Goal: Information Seeking & Learning: Check status

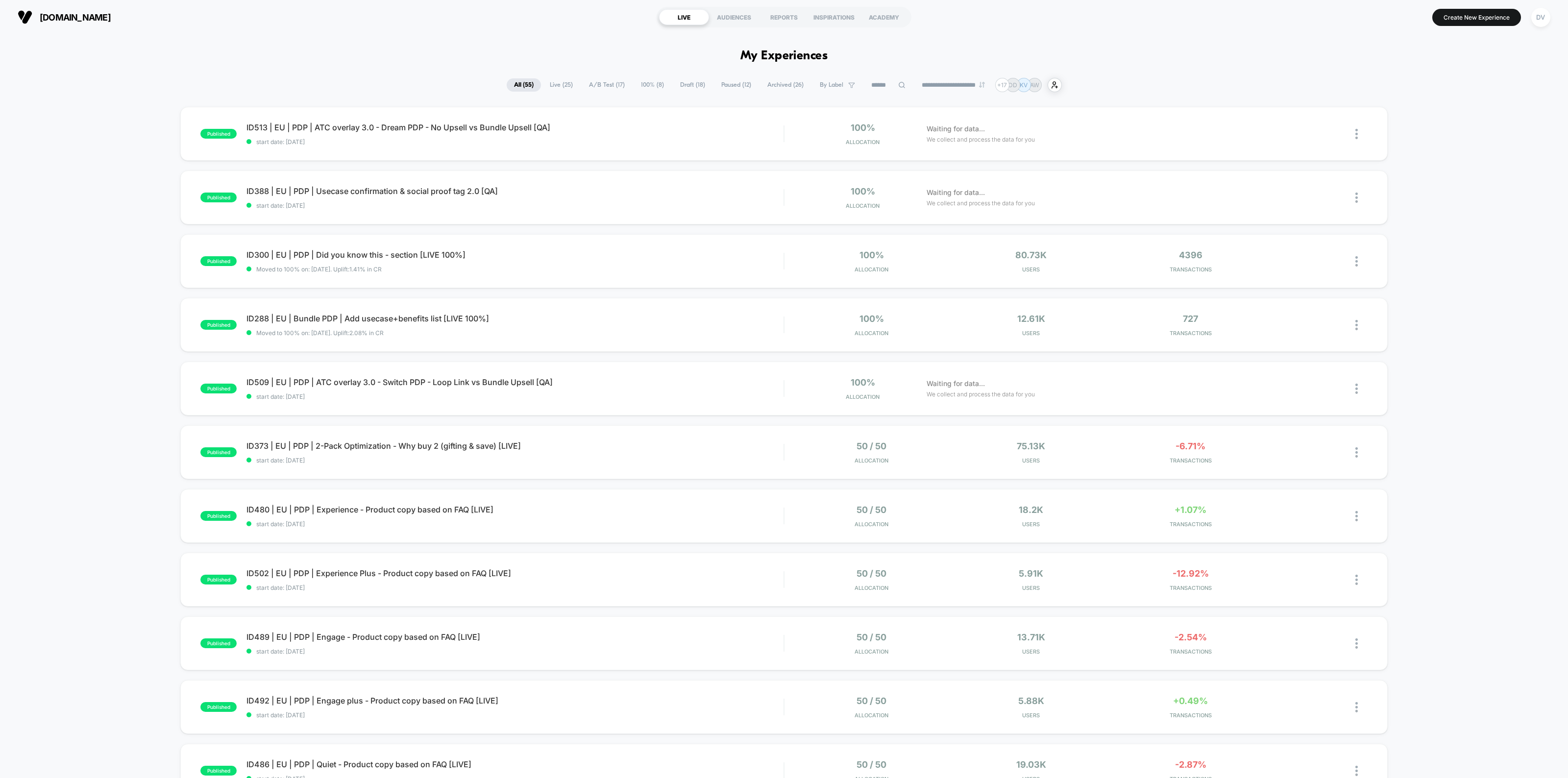
click at [555, 87] on span "Live ( 25 )" at bounding box center [561, 85] width 38 height 13
click at [883, 88] on input at bounding box center [888, 85] width 49 height 12
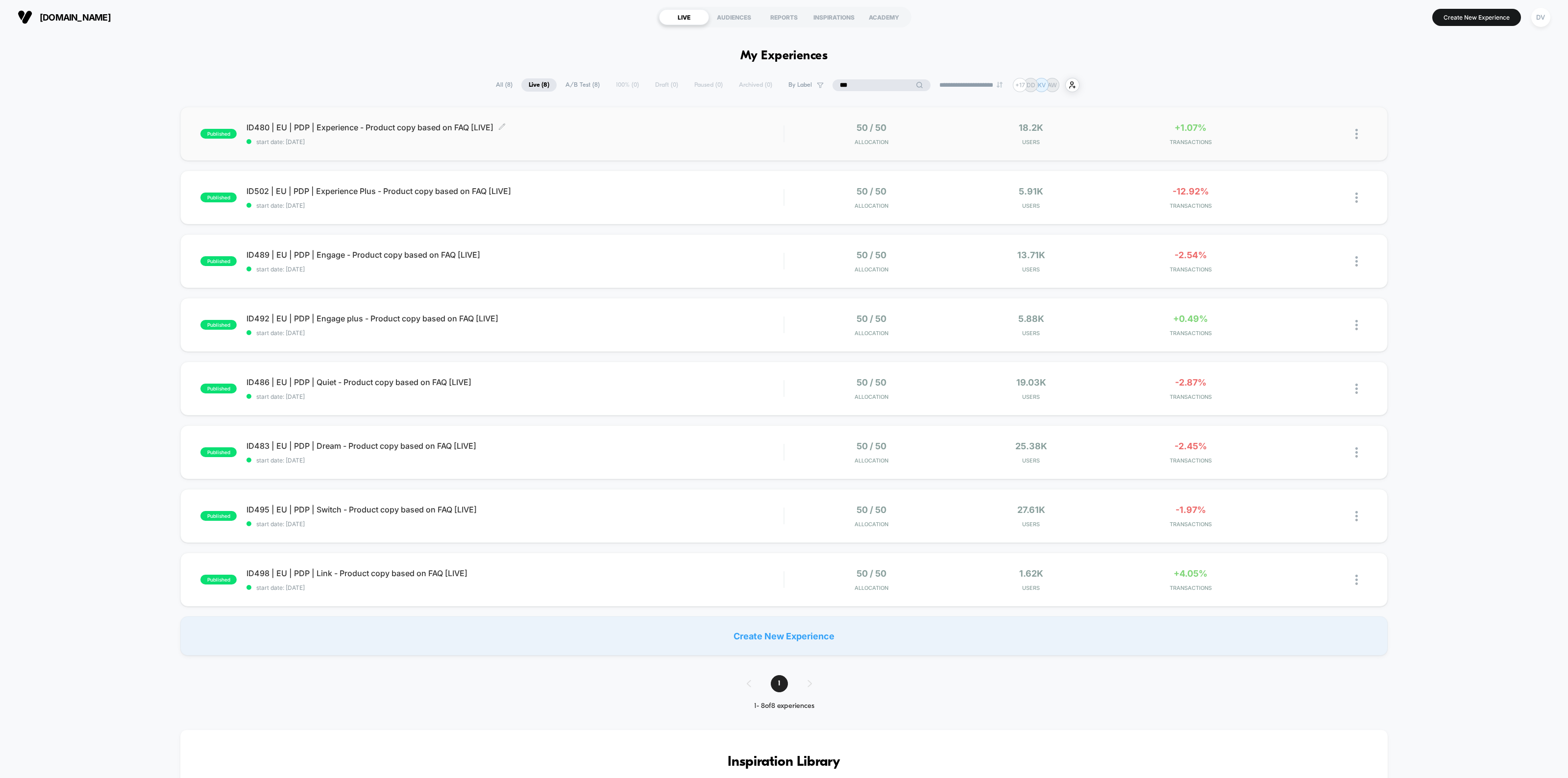
type input "***"
drag, startPoint x: 437, startPoint y: 130, endPoint x: 386, endPoint y: 126, distance: 51.2
click at [386, 126] on span "ID480 | EU | PDP | Experience - Product copy based on FAQ [LIVE] Click to edit …" at bounding box center [515, 127] width 537 height 10
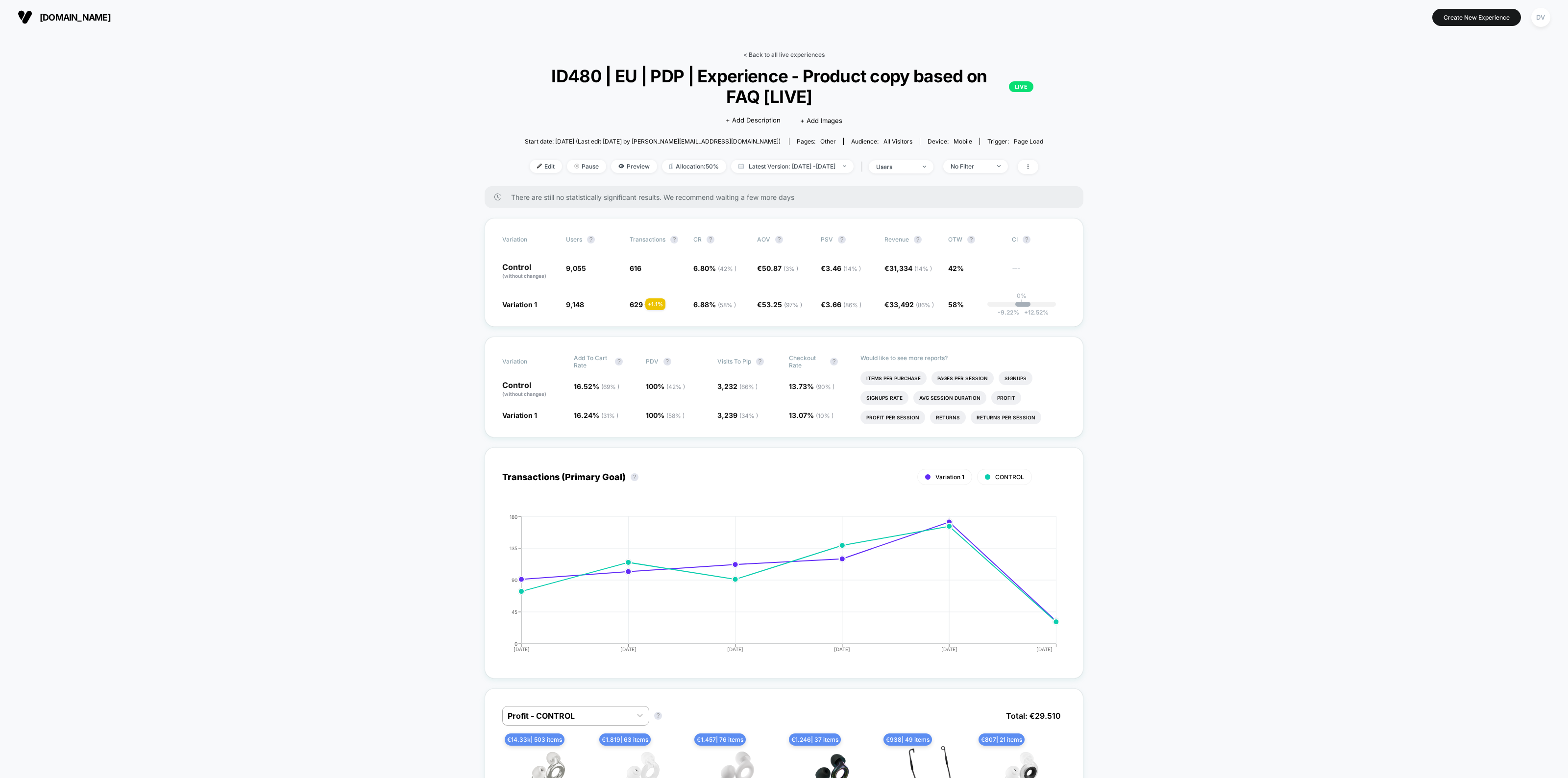
click at [775, 54] on link "< Back to all live experiences" at bounding box center [783, 54] width 81 height 7
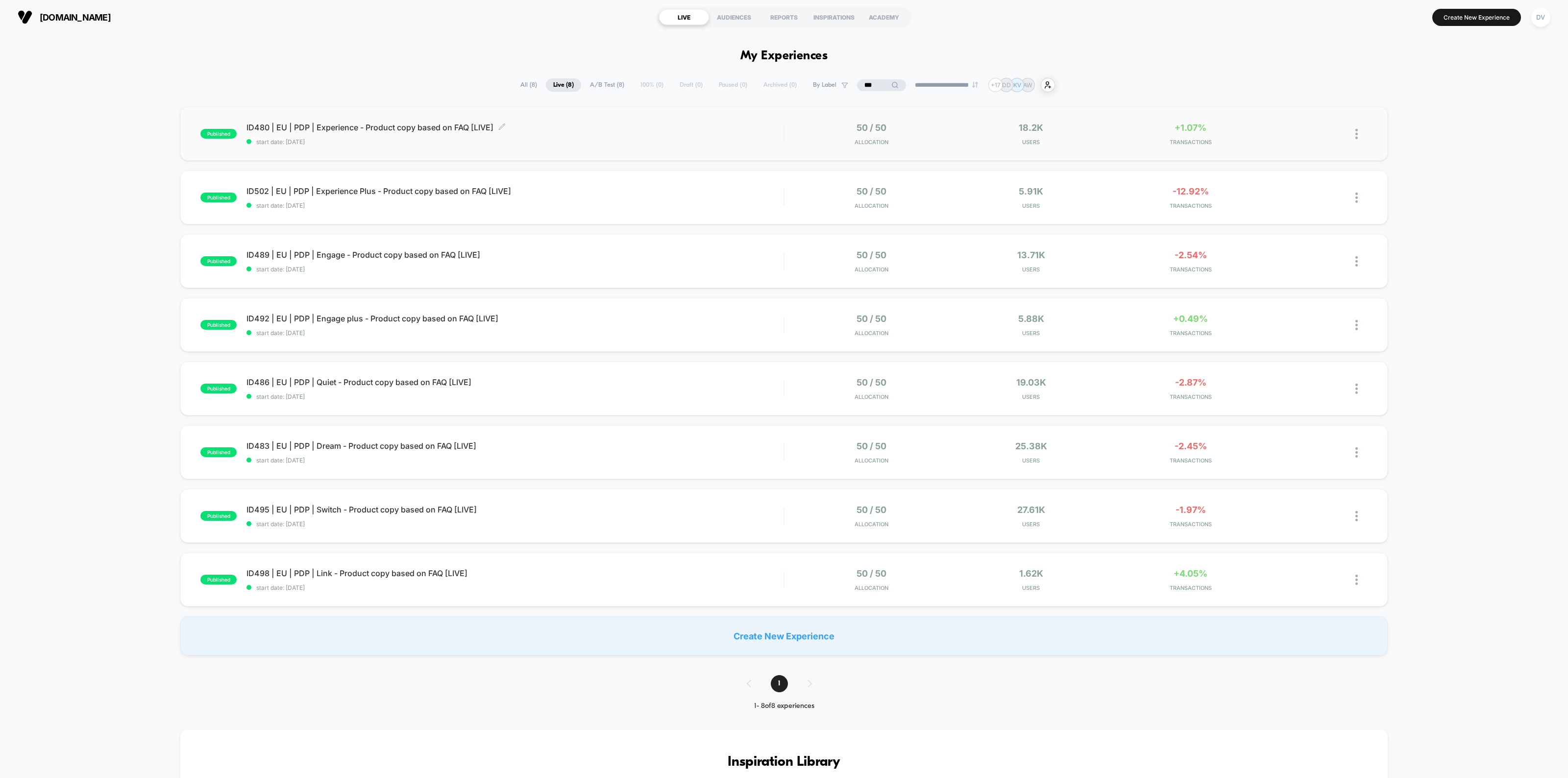
click at [442, 126] on span "ID480 | EU | PDP | Experience - Product copy based on FAQ [LIVE] Click to edit …" at bounding box center [515, 127] width 537 height 10
click at [386, 187] on span "ID502 | EU | PDP | Experience Plus - Product copy based on FAQ [LIVE] Click to …" at bounding box center [515, 191] width 537 height 10
click at [364, 255] on span "ID489 | EU | PDP | Engage - Product copy based on FAQ [LIVE] Click to edit expe…" at bounding box center [515, 255] width 537 height 10
click at [390, 191] on span "ID502 | EU | PDP | Experience Plus - Product copy based on FAQ [LIVE] Click to …" at bounding box center [515, 191] width 537 height 10
drag, startPoint x: 857, startPoint y: 84, endPoint x: 780, endPoint y: 92, distance: 77.4
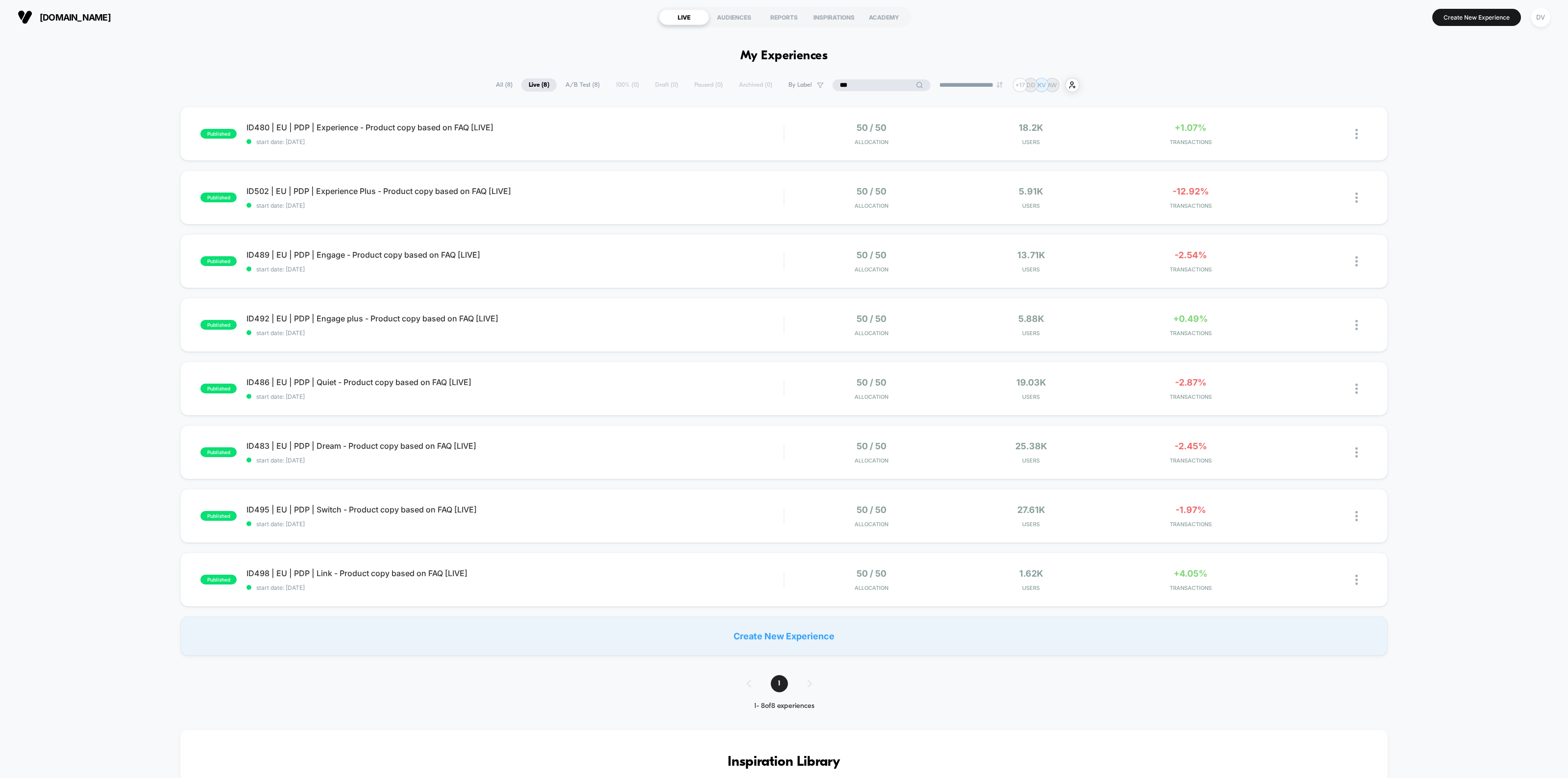
click at [793, 91] on div "**********" at bounding box center [784, 85] width 591 height 14
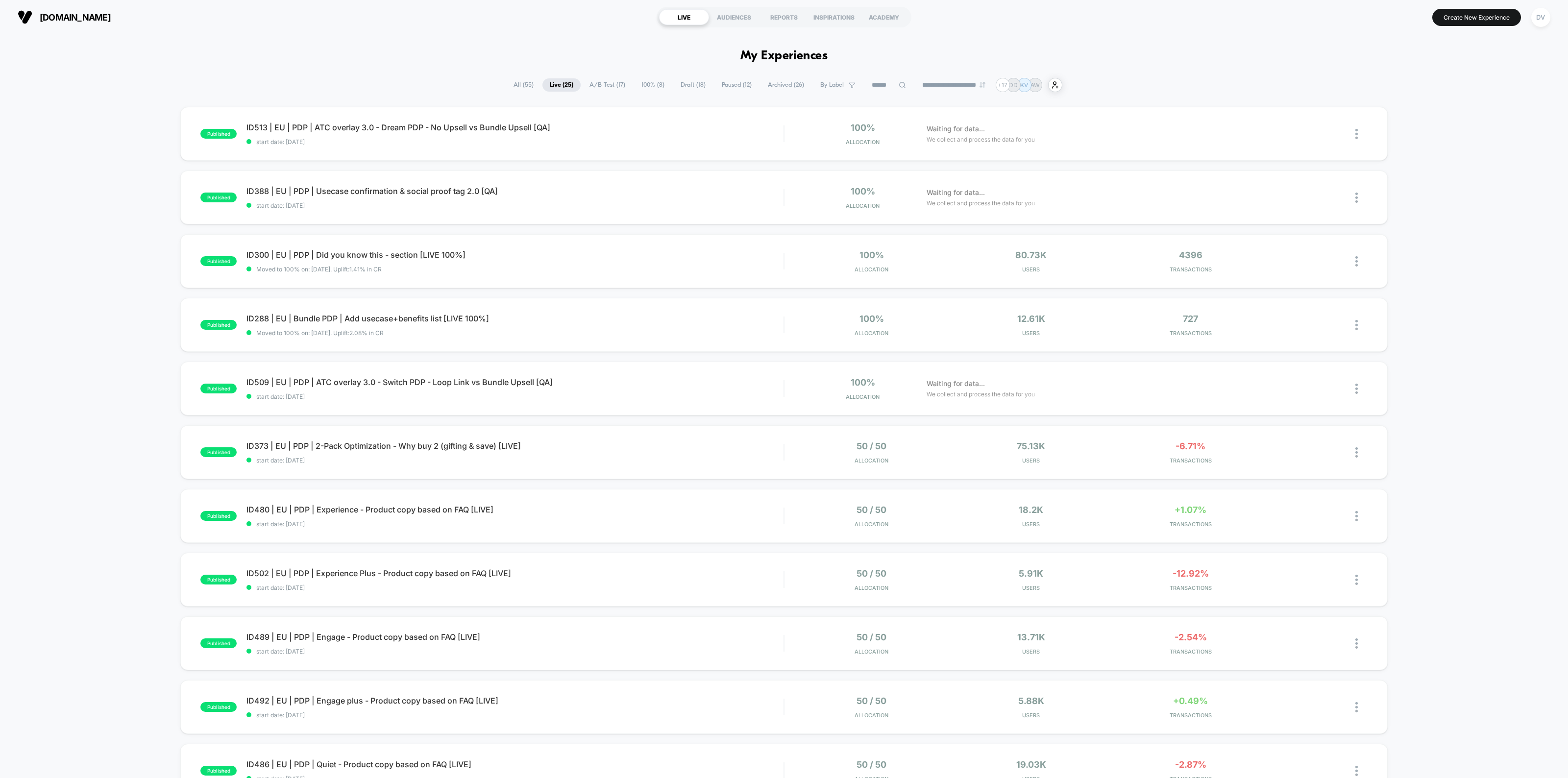
click at [994, 84] on div "**********" at bounding box center [955, 85] width 79 height 6
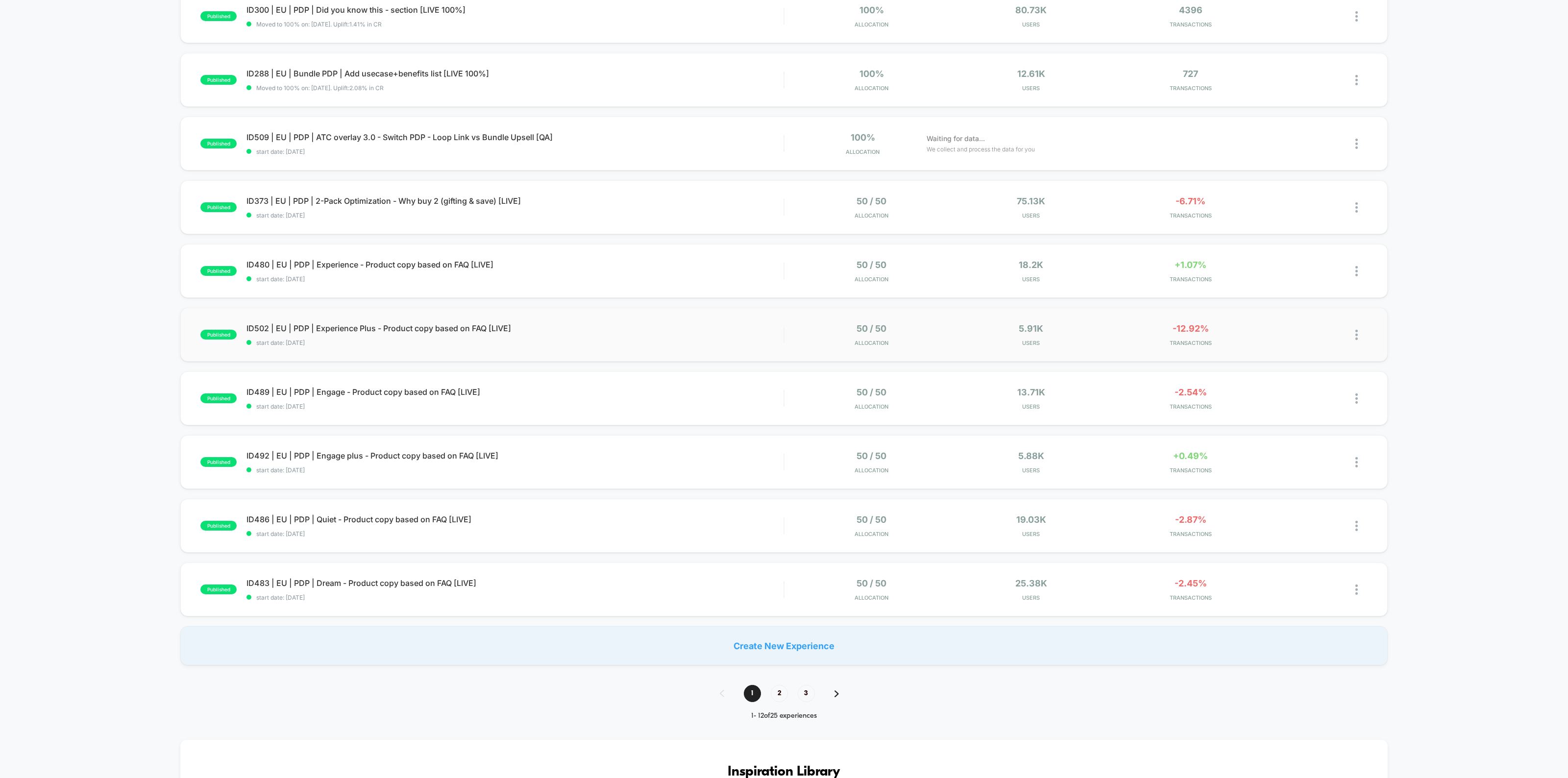
scroll to position [306, 0]
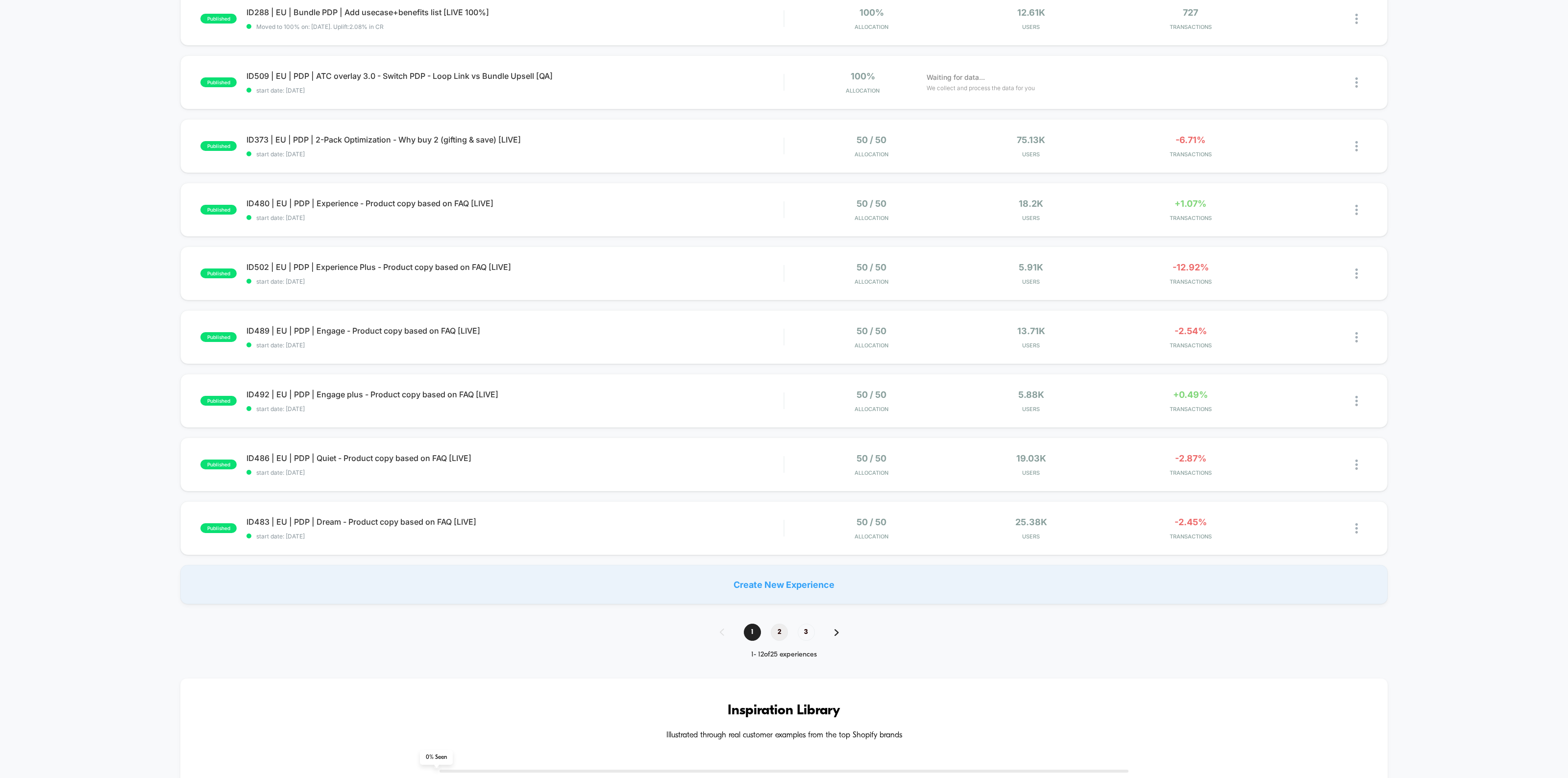
click at [775, 634] on span "2" at bounding box center [779, 632] width 17 height 17
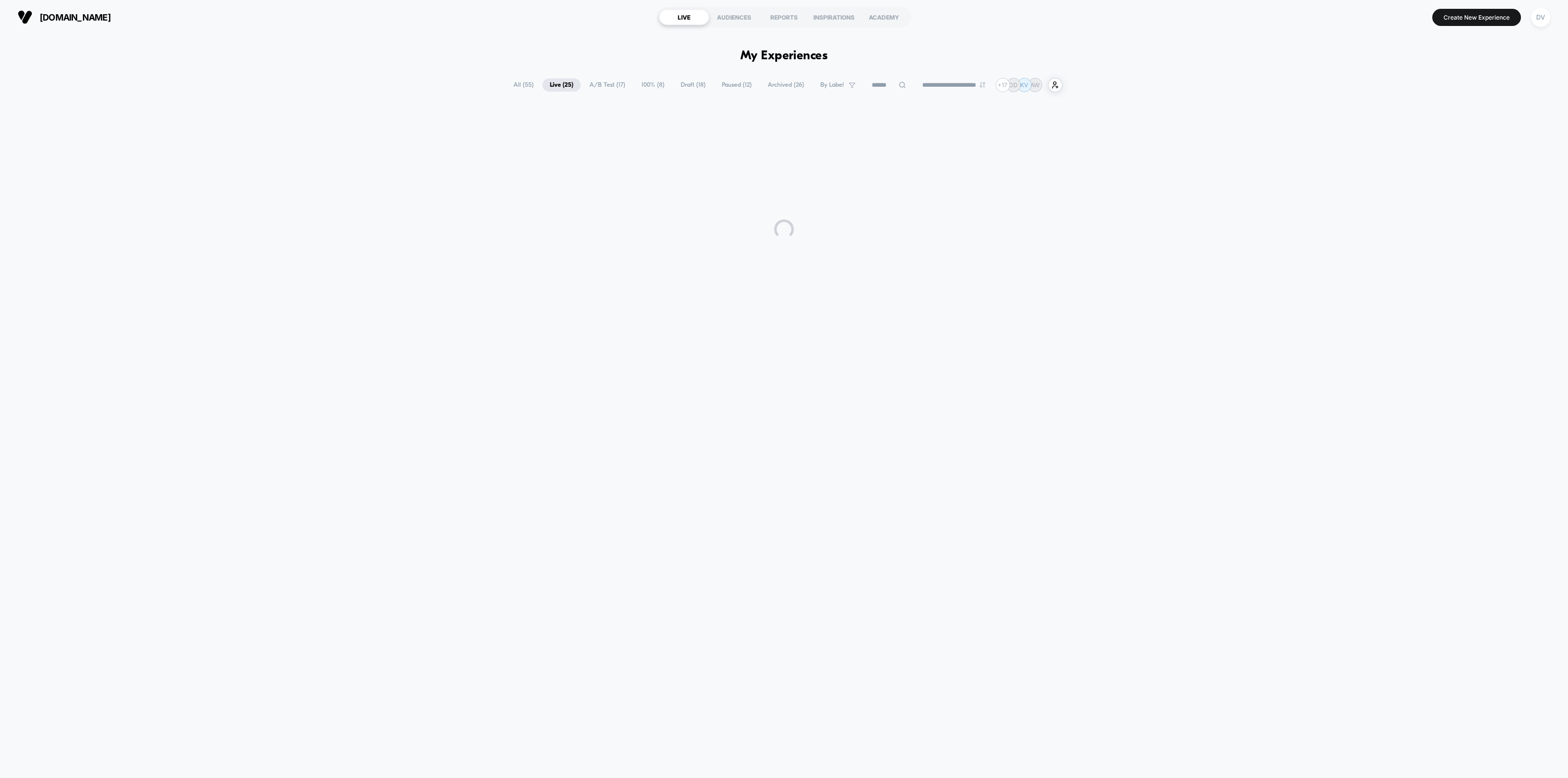
scroll to position [0, 0]
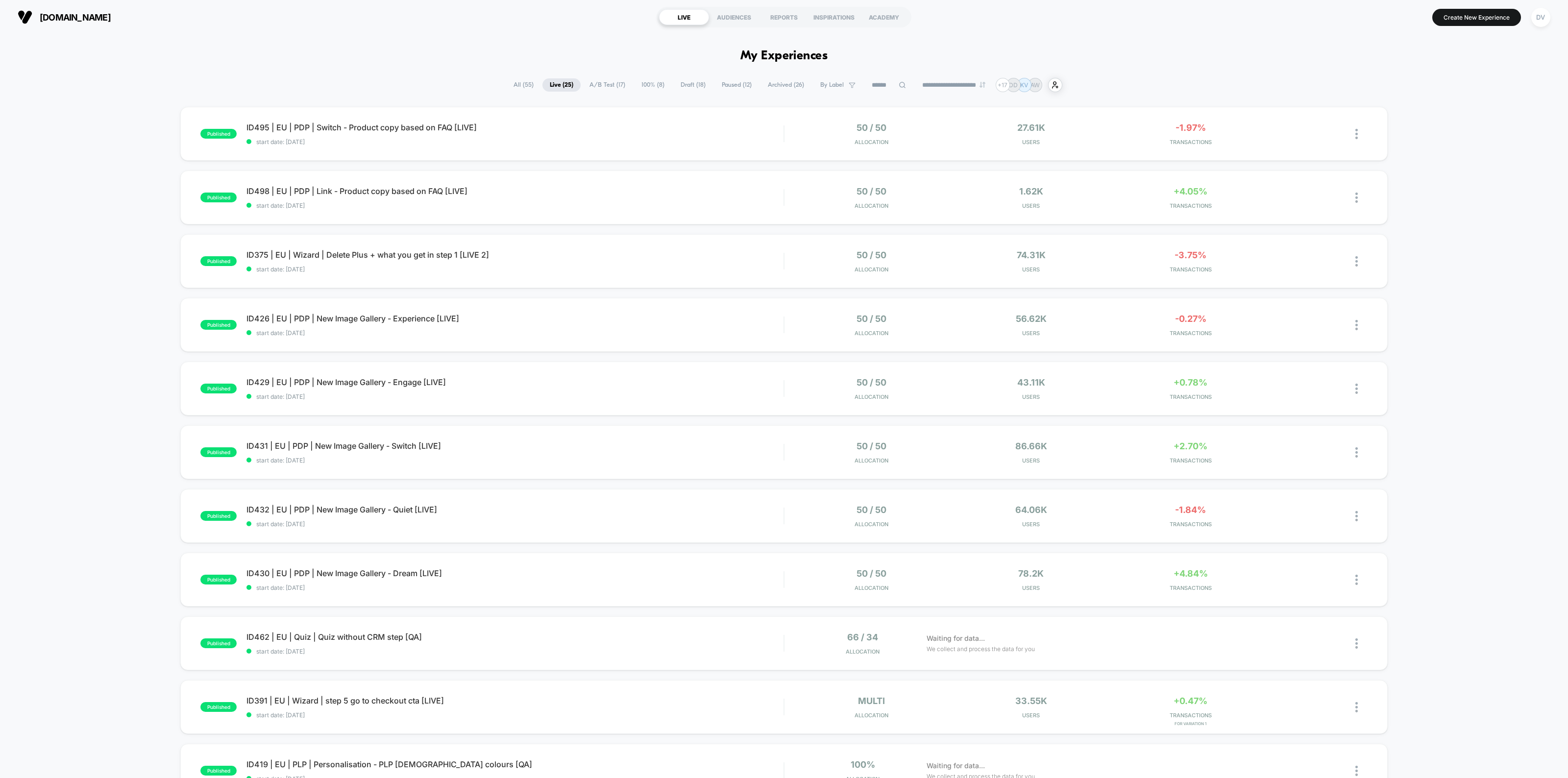
click at [899, 82] on icon at bounding box center [902, 85] width 7 height 7
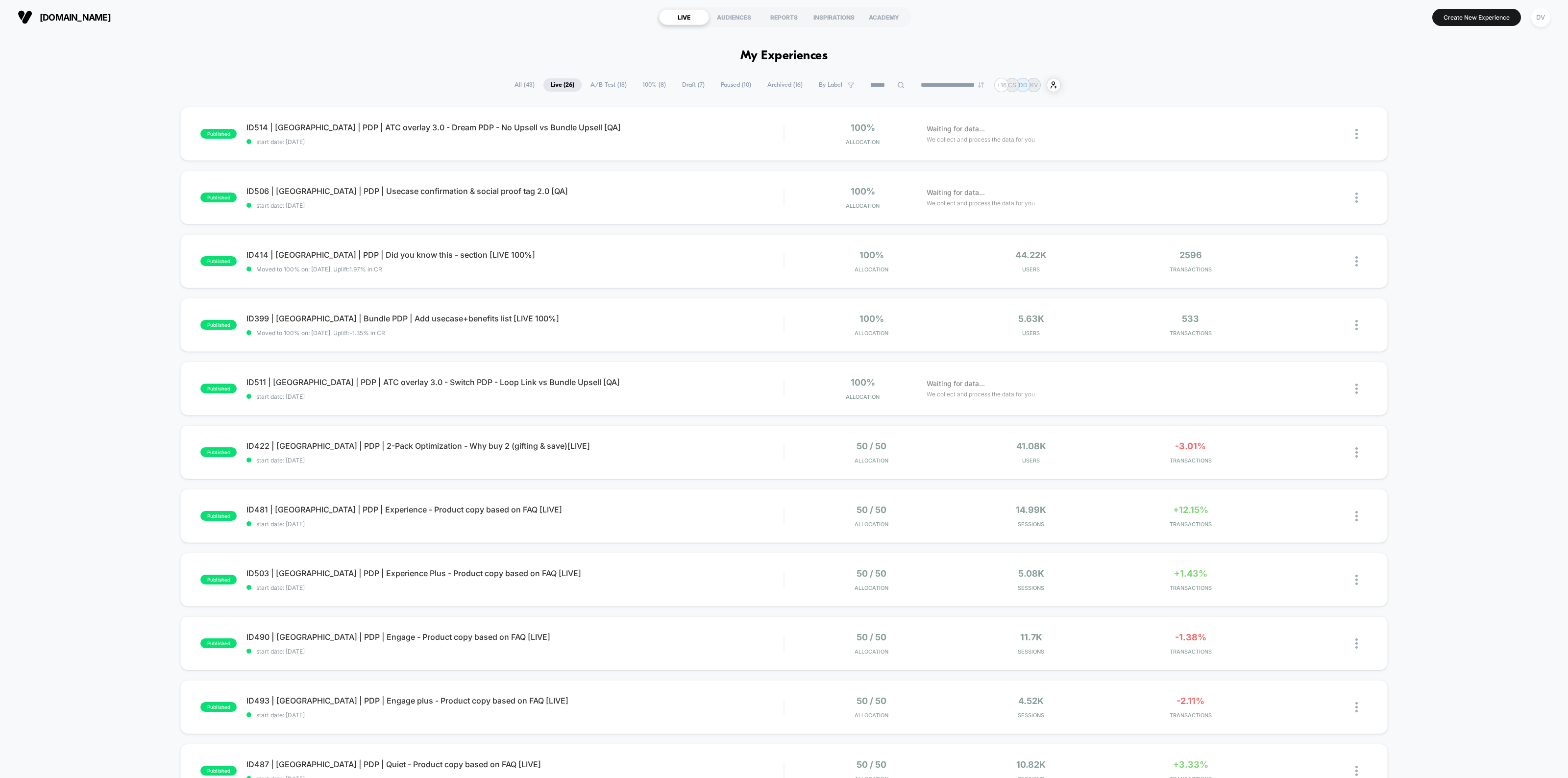
click at [897, 87] on icon at bounding box center [900, 85] width 7 height 7
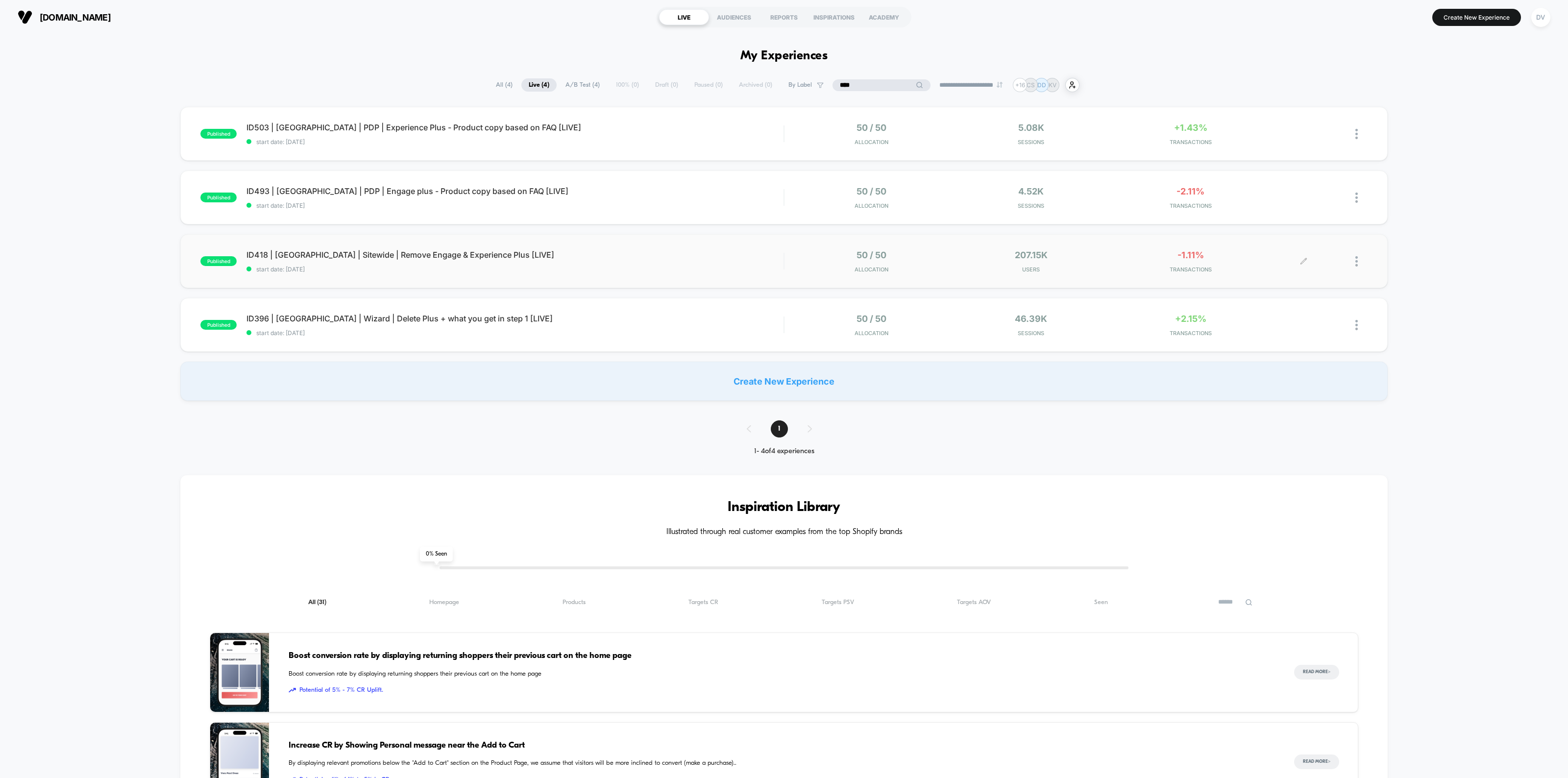
type input "****"
click at [1356, 256] on img at bounding box center [1356, 261] width 3 height 10
click at [1292, 245] on div "Pause" at bounding box center [1306, 251] width 88 height 22
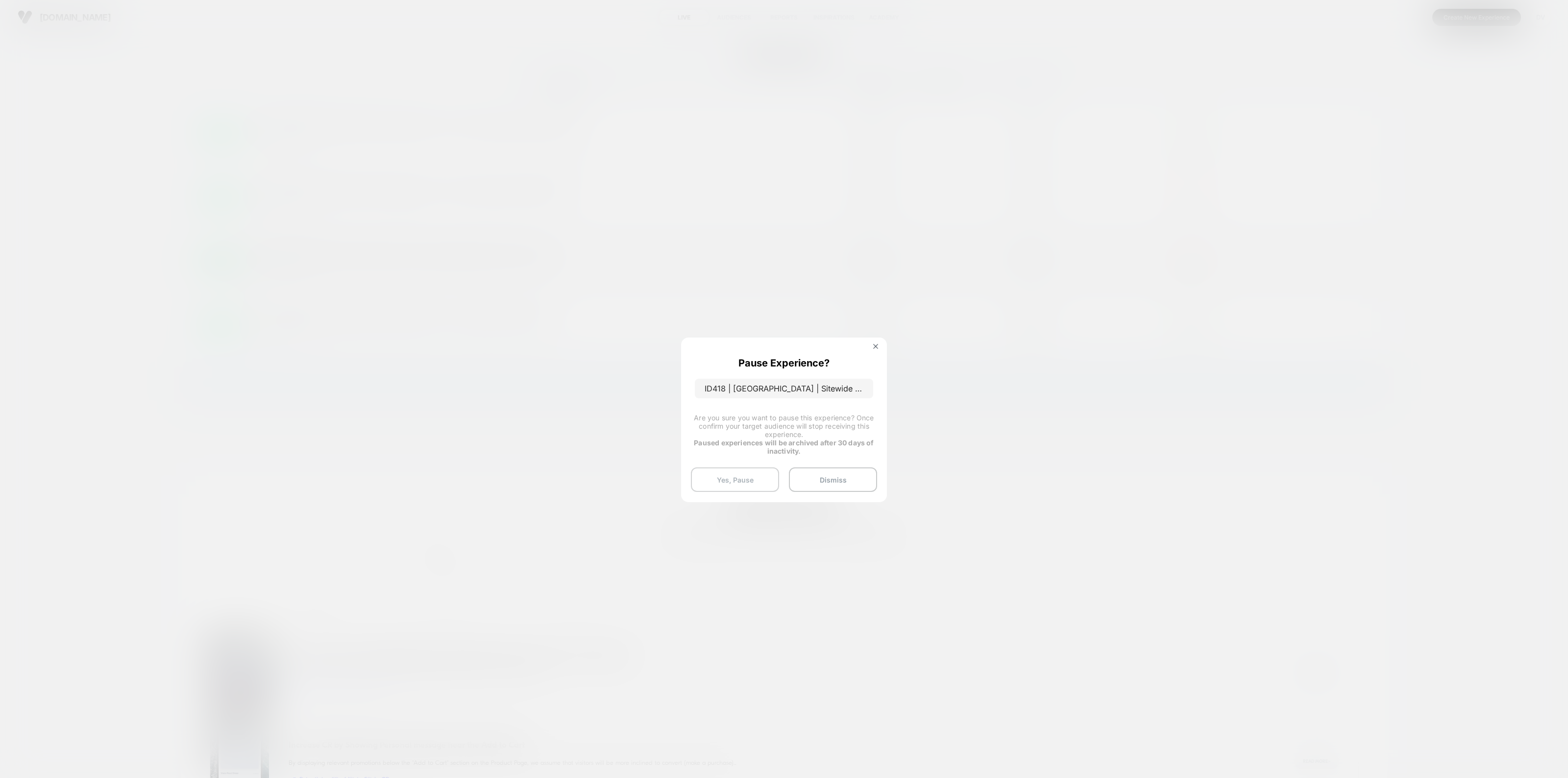
click at [748, 481] on button "Yes, Pause" at bounding box center [734, 480] width 88 height 24
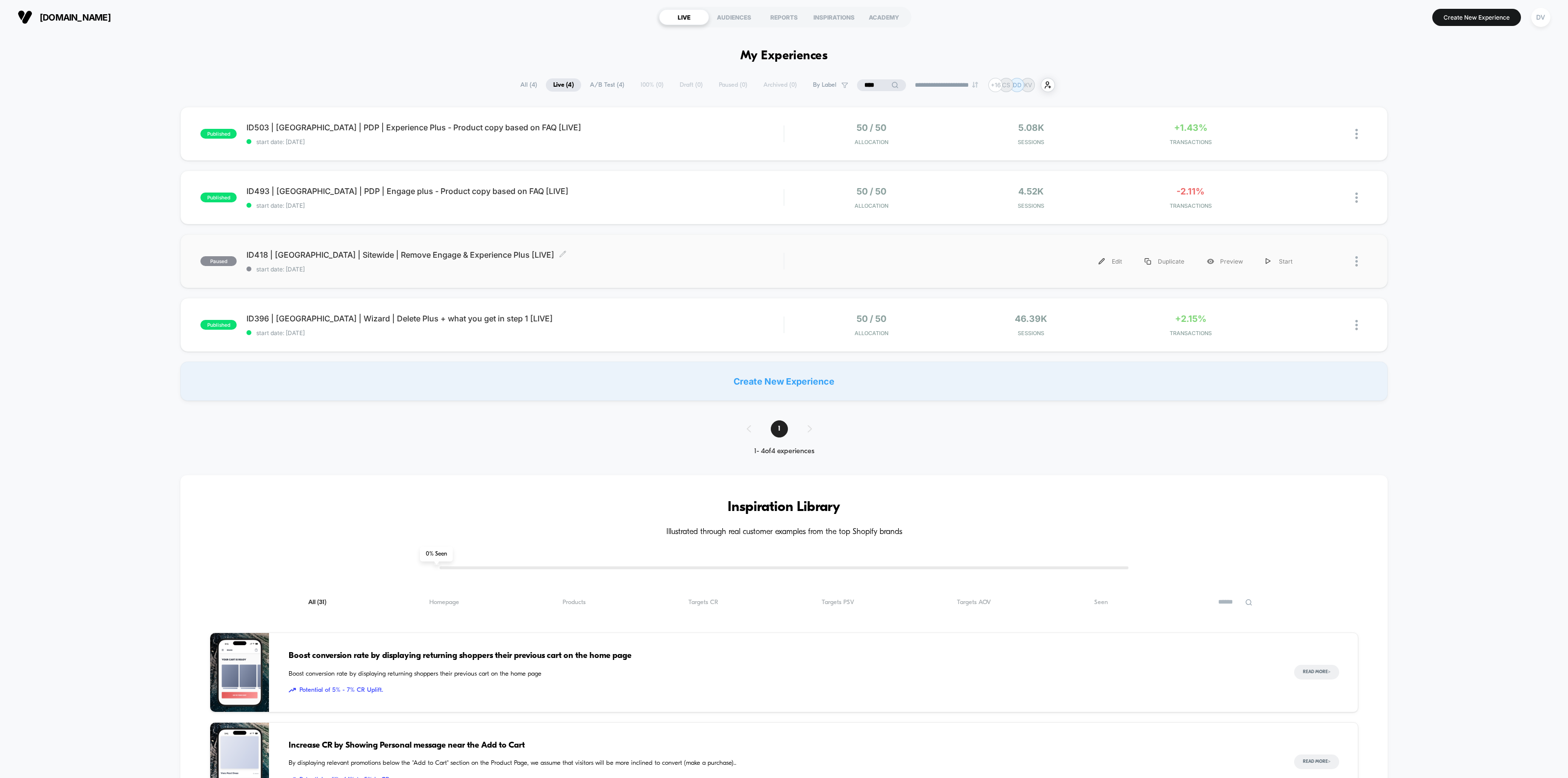
click at [357, 250] on span "ID418 | USA | Sitewide | Remove Engage & Experience Plus [LIVE] Click to edit e…" at bounding box center [515, 255] width 537 height 10
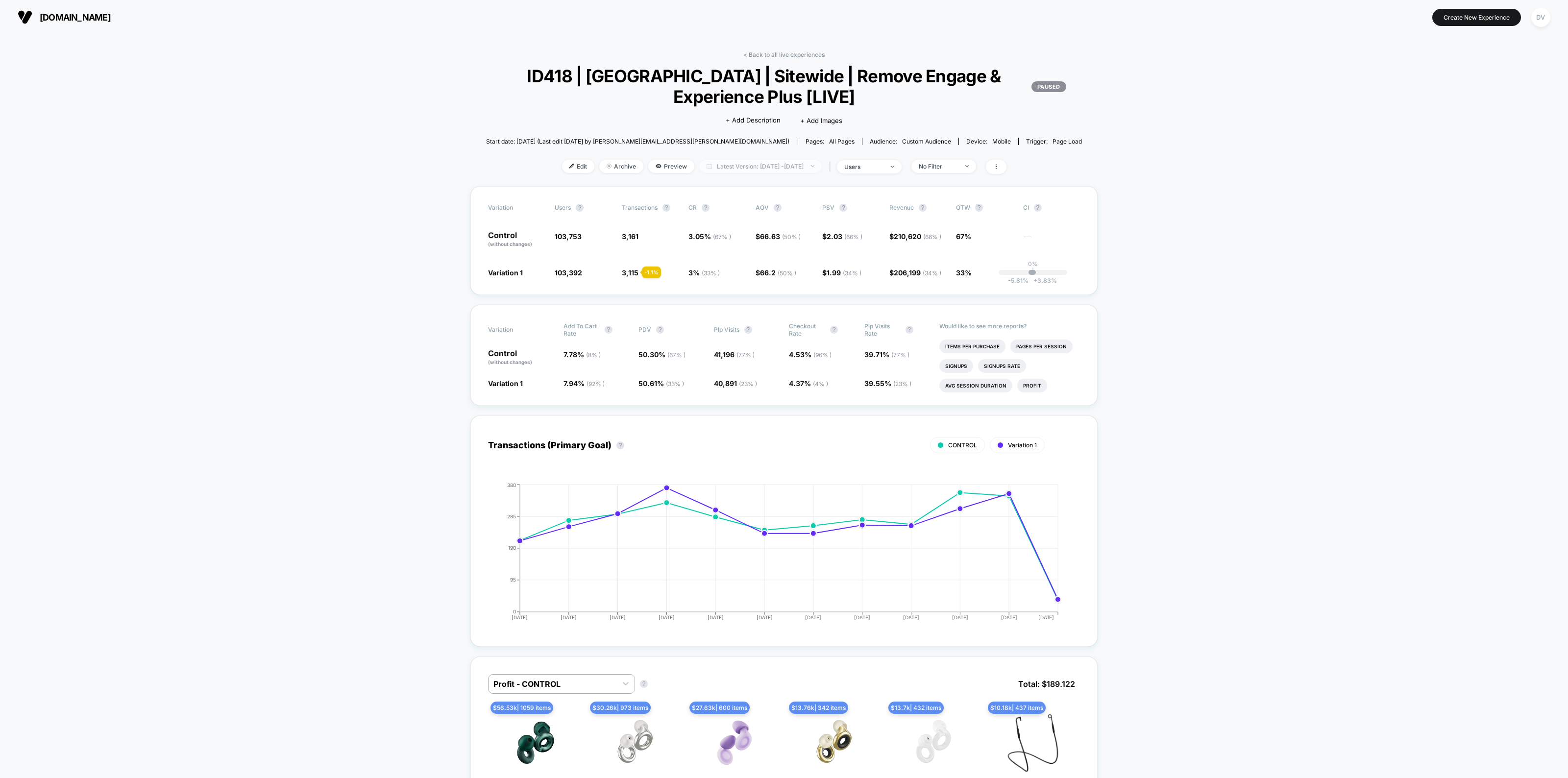
click at [770, 163] on span "Latest Version: Sep 11, 2025 - Sep 22, 2025" at bounding box center [760, 167] width 122 height 13
click at [699, 287] on button "Custom Range" at bounding box center [703, 289] width 52 height 9
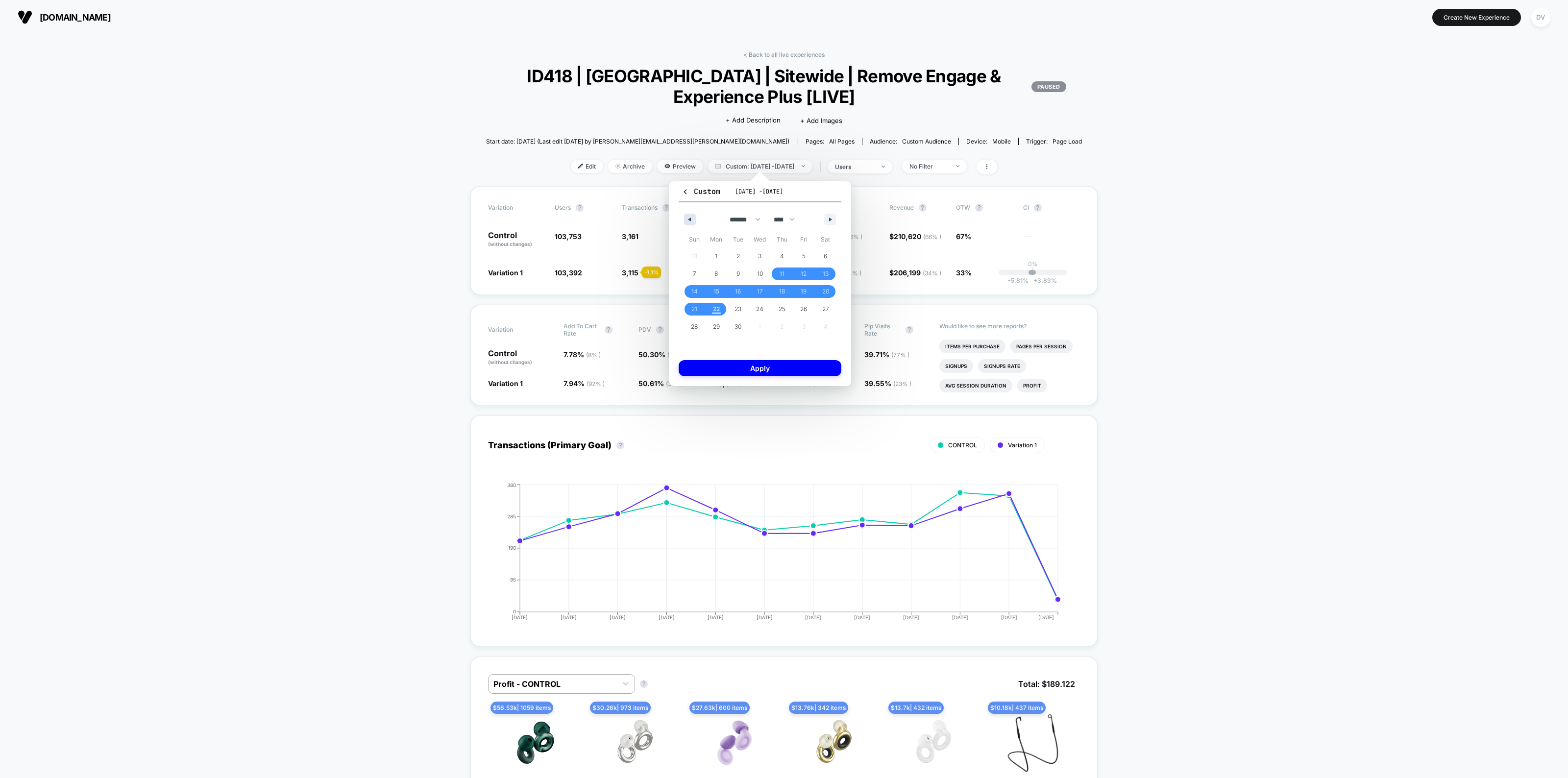
click at [691, 222] on button "button" at bounding box center [690, 220] width 12 height 12
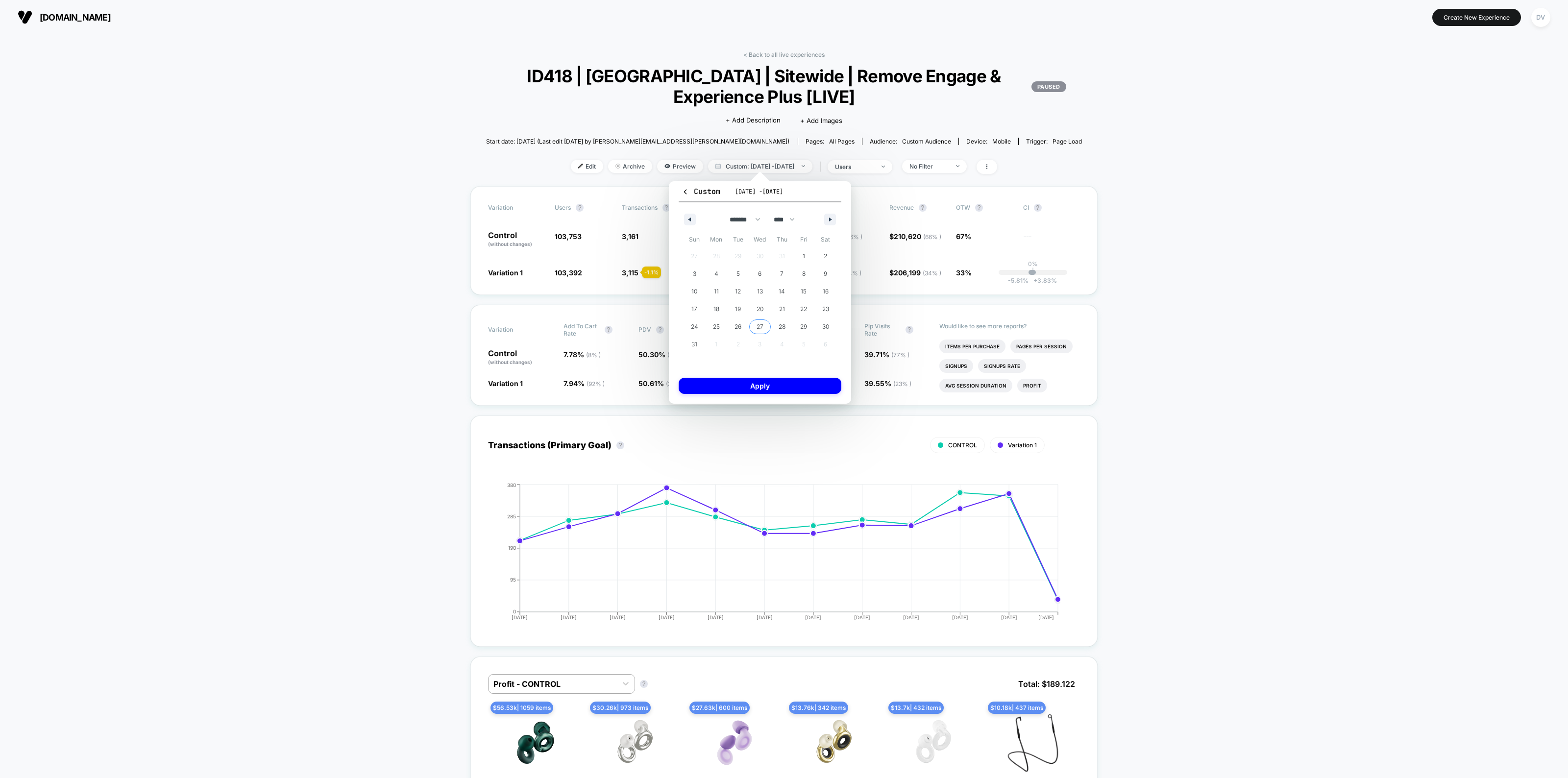
click at [760, 322] on span "27" at bounding box center [760, 327] width 7 height 17
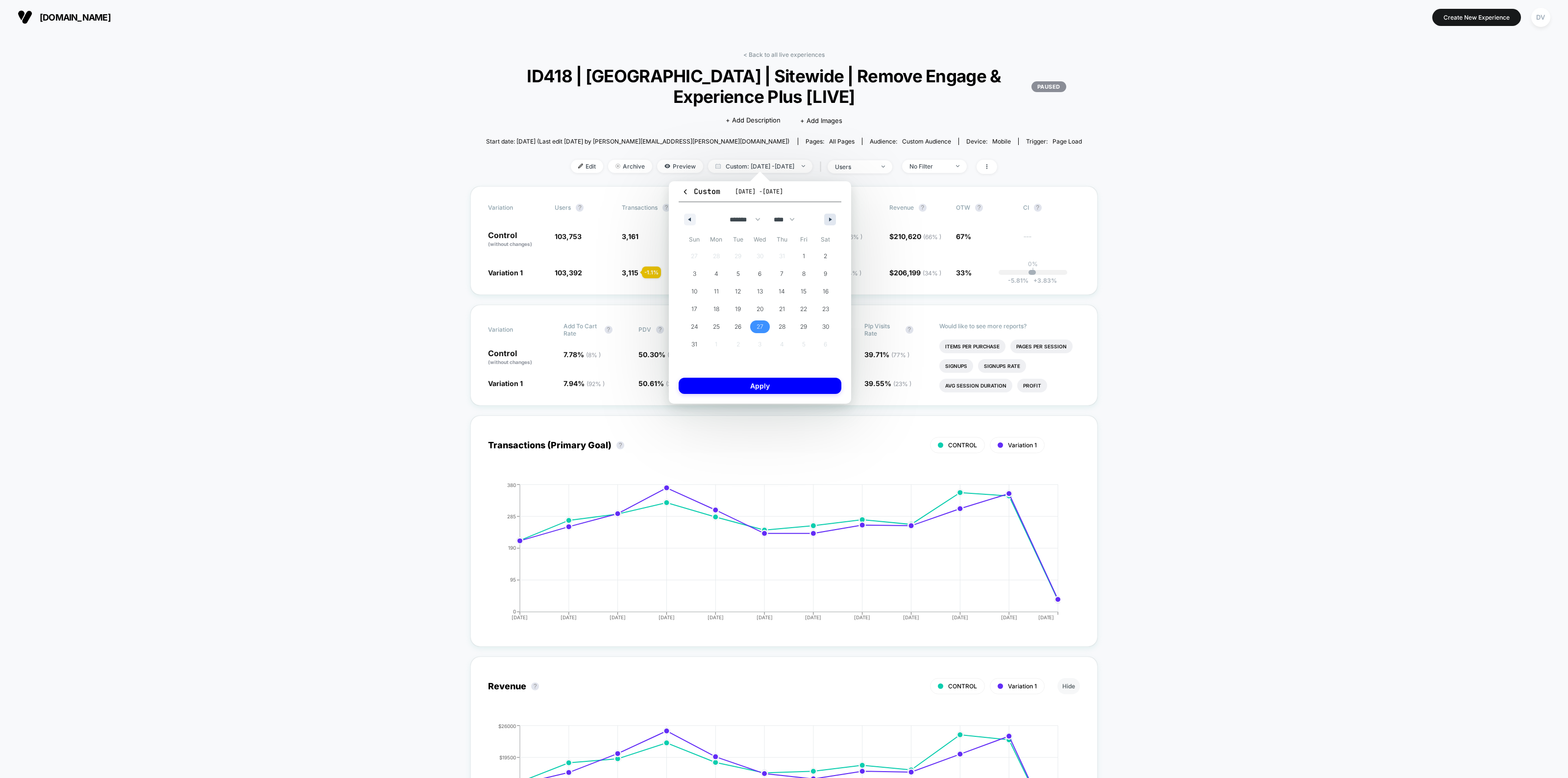
click at [827, 220] on button "button" at bounding box center [830, 220] width 12 height 12
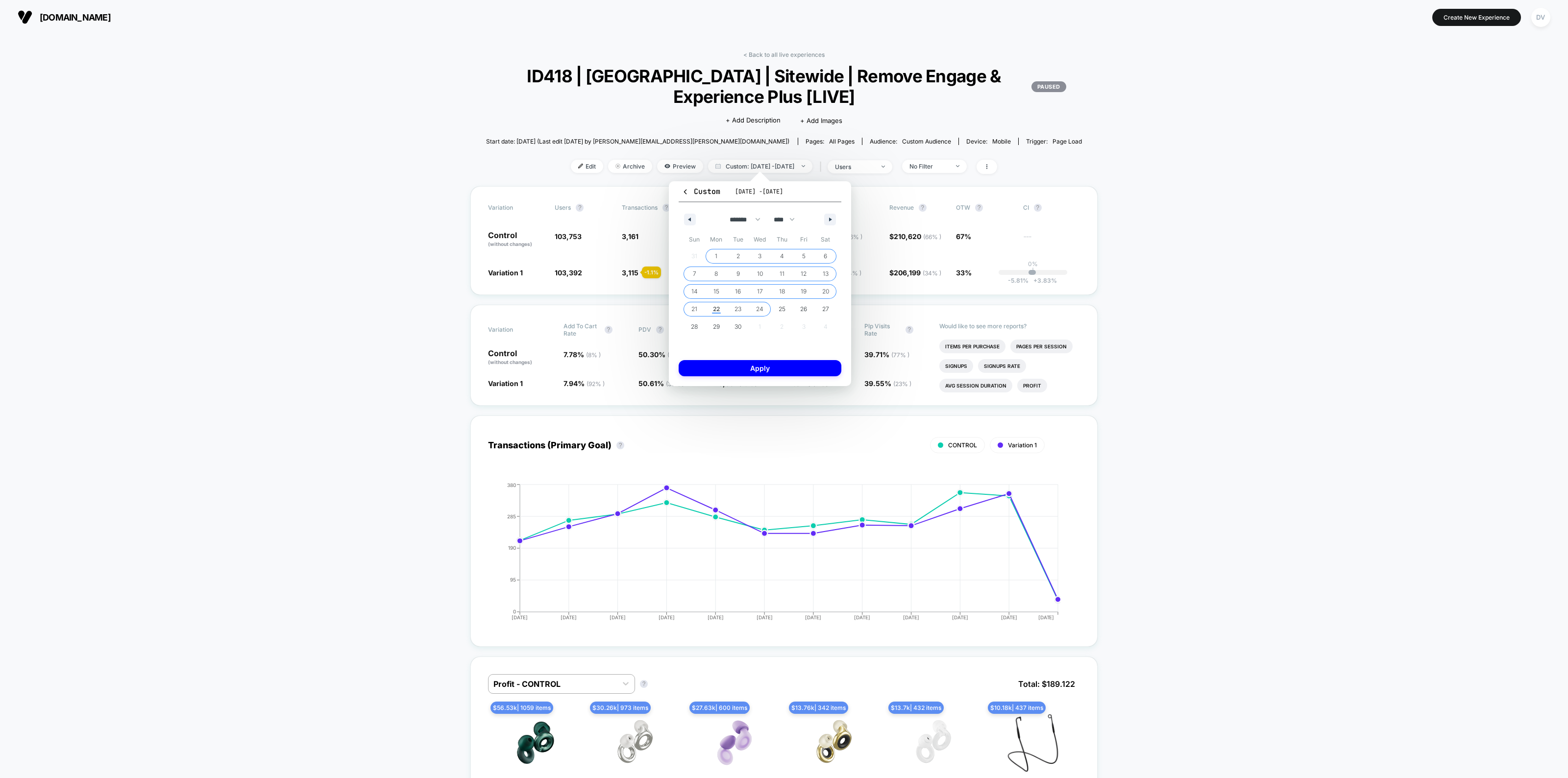
click at [758, 308] on span "24" at bounding box center [759, 309] width 7 height 17
select select "*"
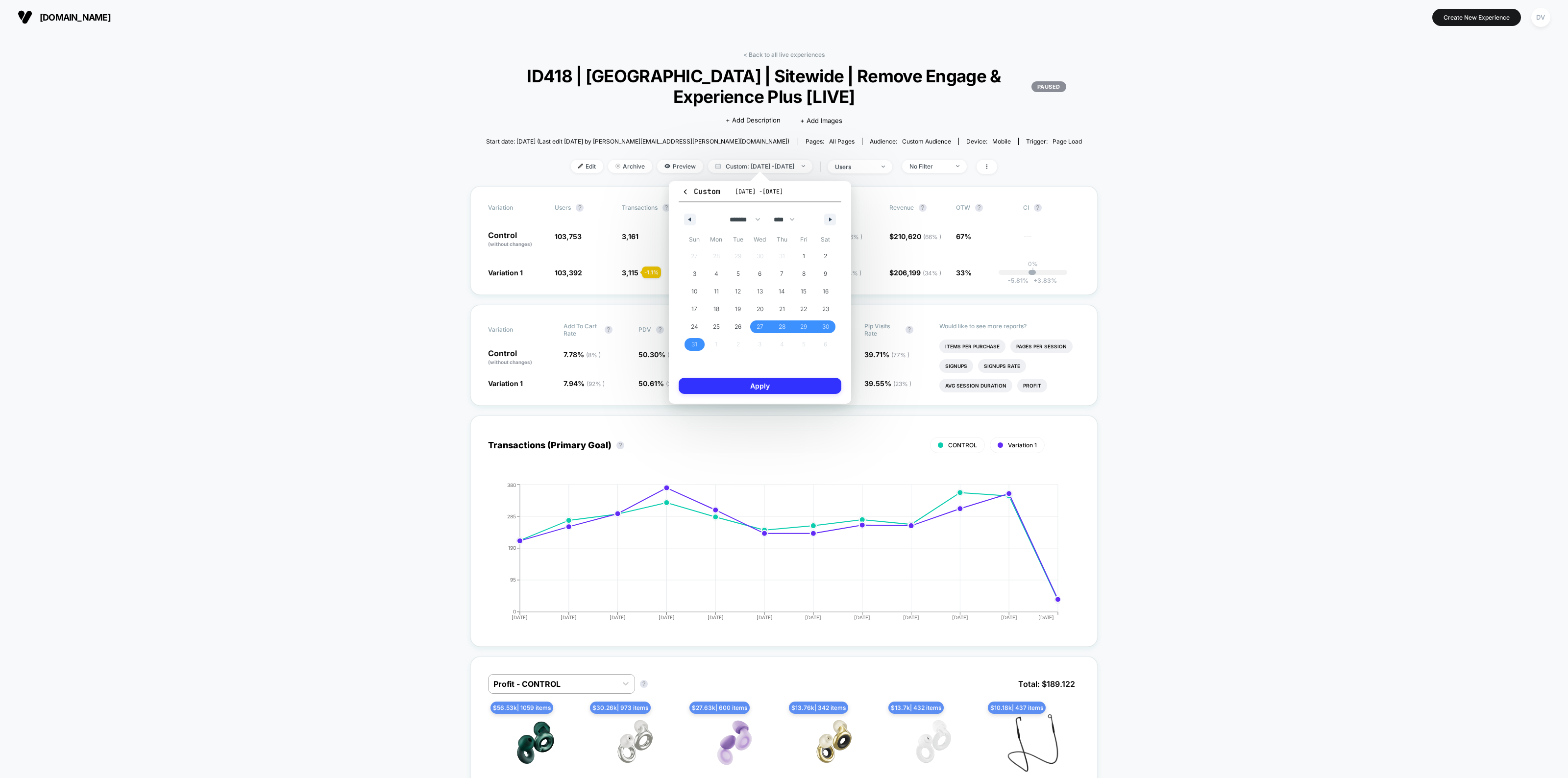
click at [754, 387] on button "Apply" at bounding box center [760, 386] width 163 height 16
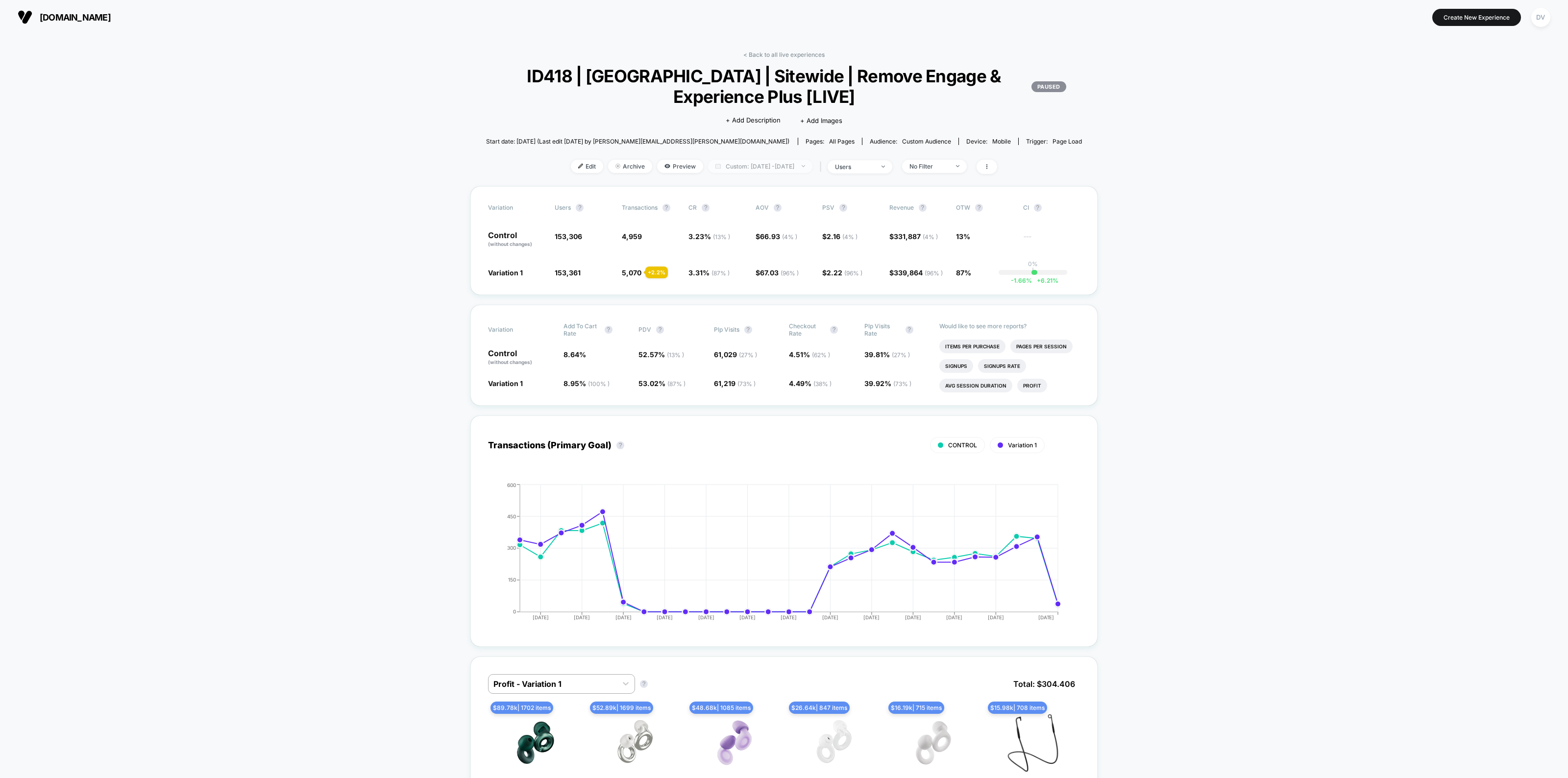
click at [777, 163] on span "Custom: Aug 27, 2025 - Sep 24, 2025" at bounding box center [760, 167] width 104 height 13
select select "*"
select select "****"
click at [720, 285] on button "Custom Range" at bounding box center [709, 289] width 63 height 9
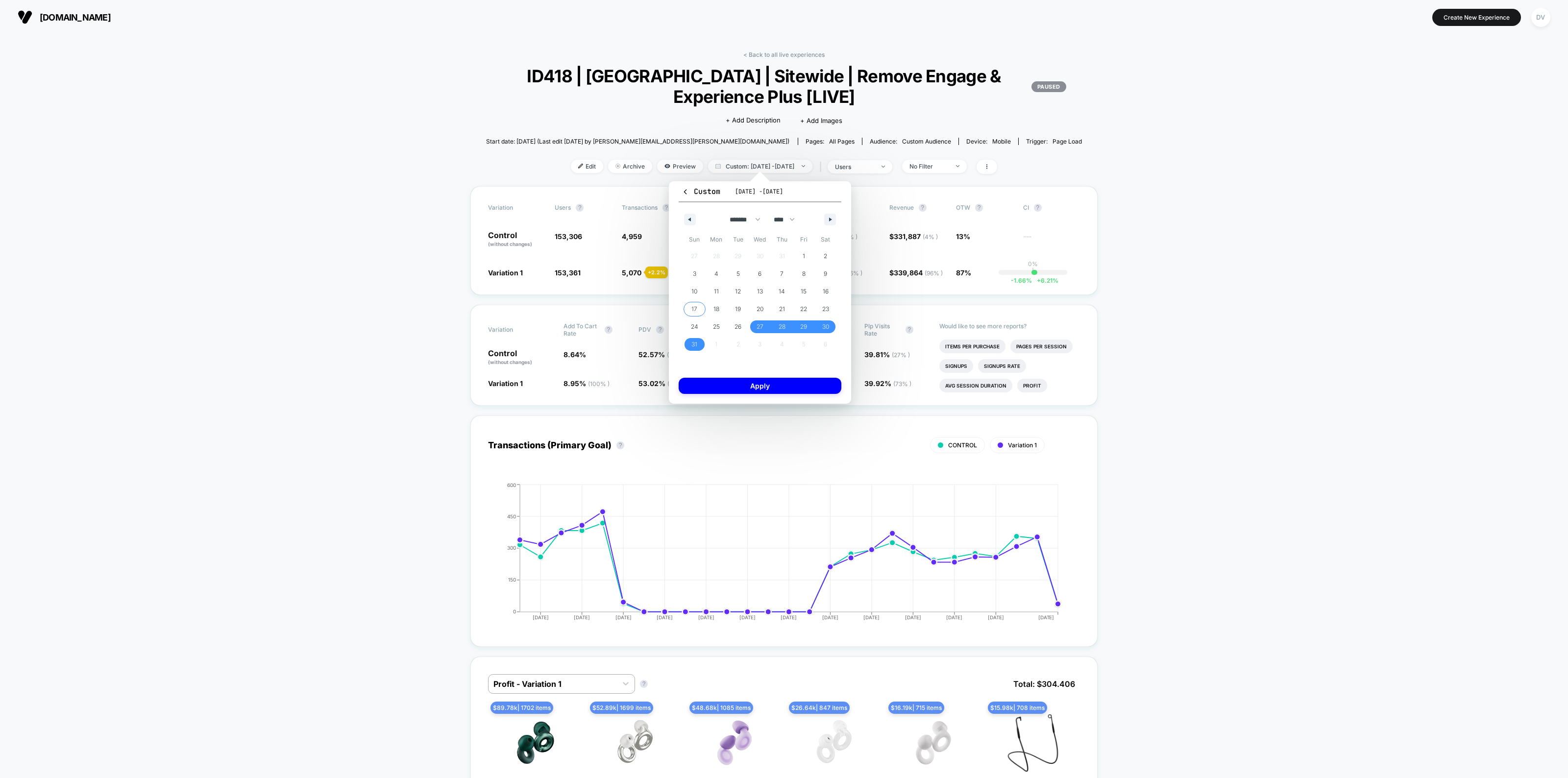
click at [694, 305] on span "17" at bounding box center [694, 309] width 6 height 17
click at [834, 214] on button "button" at bounding box center [830, 220] width 12 height 12
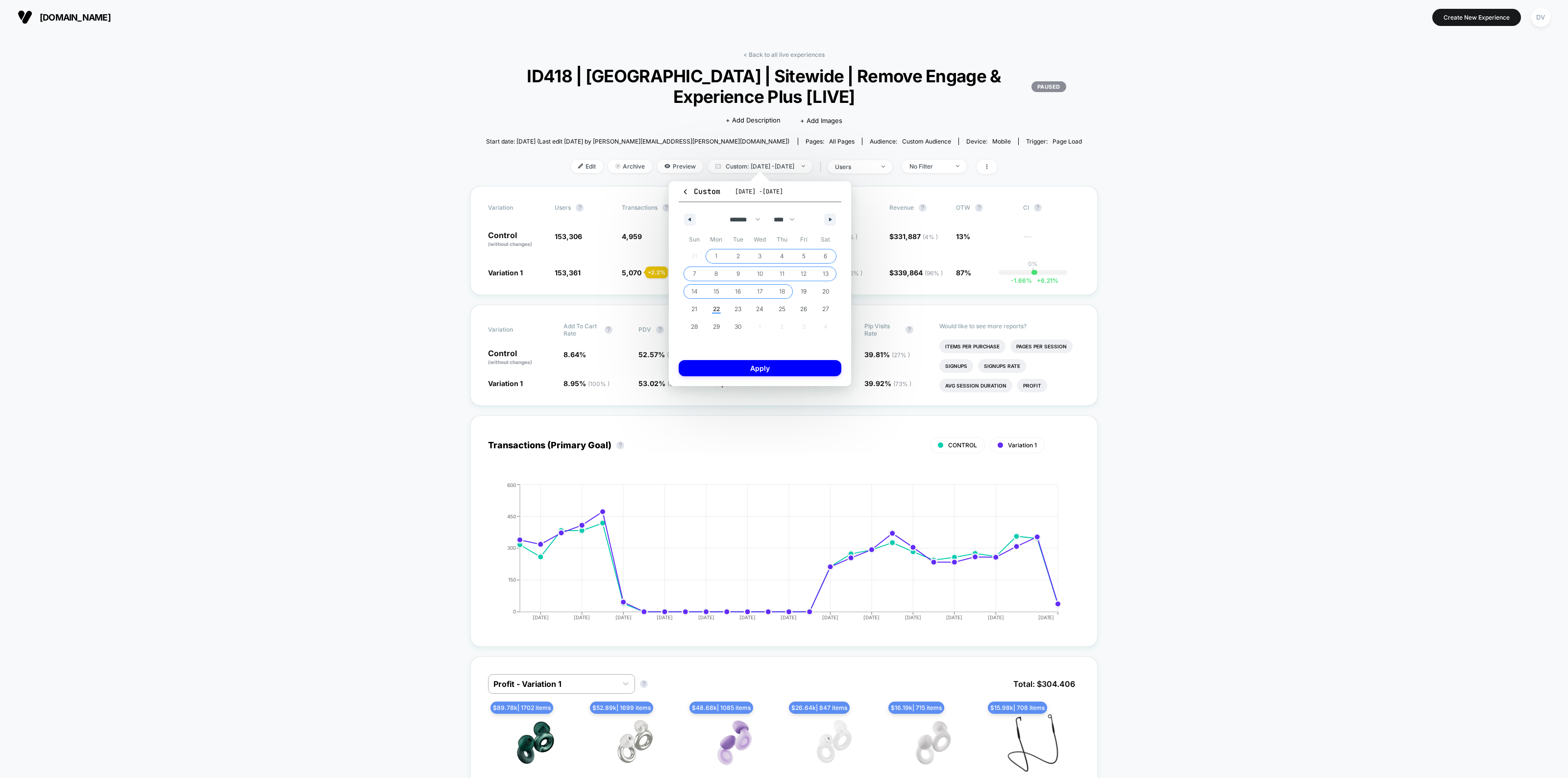
click at [781, 292] on span "18" at bounding box center [782, 292] width 6 height 17
select select "*"
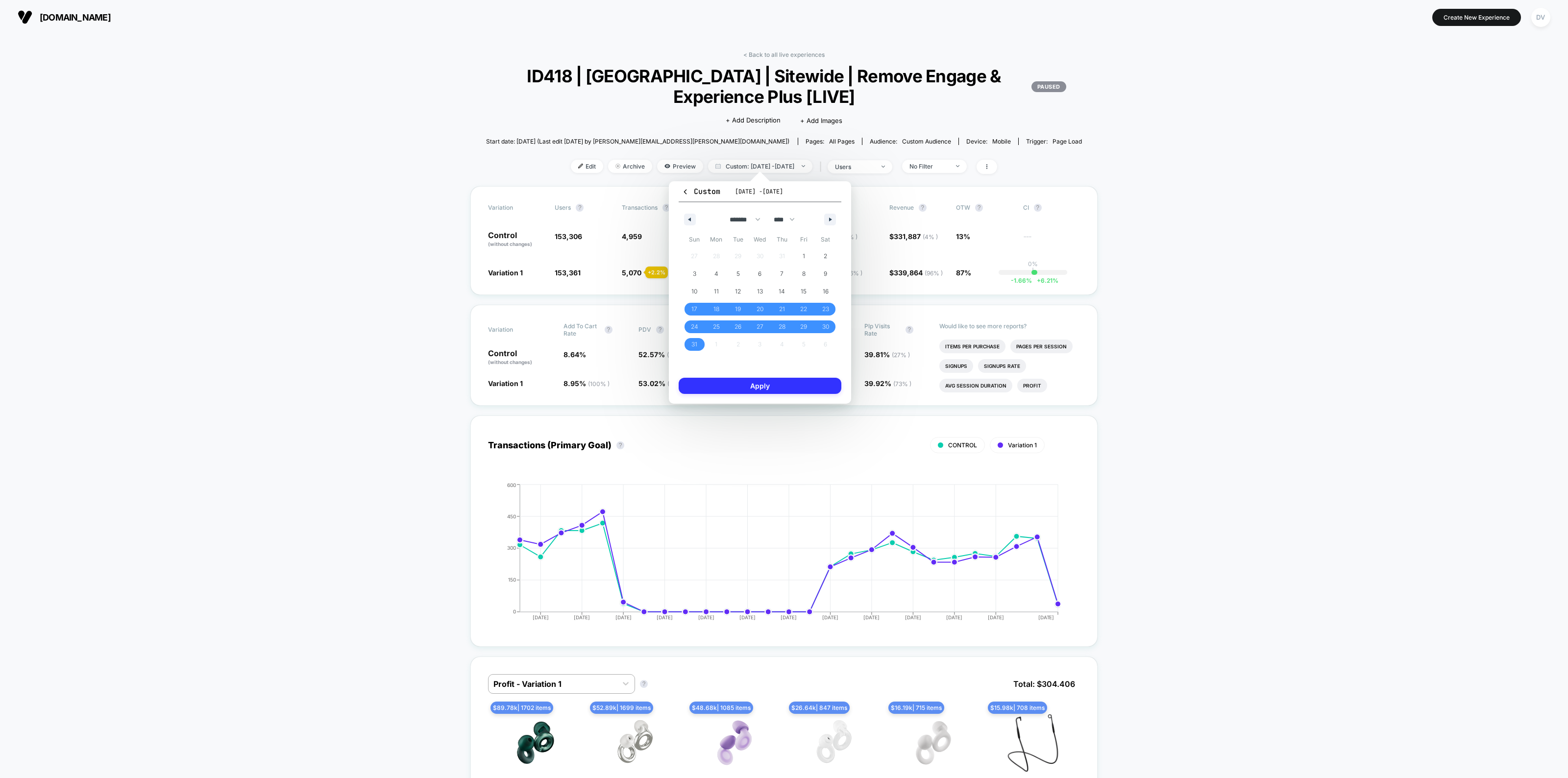
click at [761, 392] on button "Apply" at bounding box center [760, 386] width 163 height 16
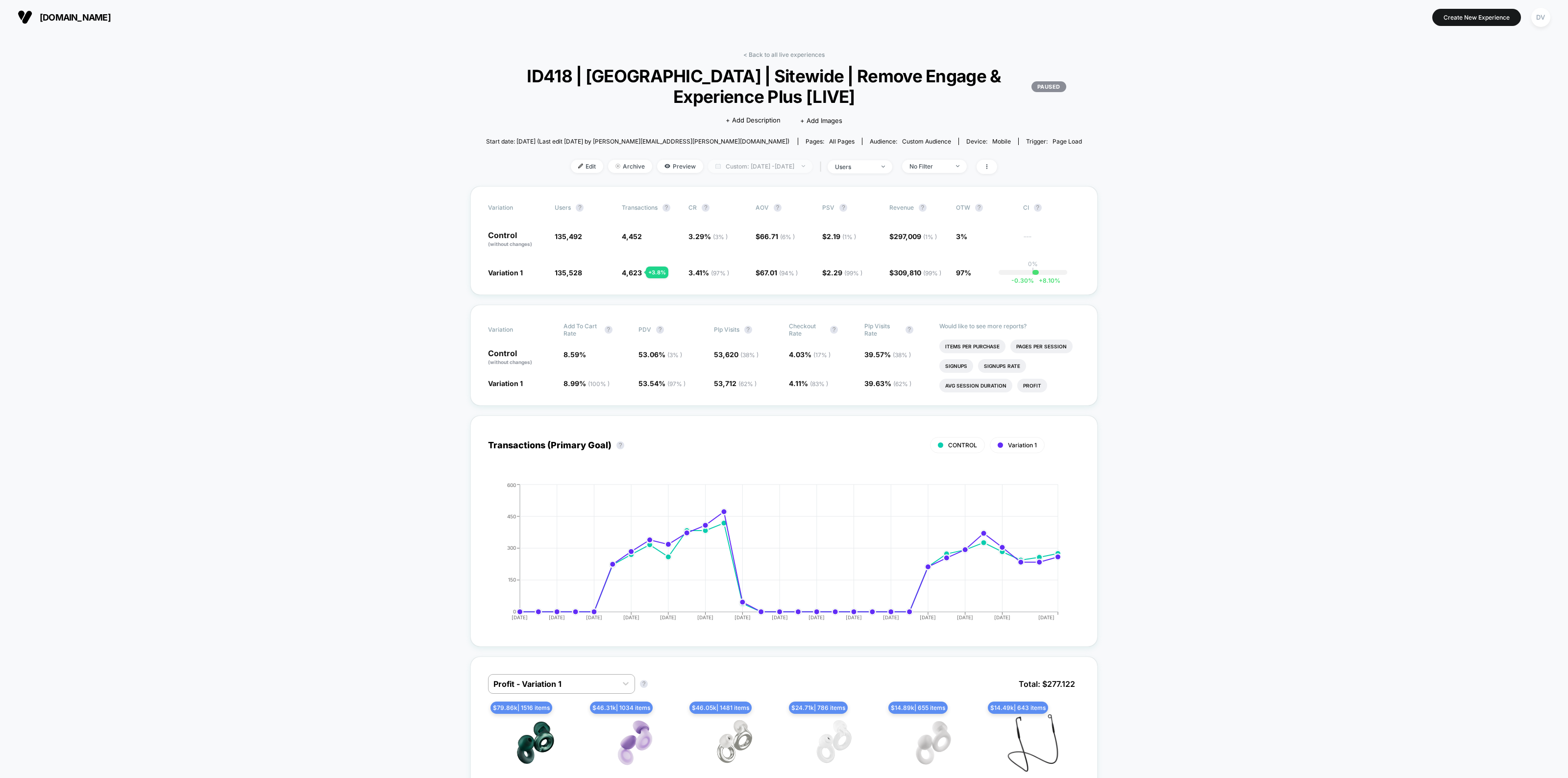
click at [750, 164] on span "Custom: Aug 17, 2025 - Sep 18, 2025" at bounding box center [760, 167] width 104 height 13
select select "*"
select select "****"
click at [726, 288] on button "Custom Range" at bounding box center [709, 289] width 63 height 9
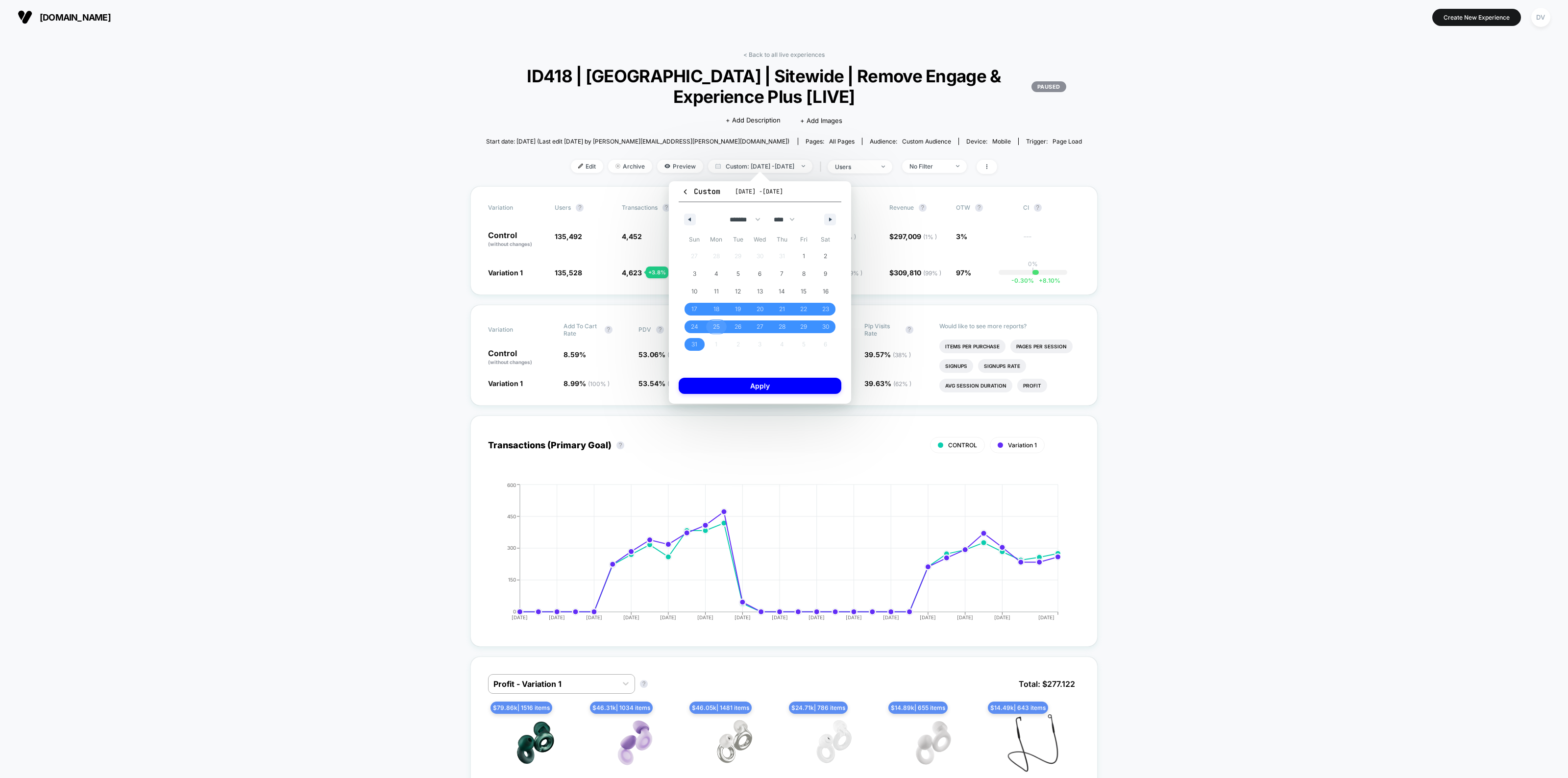
click at [711, 324] on span "25" at bounding box center [716, 327] width 22 height 13
click at [830, 220] on icon "button" at bounding box center [831, 220] width 5 height 4
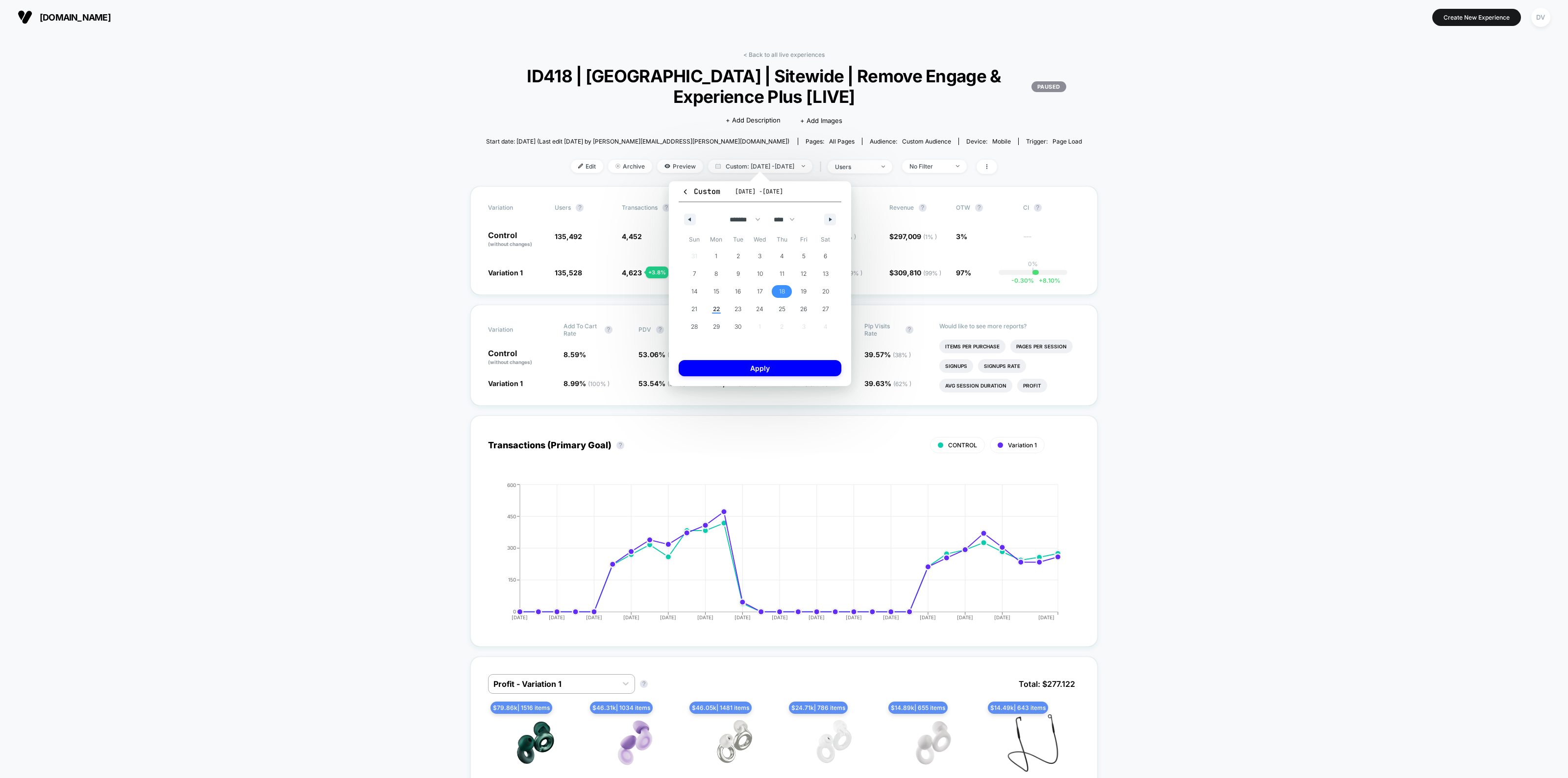
click at [783, 292] on span "18" at bounding box center [782, 292] width 6 height 17
select select "*"
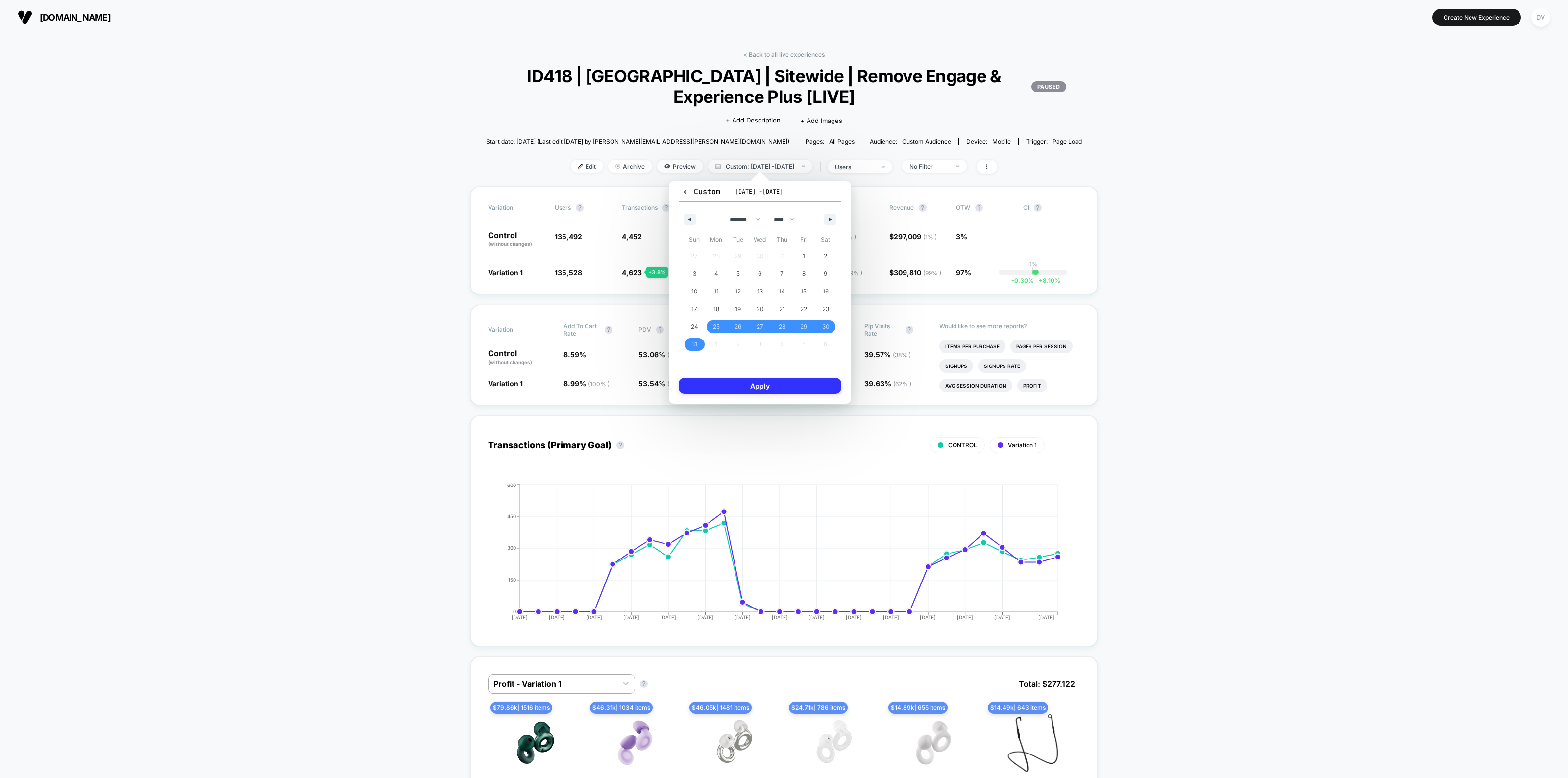
click at [785, 384] on button "Apply" at bounding box center [760, 386] width 163 height 16
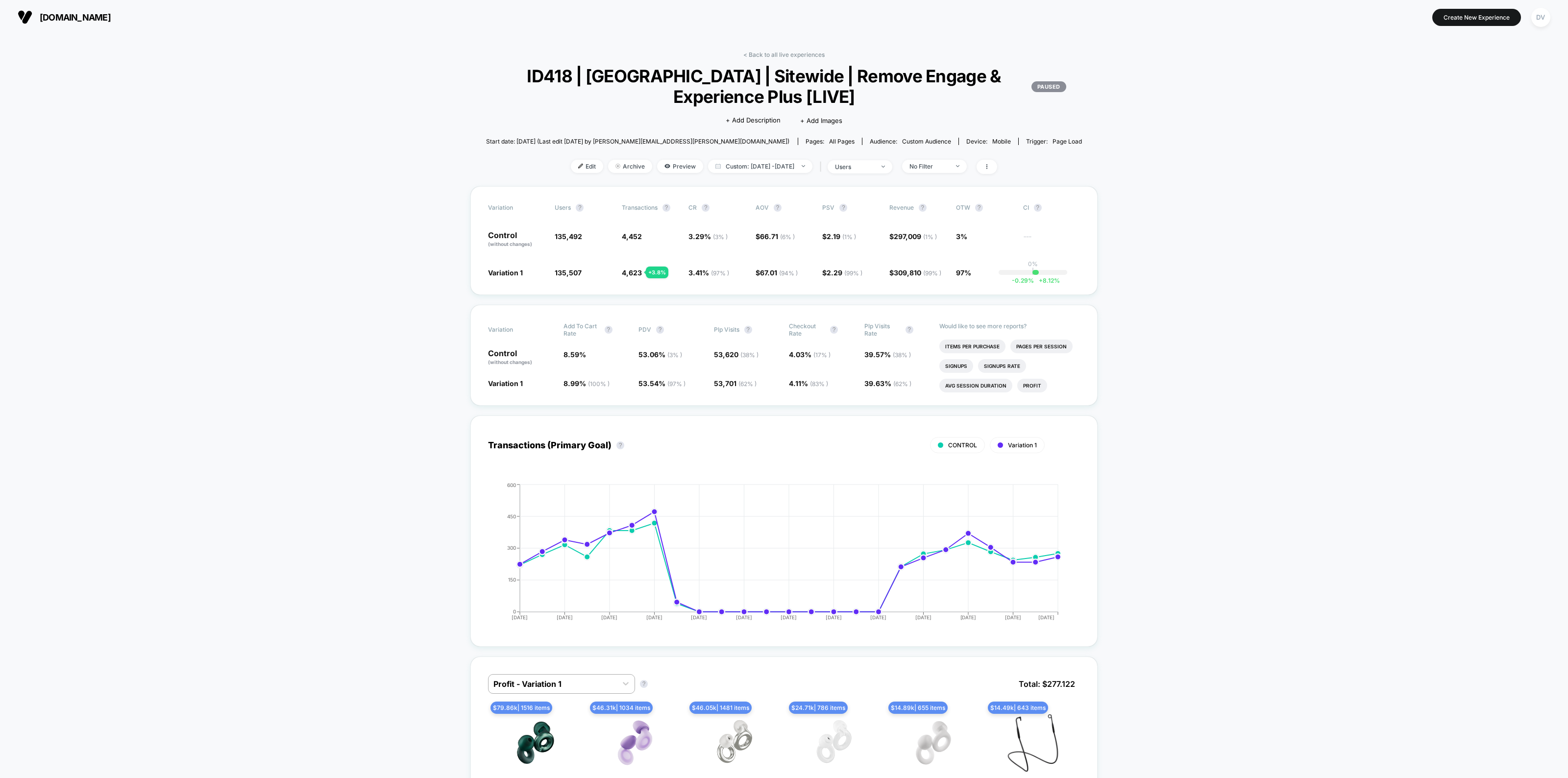
click at [767, 163] on span "Custom: Aug 25, 2025 - Sep 18, 2025" at bounding box center [760, 167] width 104 height 13
click at [791, 167] on span "Custom: Aug 25, 2025 - Sep 18, 2025" at bounding box center [760, 167] width 104 height 13
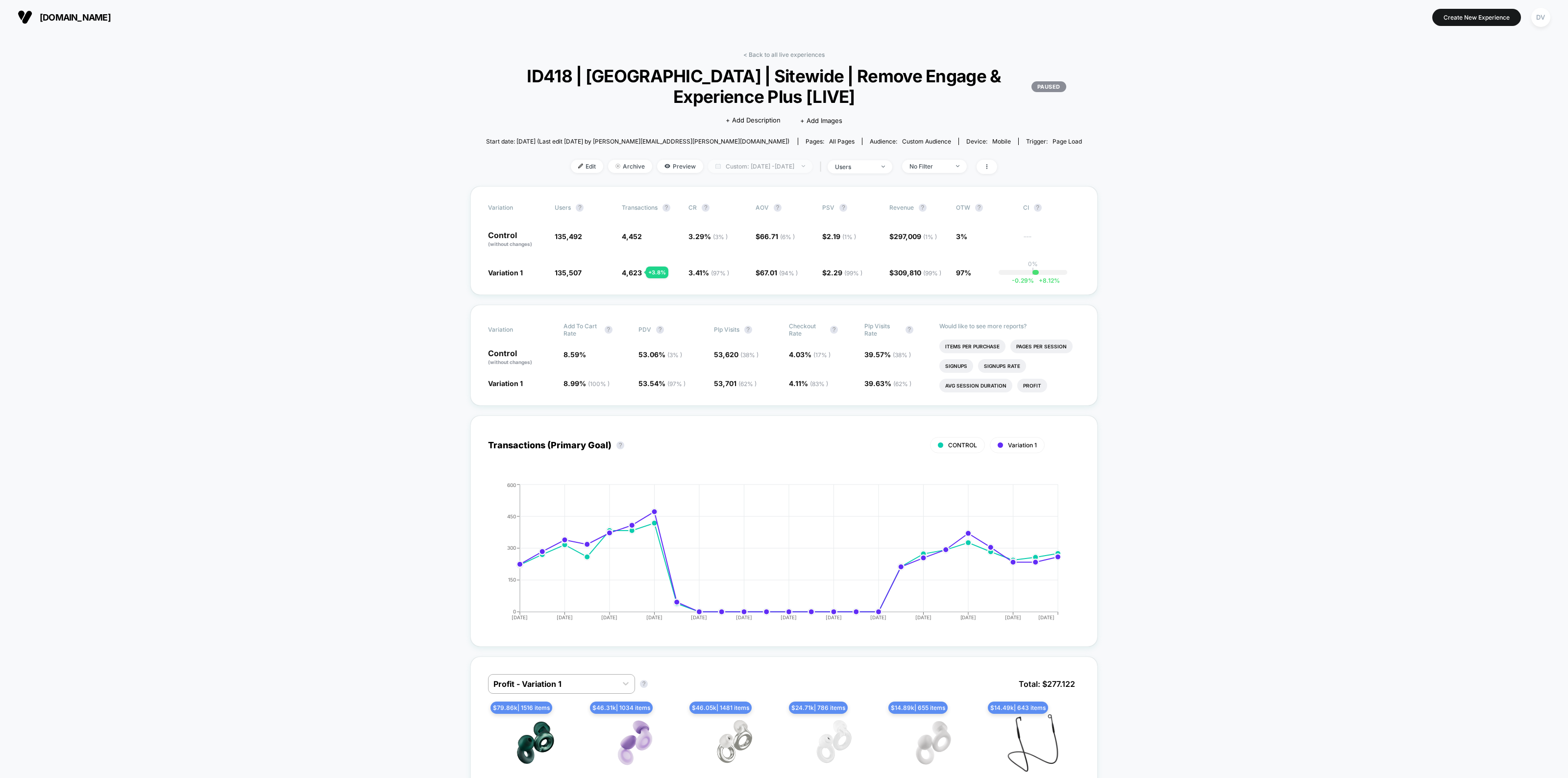
select select "*"
select select "****"
click at [721, 287] on button "Custom Range" at bounding box center [709, 289] width 63 height 9
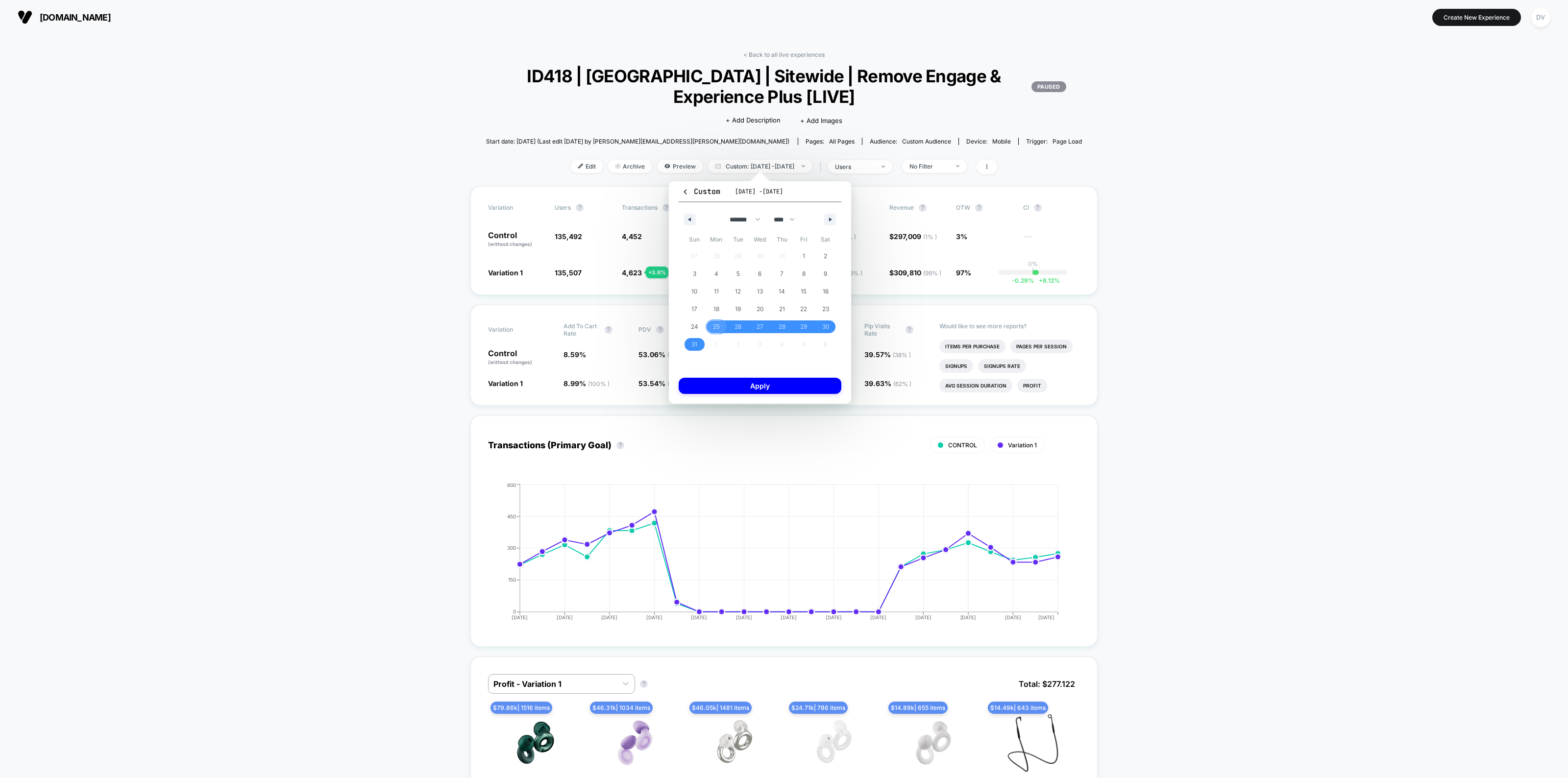
click at [714, 327] on span "25" at bounding box center [716, 327] width 7 height 17
click at [823, 217] on div "******* ******** ***** ***** *** **** **** ****** ********* ******* ******** **…" at bounding box center [760, 217] width 163 height 30
click at [830, 218] on icon "button" at bounding box center [831, 220] width 5 height 4
click at [735, 327] on span "30" at bounding box center [738, 327] width 7 height 17
select select "*"
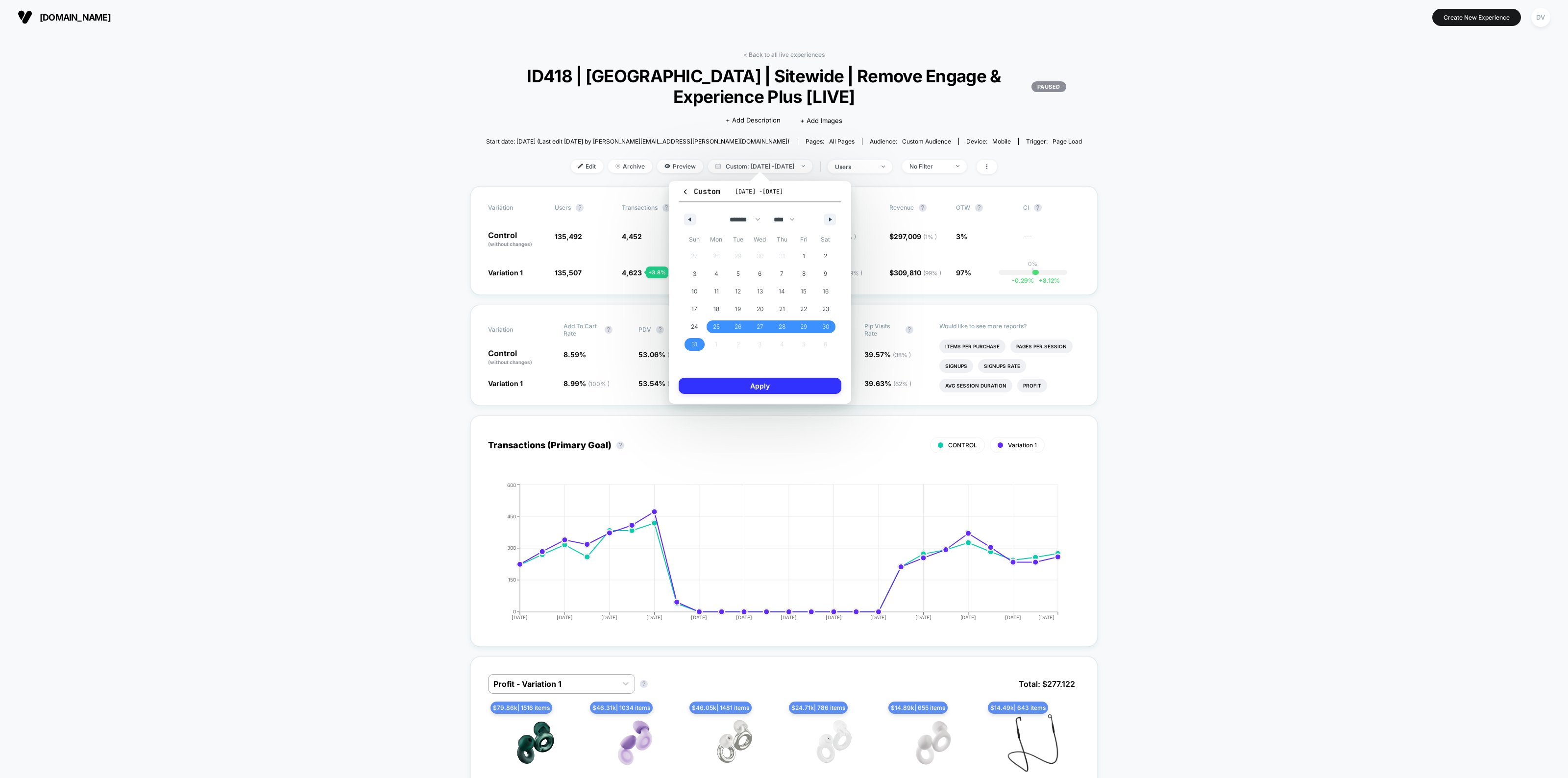
click at [758, 386] on button "Apply" at bounding box center [760, 386] width 163 height 16
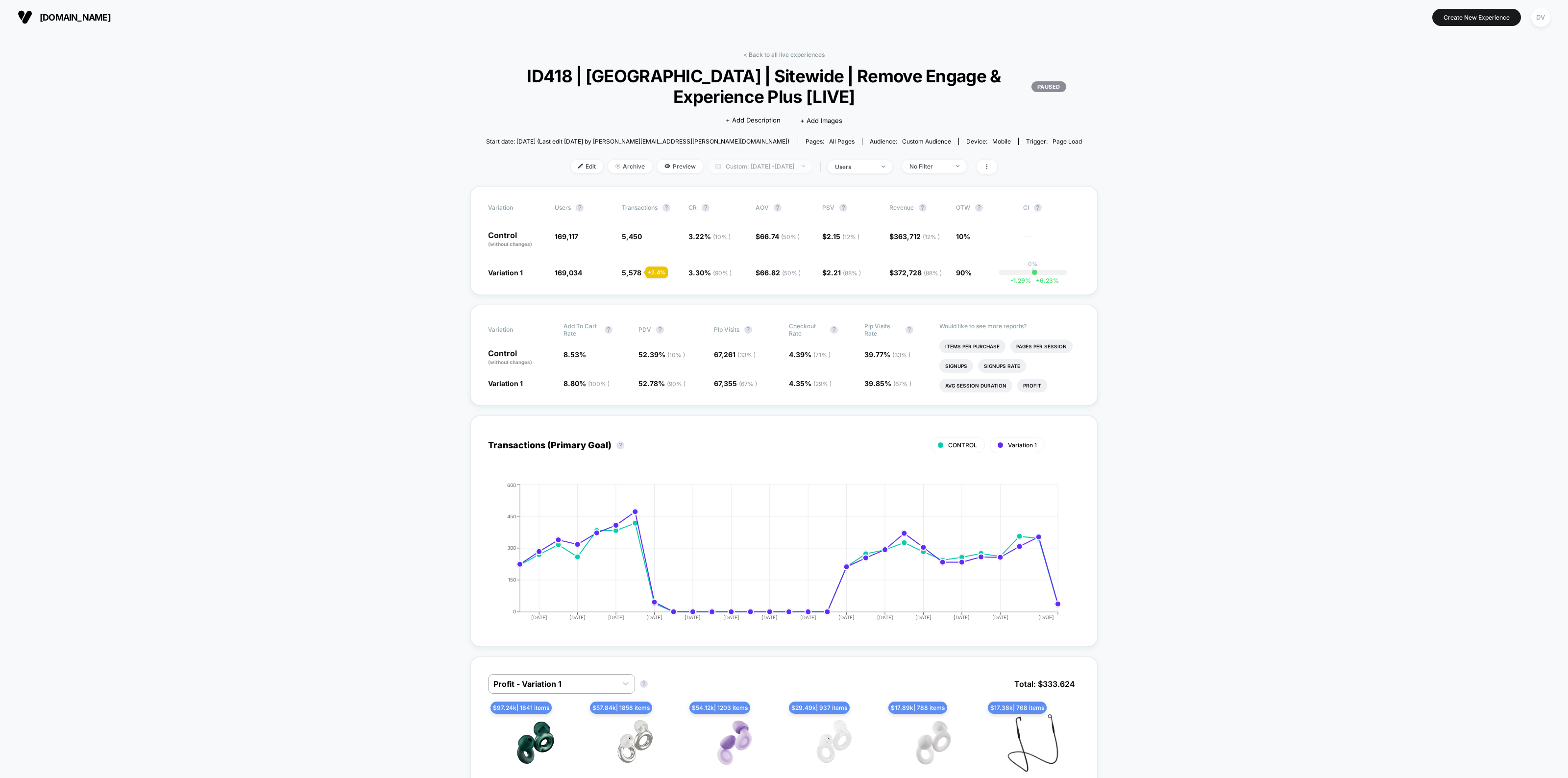
click at [767, 167] on span "Custom: Aug 25, 2025 - Sep 30, 2025" at bounding box center [760, 167] width 104 height 13
select select "*"
select select "****"
click at [728, 288] on button "Custom Range" at bounding box center [709, 289] width 63 height 9
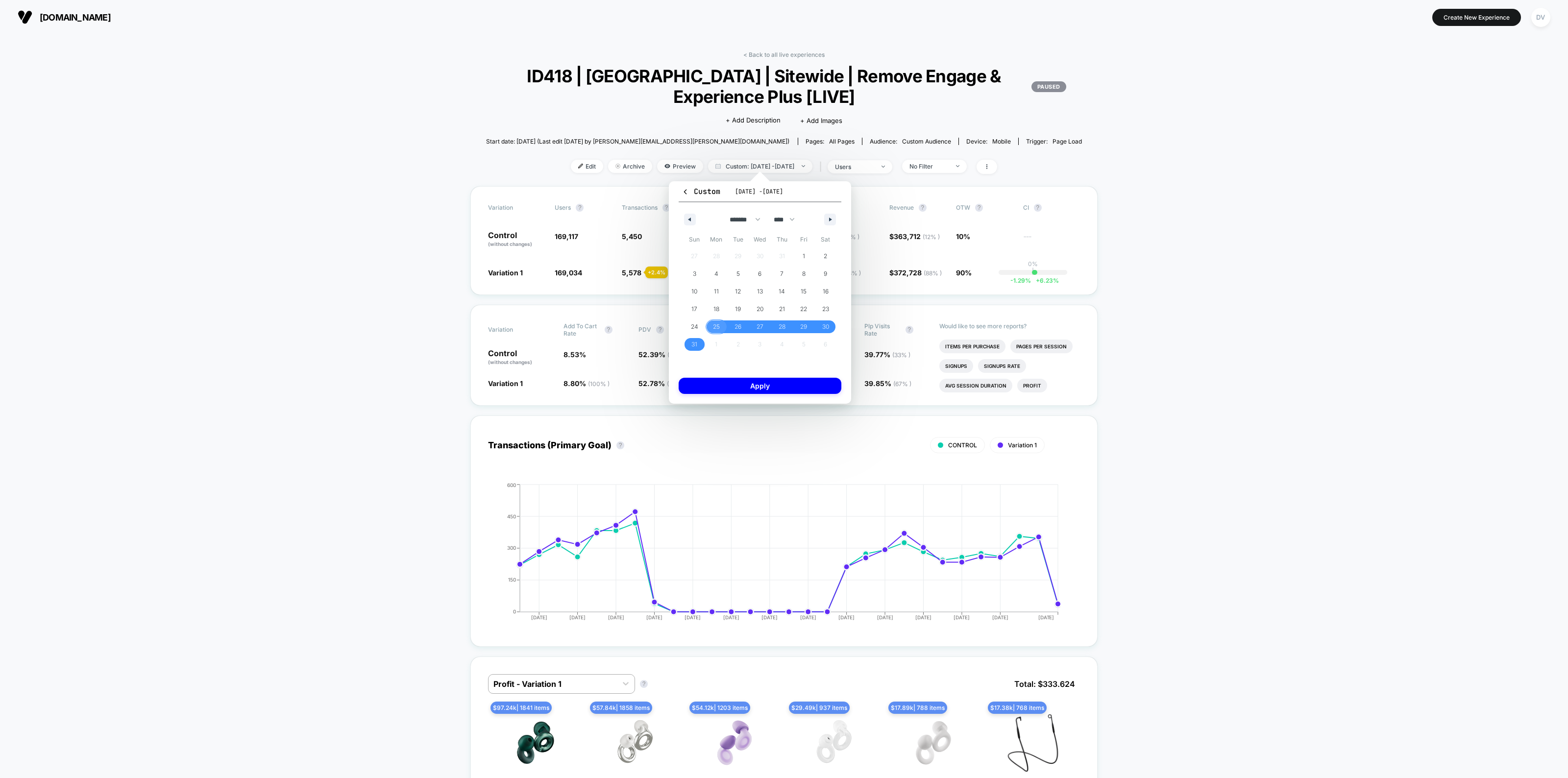
click at [713, 327] on span "25" at bounding box center [716, 327] width 7 height 17
click at [832, 221] on button "button" at bounding box center [830, 220] width 12 height 12
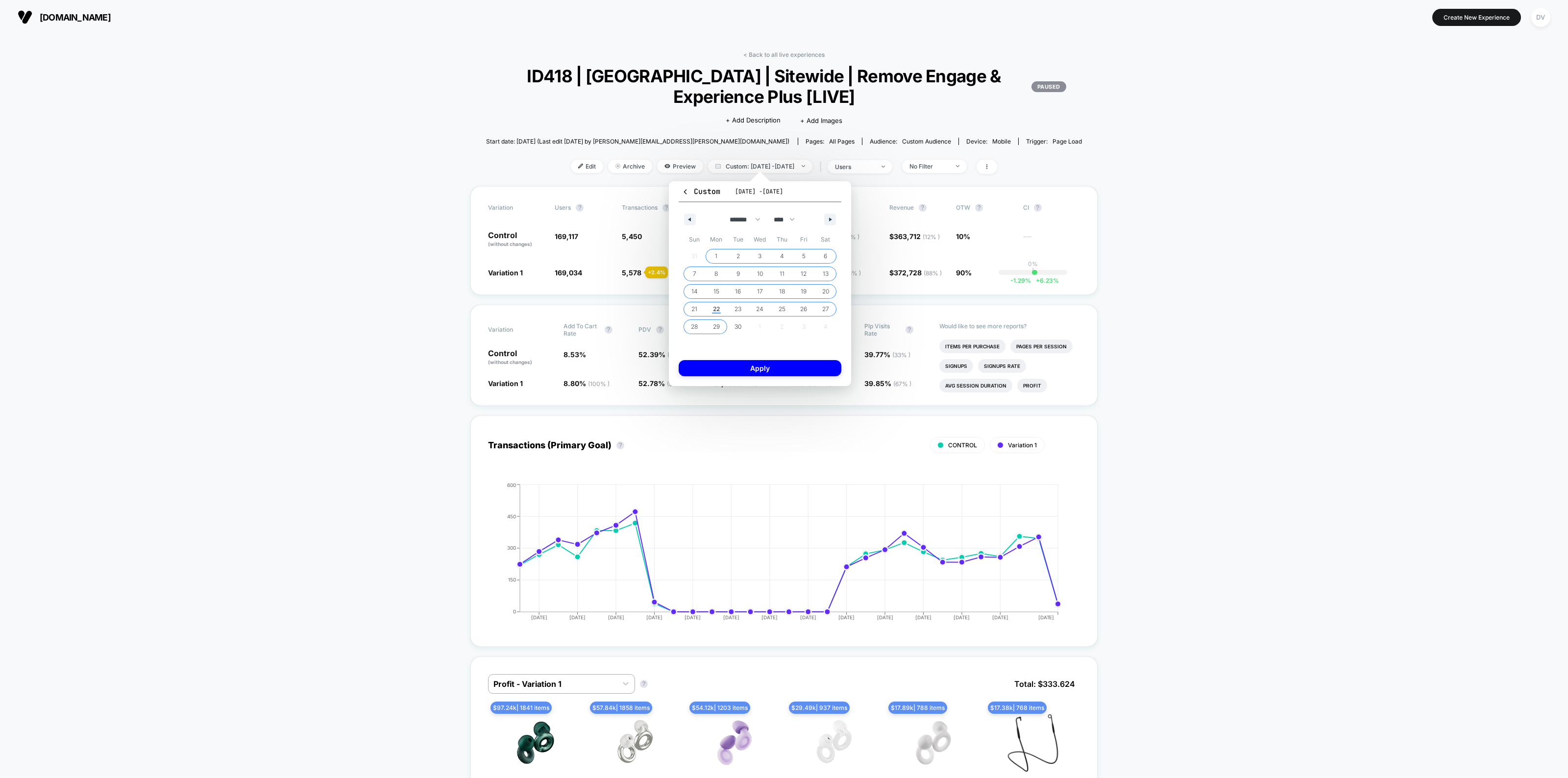
click at [717, 326] on span "29" at bounding box center [716, 327] width 7 height 17
select select "*"
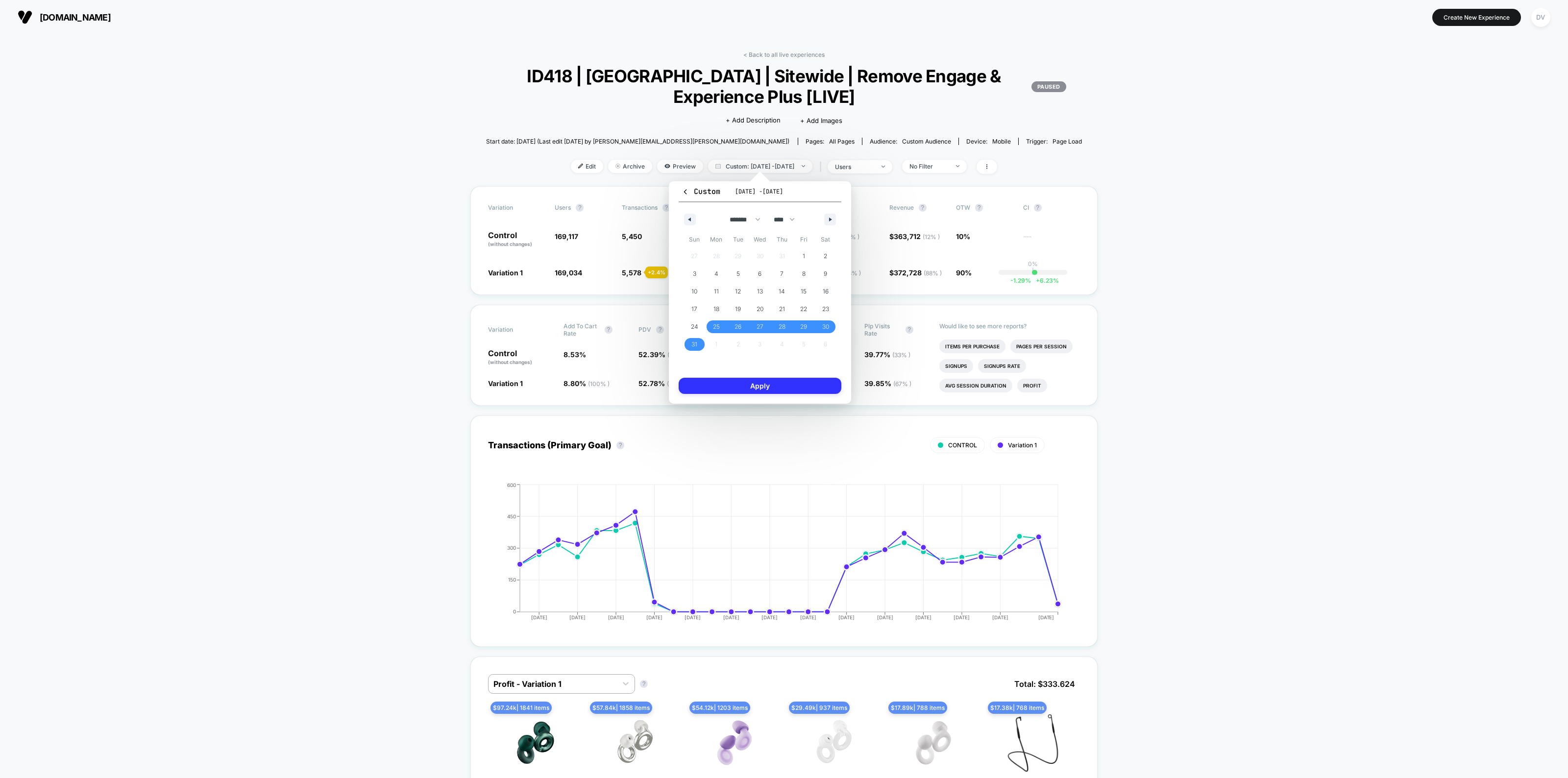
click at [769, 386] on button "Apply" at bounding box center [760, 386] width 163 height 16
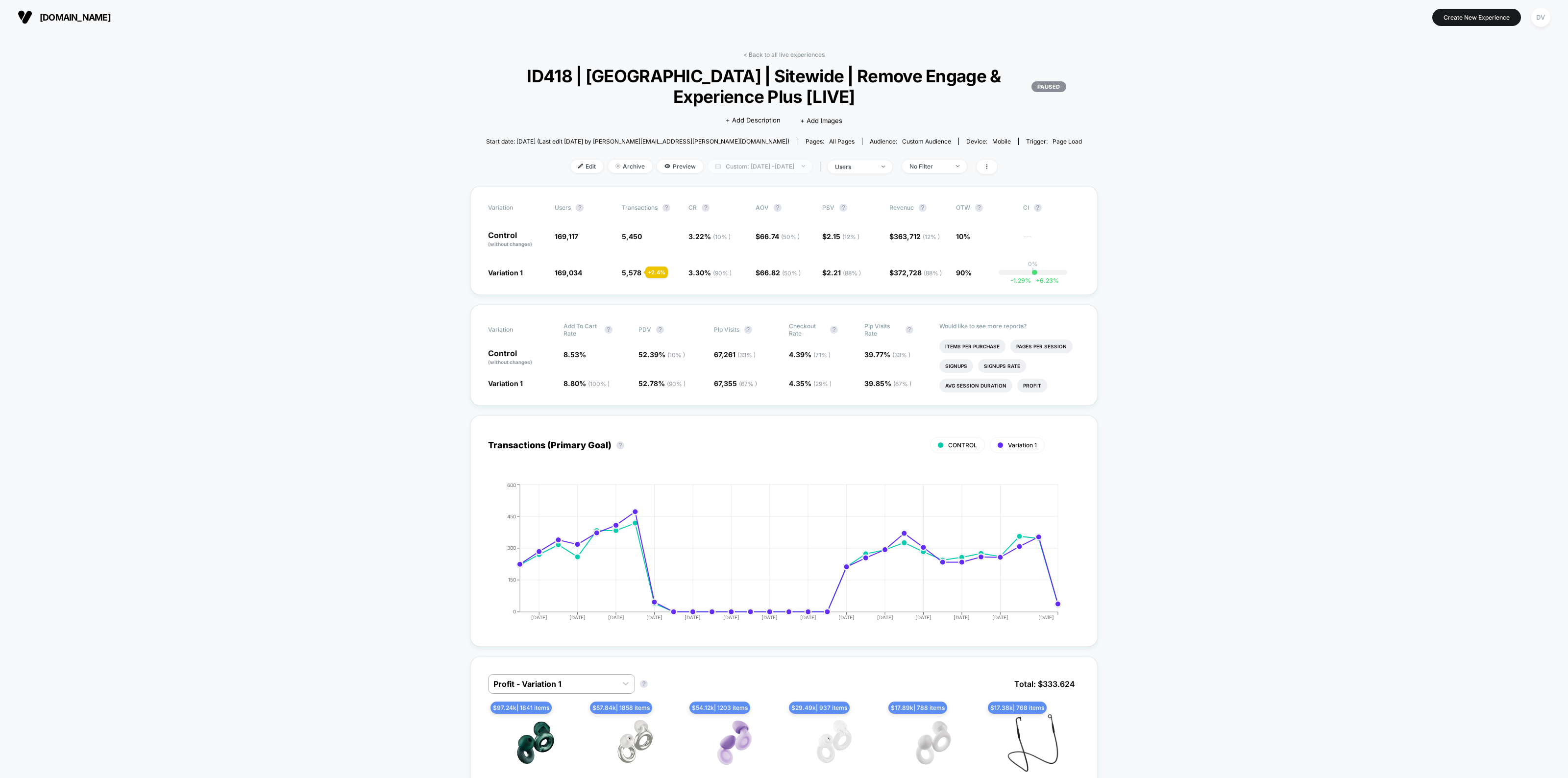
click at [784, 167] on span "Custom: Aug 25, 2025 - Sep 29, 2025" at bounding box center [760, 167] width 104 height 13
click at [722, 285] on button "Custom Range" at bounding box center [709, 289] width 63 height 9
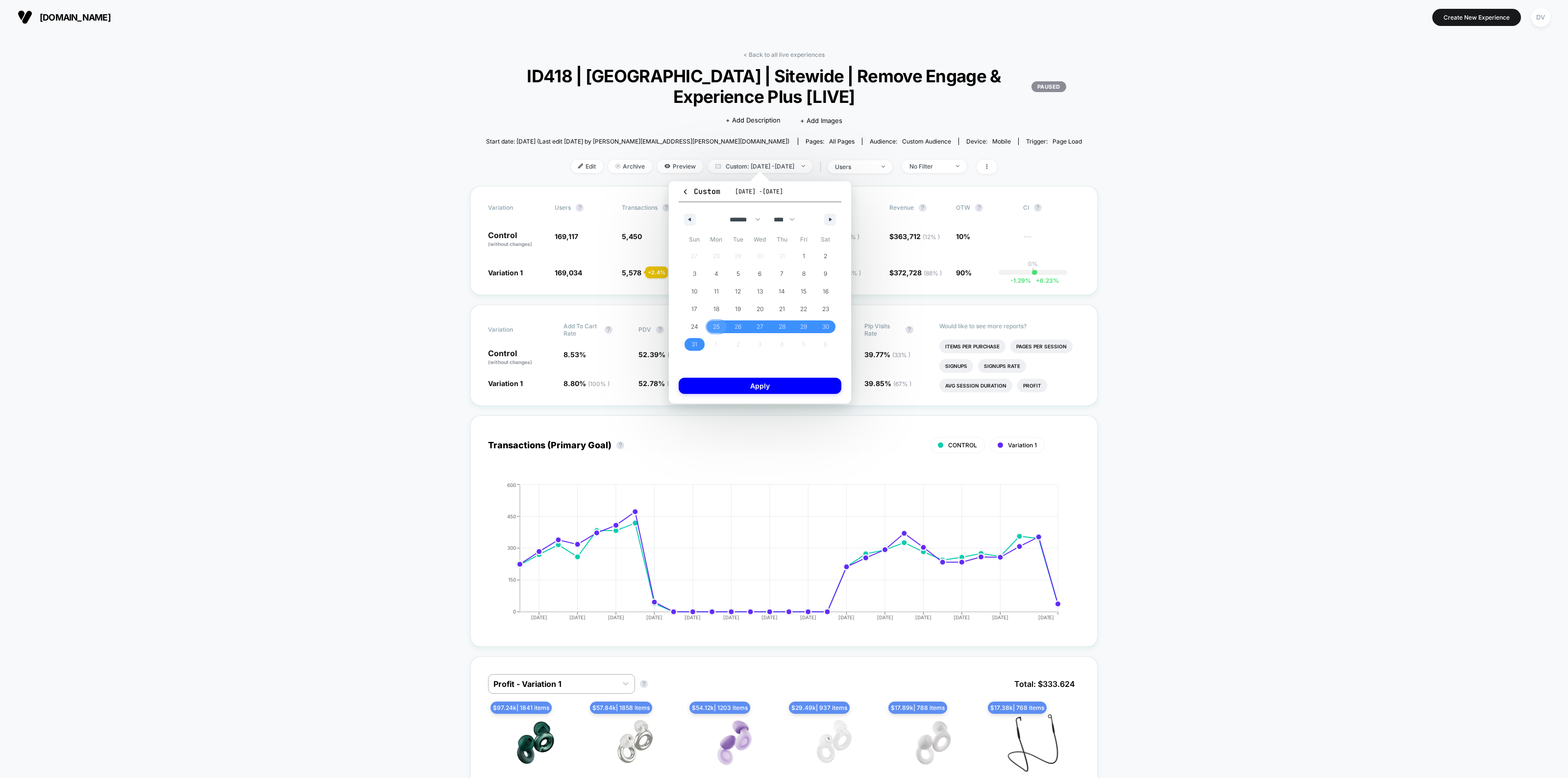
click at [709, 325] on span "25" at bounding box center [716, 327] width 22 height 13
click at [829, 216] on button "button" at bounding box center [830, 220] width 12 height 12
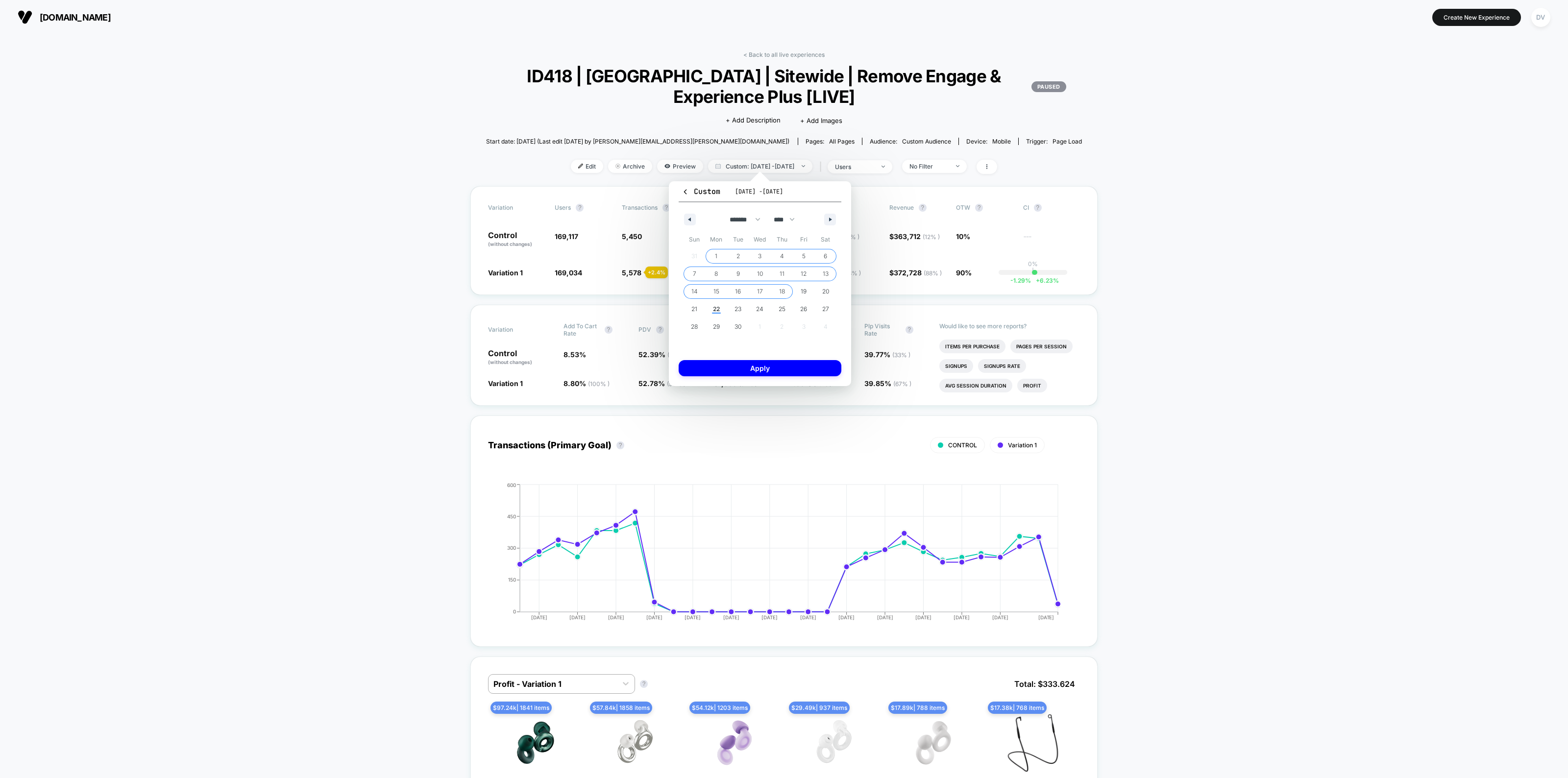
click at [783, 290] on span "18" at bounding box center [782, 292] width 6 height 17
select select "*"
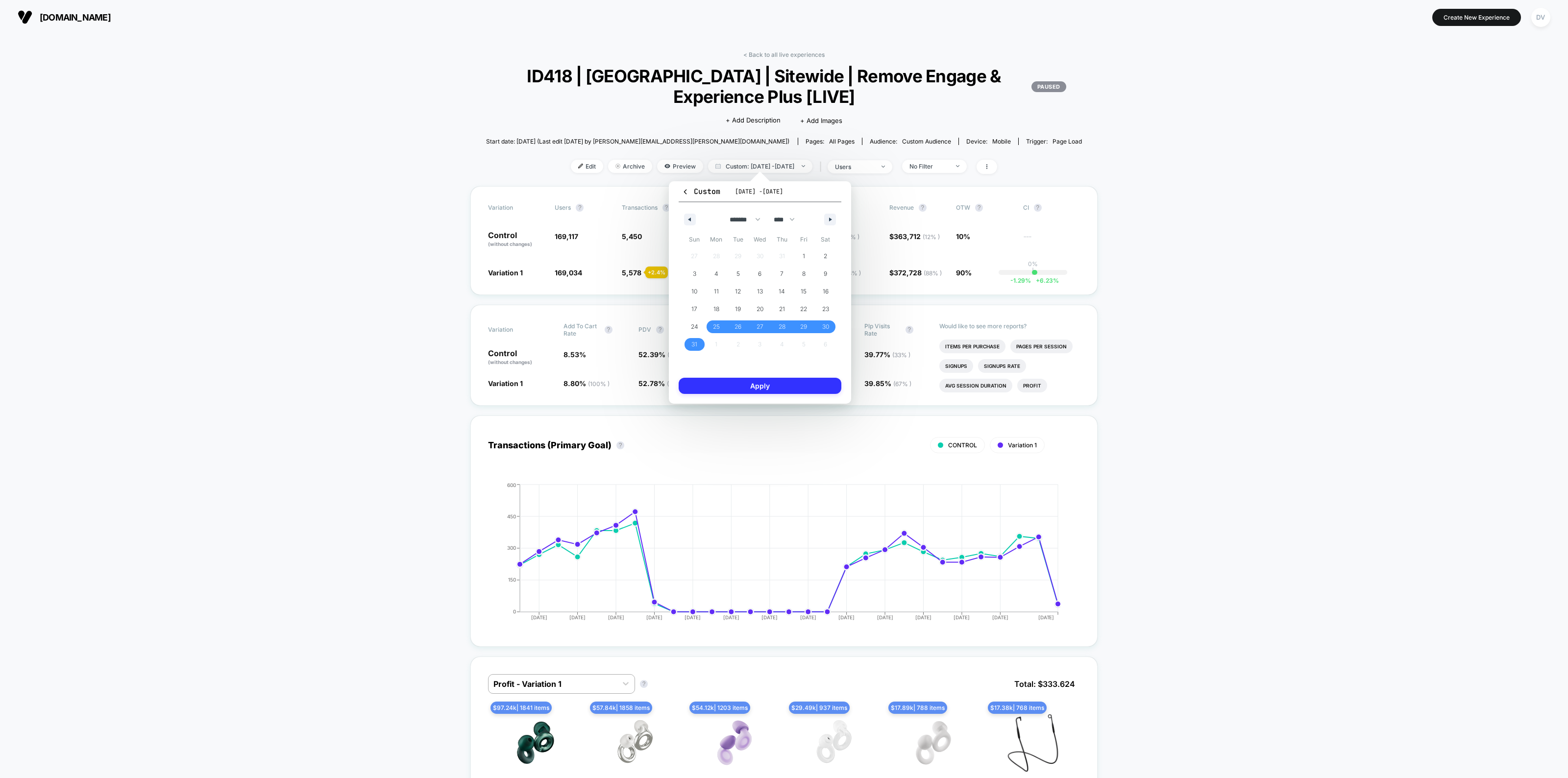
click at [777, 385] on button "Apply" at bounding box center [760, 386] width 163 height 16
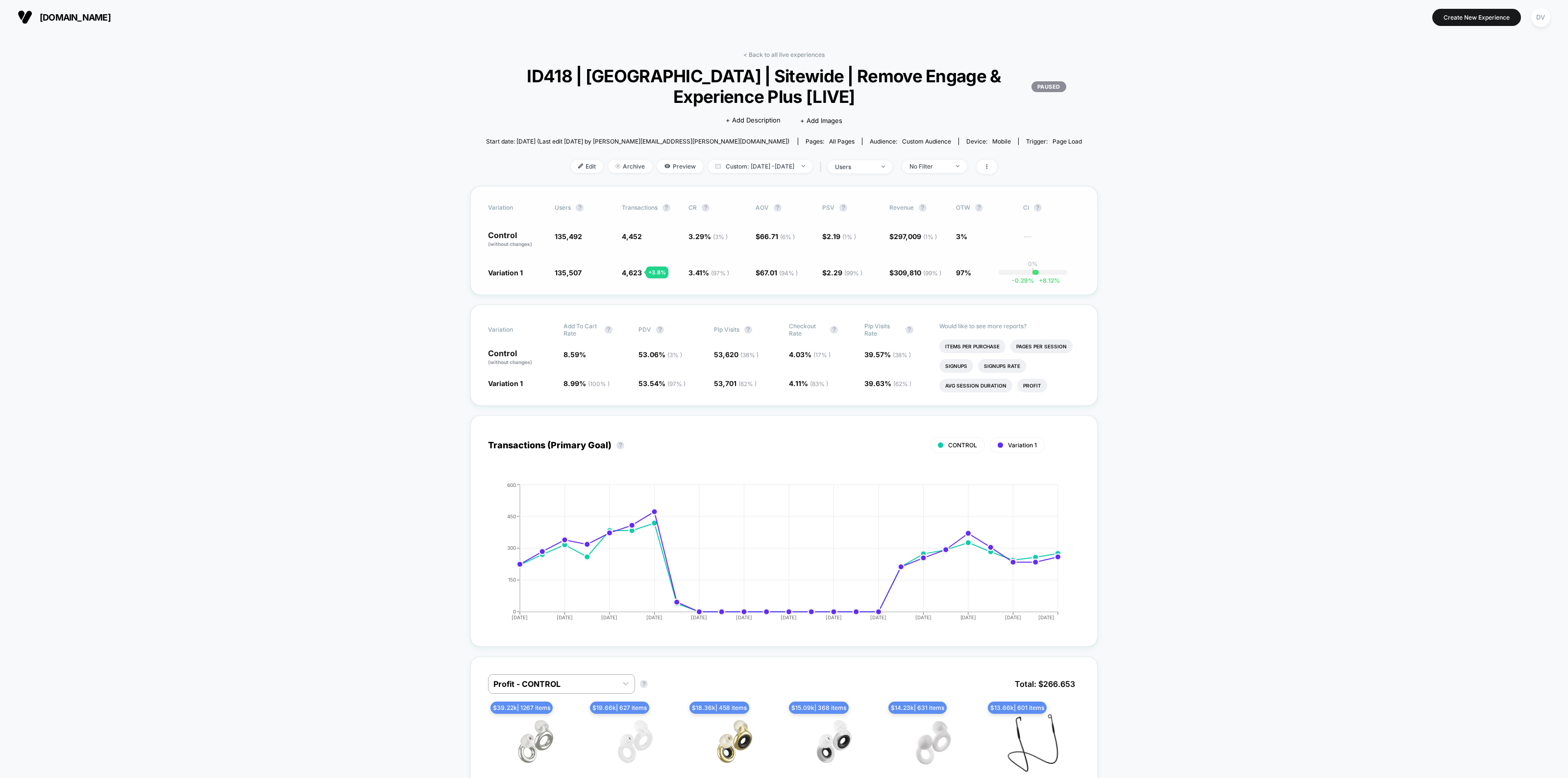
click at [581, 228] on div "Variation users ? Transactions ? CR ? AOV ? PSV ? Revenue ? OTW ? CI ? Control …" at bounding box center [783, 241] width 627 height 109
click at [564, 239] on span "135,492" at bounding box center [568, 236] width 28 height 8
copy span "135,492"
click at [577, 269] on span "135,507" at bounding box center [568, 273] width 27 height 8
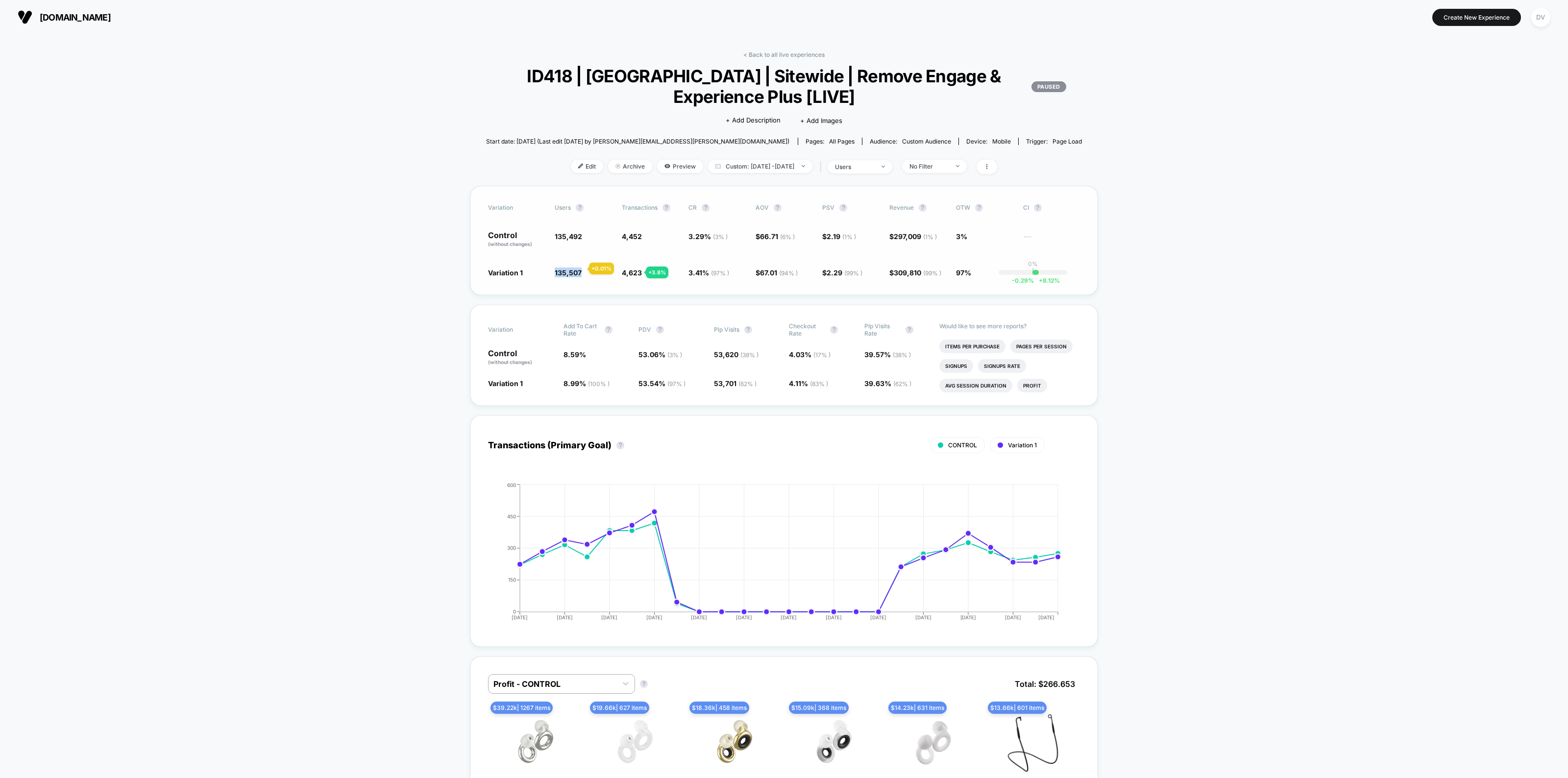
click at [577, 269] on span "135,507" at bounding box center [568, 273] width 27 height 8
copy span "135,507"
click at [631, 229] on div "Variation users ? Transactions ? CR ? AOV ? PSV ? Revenue ? OTW ? CI ? Control …" at bounding box center [783, 241] width 627 height 109
click at [634, 232] on span "4,452" at bounding box center [631, 236] width 20 height 8
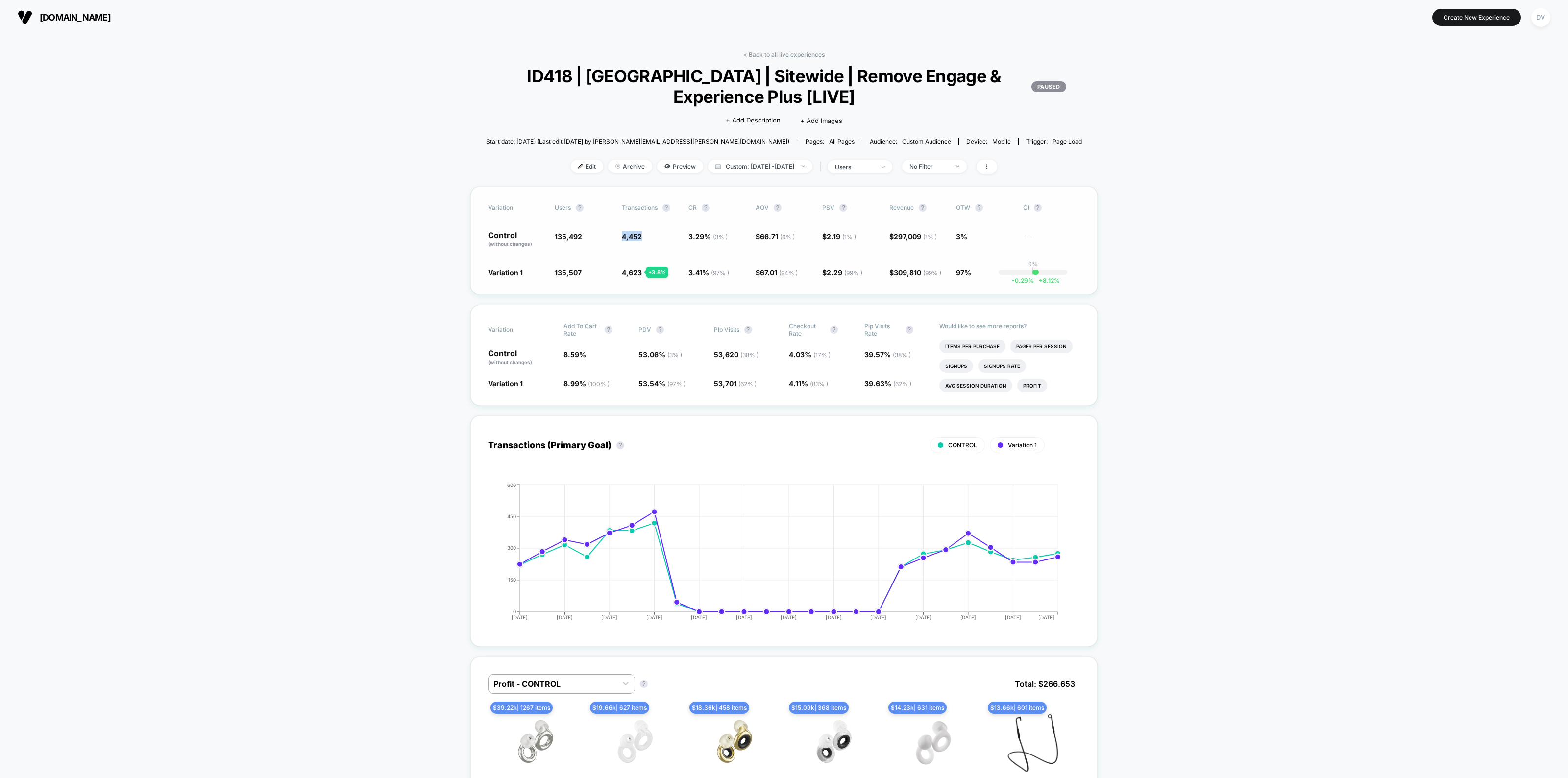
copy span "4,452"
click at [640, 273] on span "4,623" at bounding box center [631, 273] width 20 height 8
copy span "4,623"
click at [871, 170] on span "users" at bounding box center [860, 167] width 64 height 13
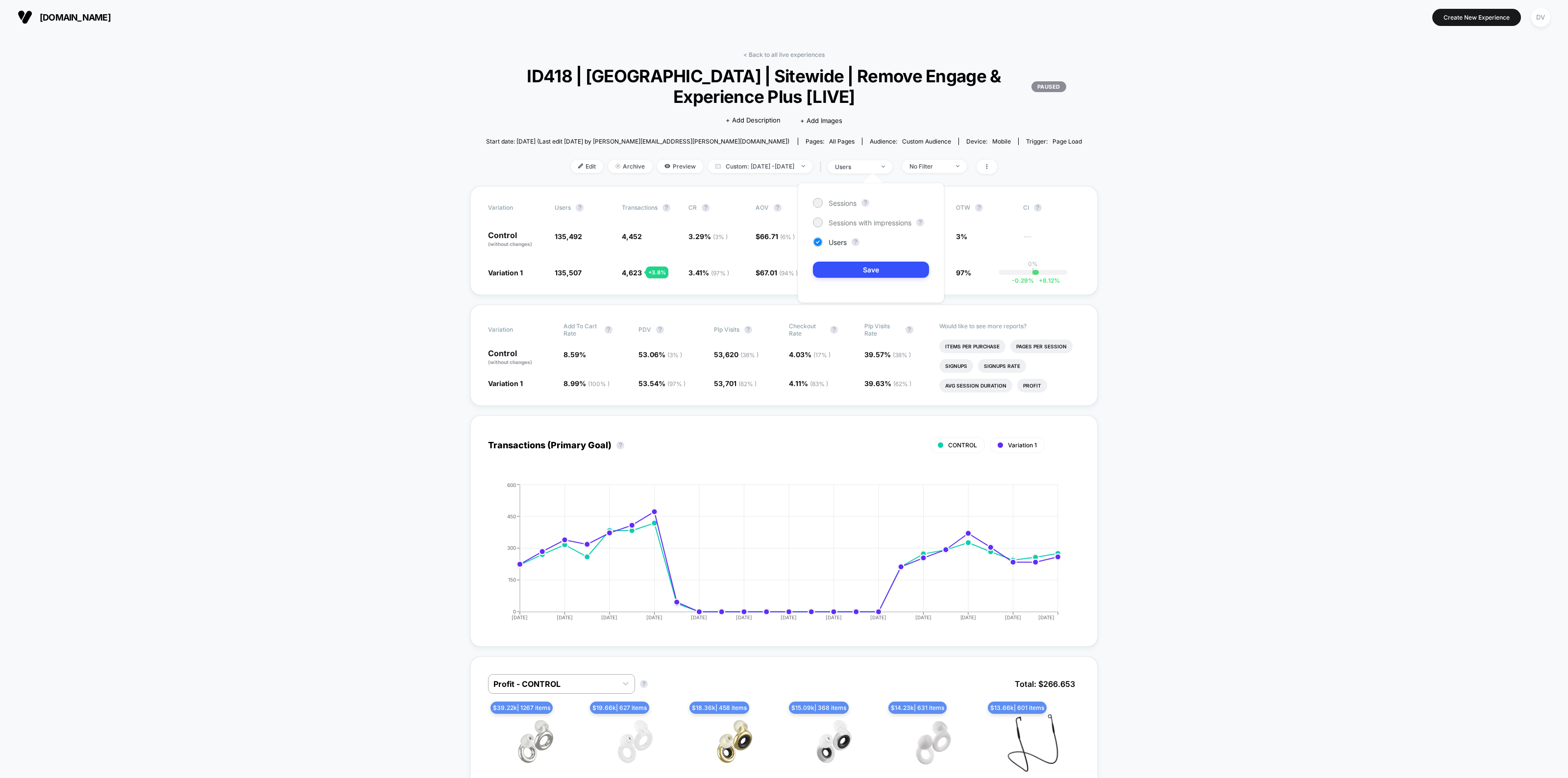
click at [796, 51] on link "< Back to all live experiences" at bounding box center [783, 54] width 81 height 7
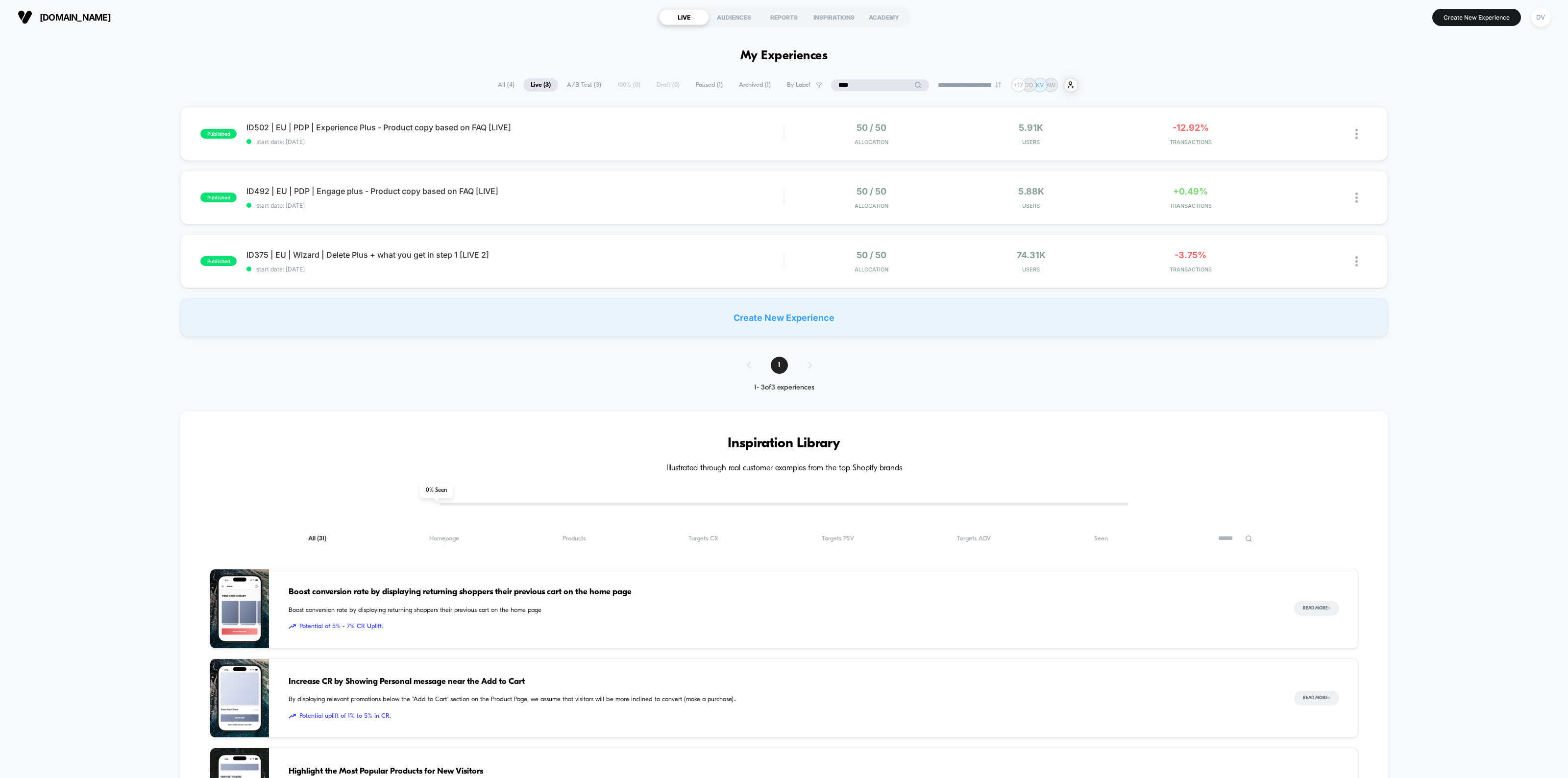
drag, startPoint x: 879, startPoint y: 79, endPoint x: 728, endPoint y: 93, distance: 151.6
click at [730, 92] on div "**********" at bounding box center [784, 639] width 1568 height 1122
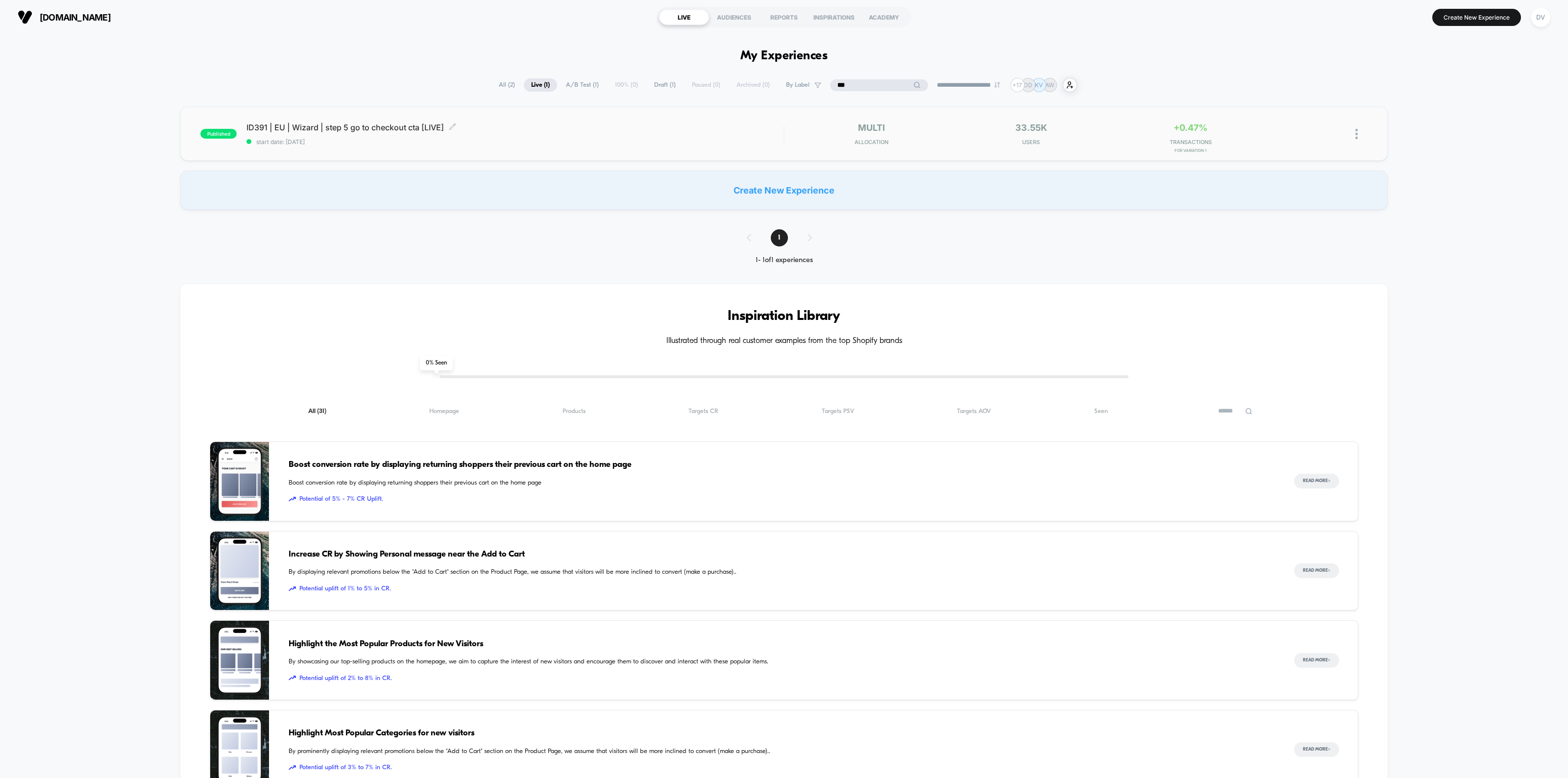
type input "***"
click at [376, 126] on span "ID391 | EU | Wizard | step 5 go to checkout cta [LIVE] Click to edit experience…" at bounding box center [515, 127] width 537 height 10
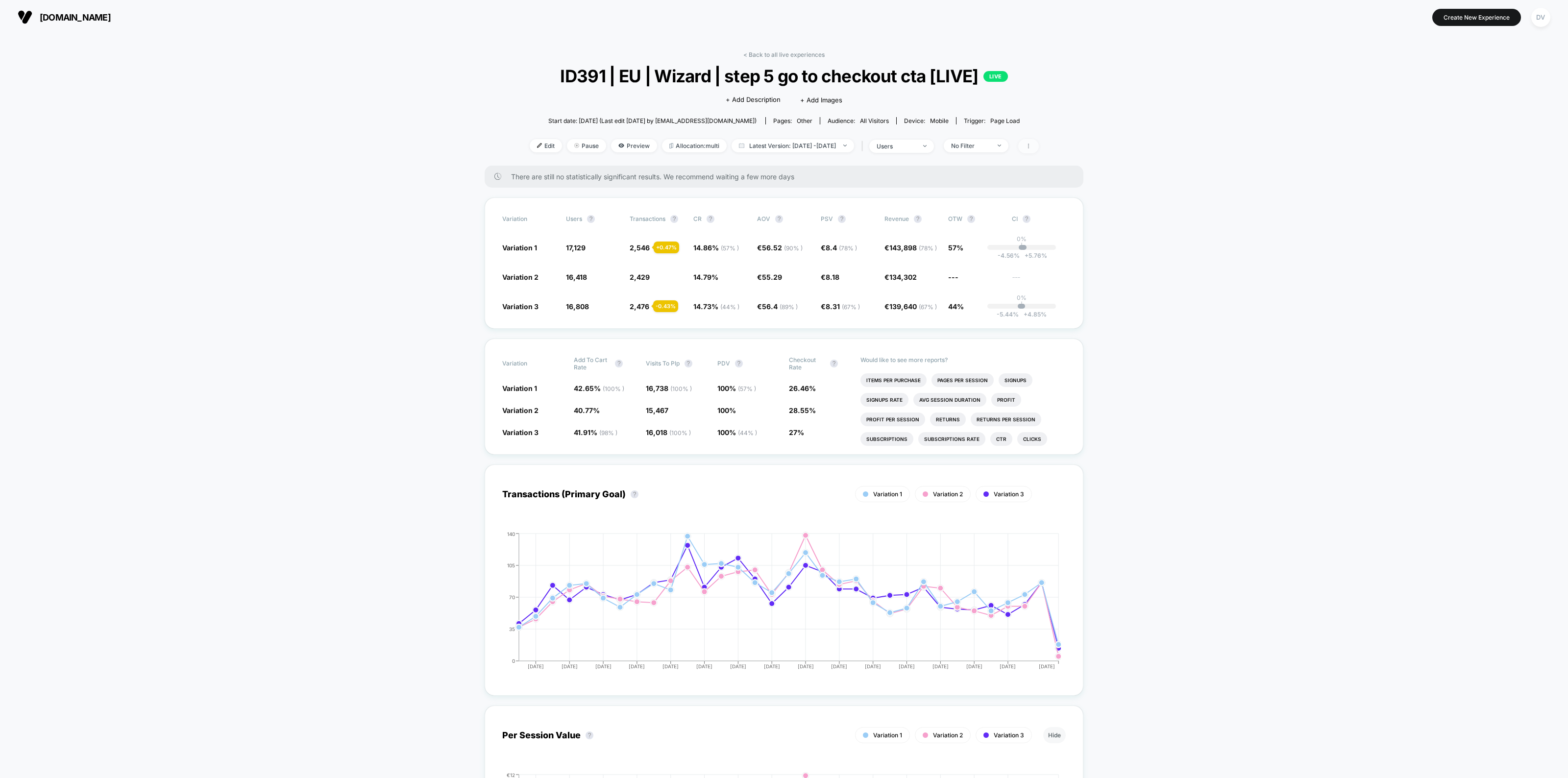
click at [1031, 147] on icon at bounding box center [1028, 146] width 6 height 6
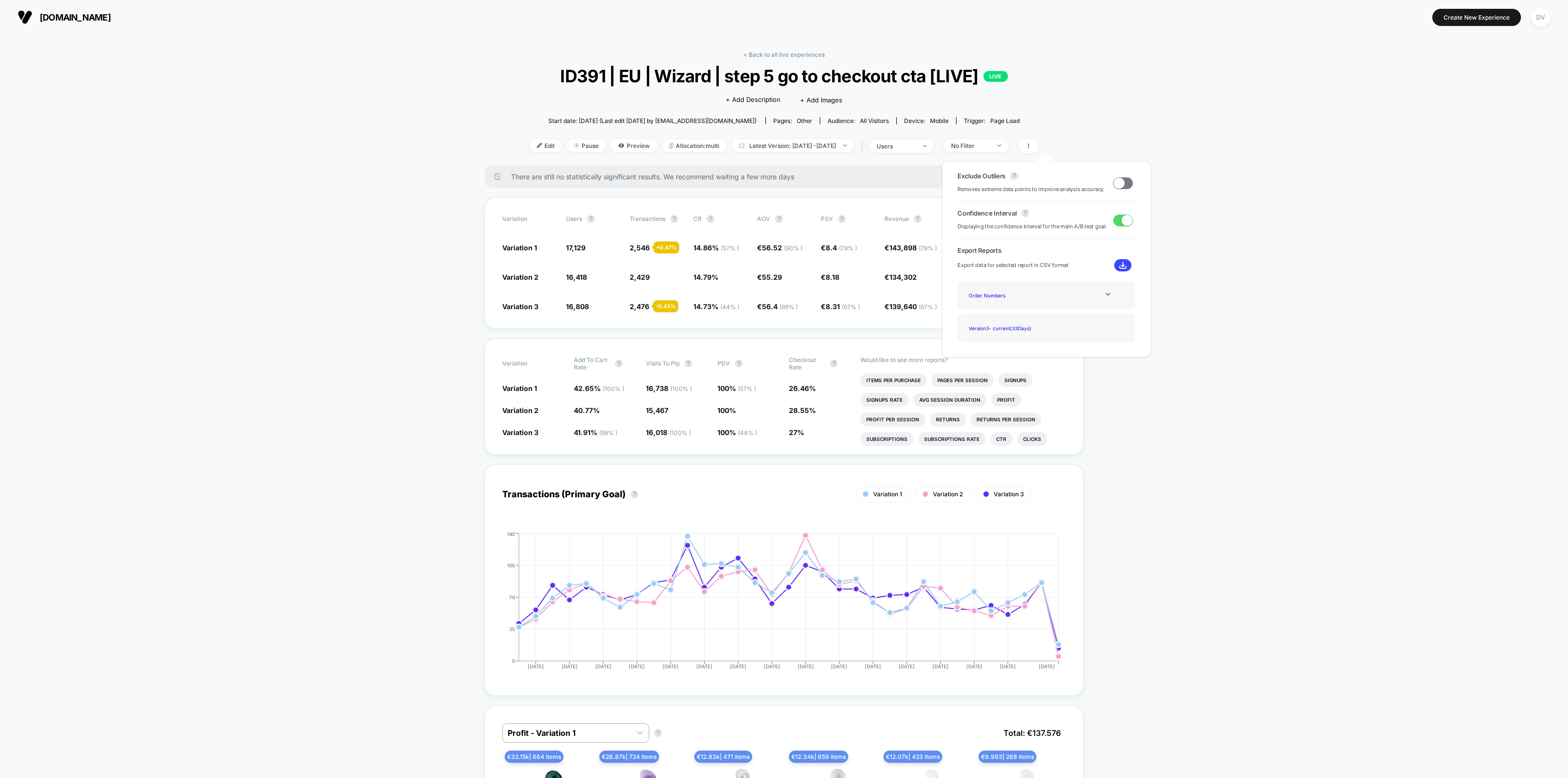
click at [567, 140] on span "Pause" at bounding box center [586, 146] width 39 height 13
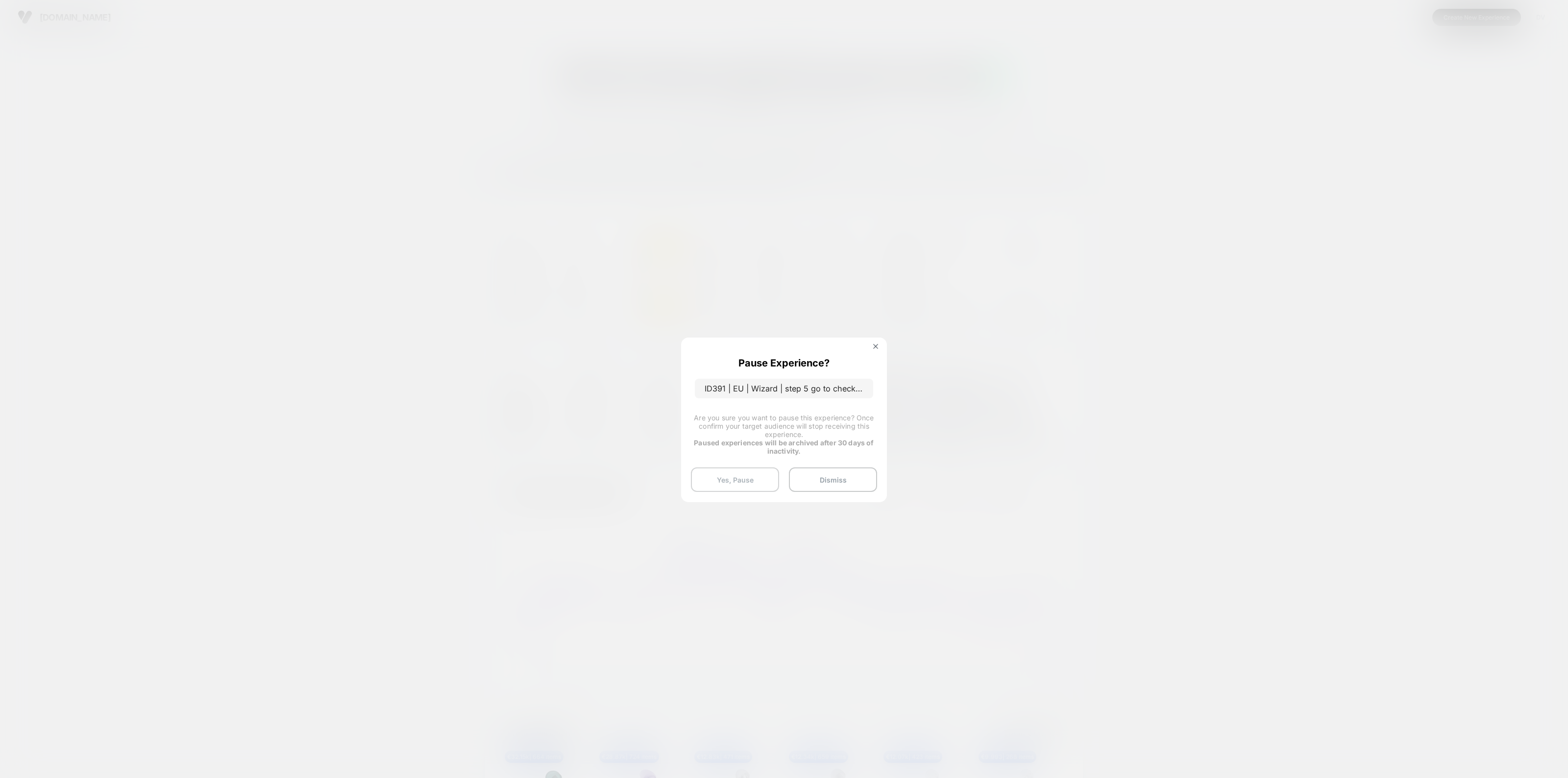
click at [723, 481] on button "Yes, Pause" at bounding box center [734, 480] width 88 height 24
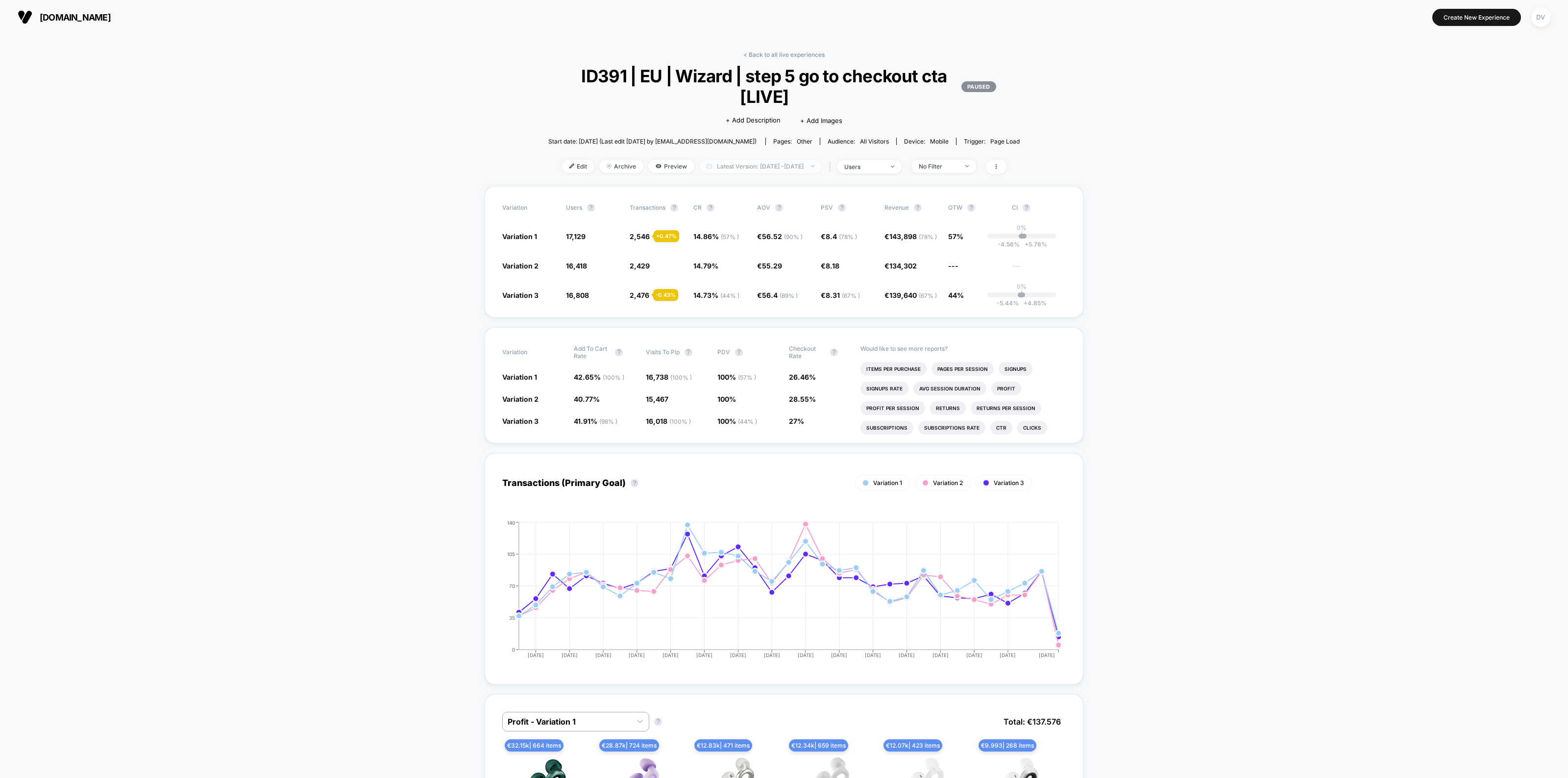
click at [768, 169] on span "Latest Version: Aug 21, 2025 - Sep 22, 2025" at bounding box center [760, 167] width 122 height 13
select select "*"
select select "****"
click at [697, 288] on button "Custom Range" at bounding box center [703, 289] width 52 height 9
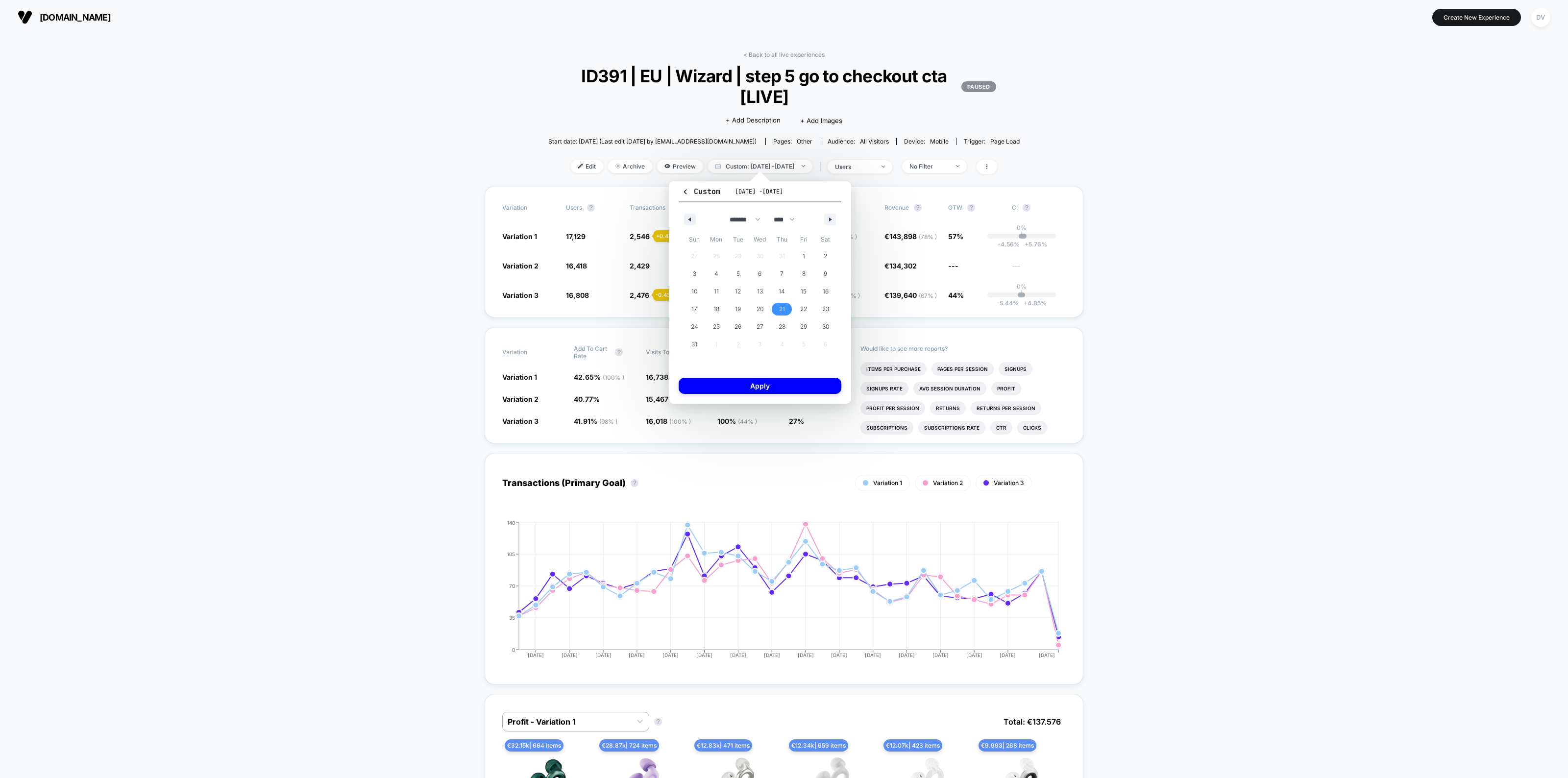
click at [779, 312] on span "21" at bounding box center [782, 309] width 6 height 17
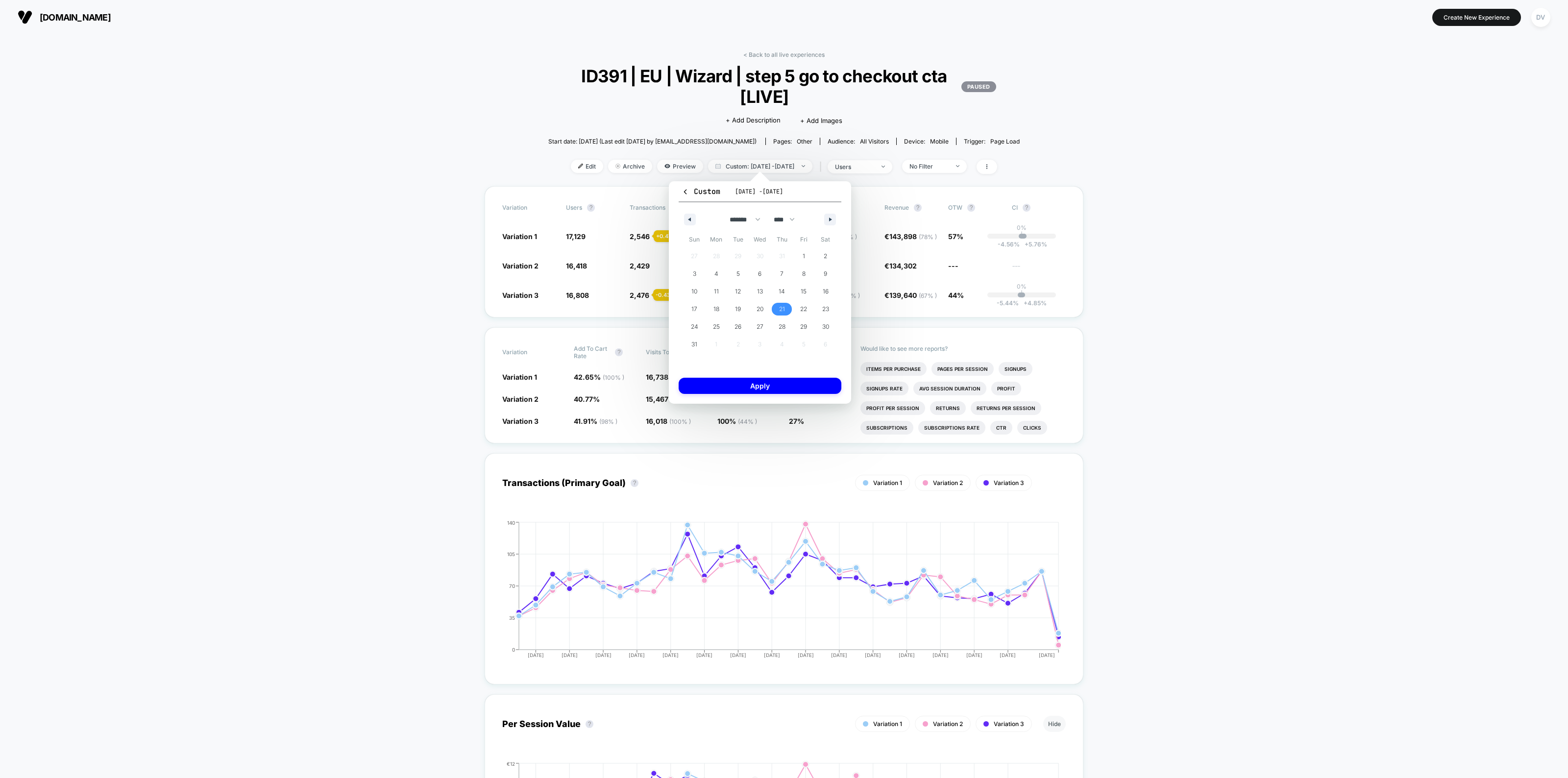
click at [834, 212] on div "******* ******** ***** ***** *** **** **** ****** ********* ******* ******** **…" at bounding box center [760, 217] width 163 height 30
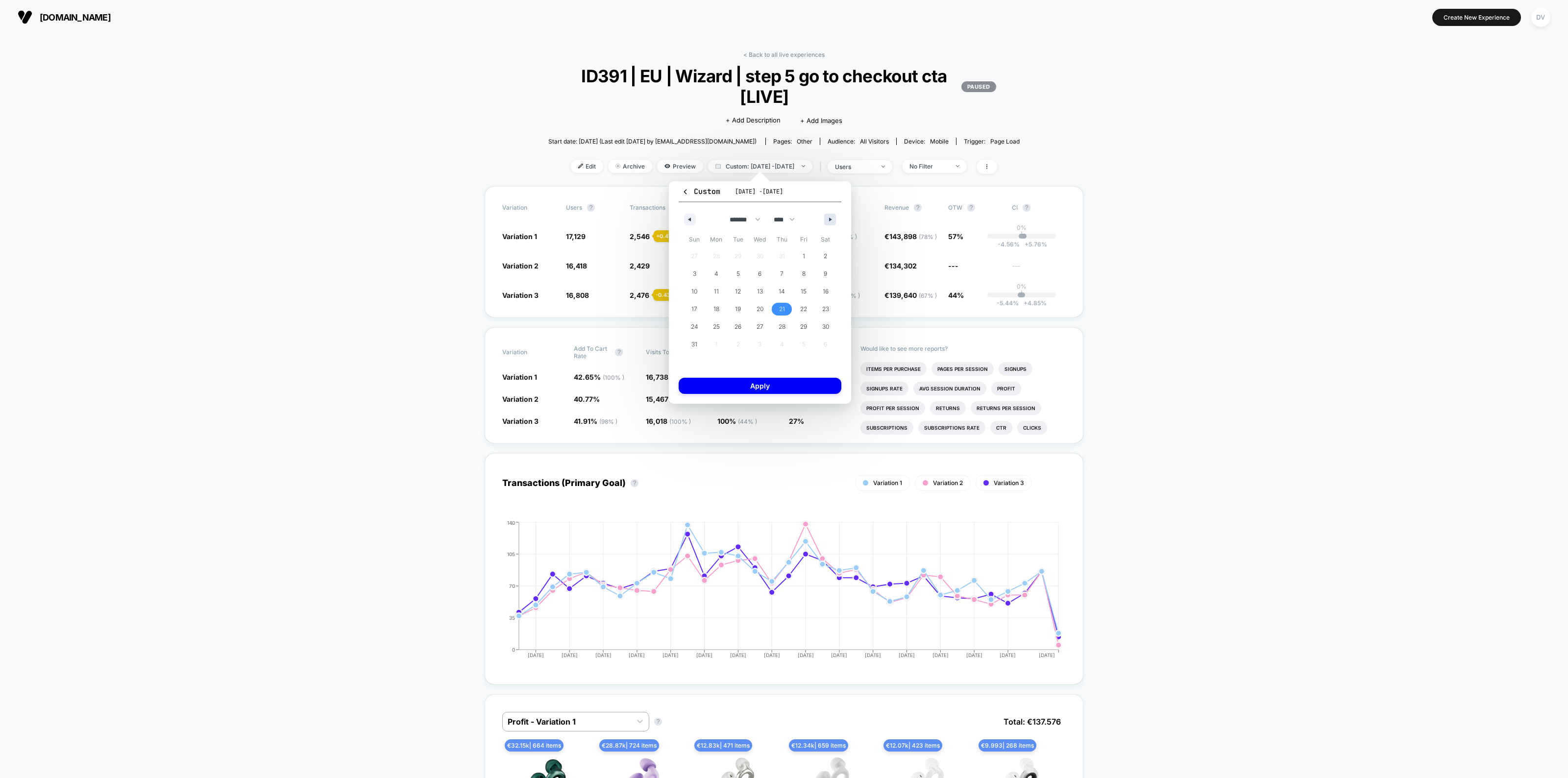
click at [829, 219] on icon "button" at bounding box center [831, 220] width 5 height 4
click at [687, 218] on icon "button" at bounding box center [688, 220] width 5 height 4
click at [830, 222] on button "button" at bounding box center [830, 220] width 12 height 12
click at [782, 292] on span "18" at bounding box center [782, 292] width 6 height 17
select select "*"
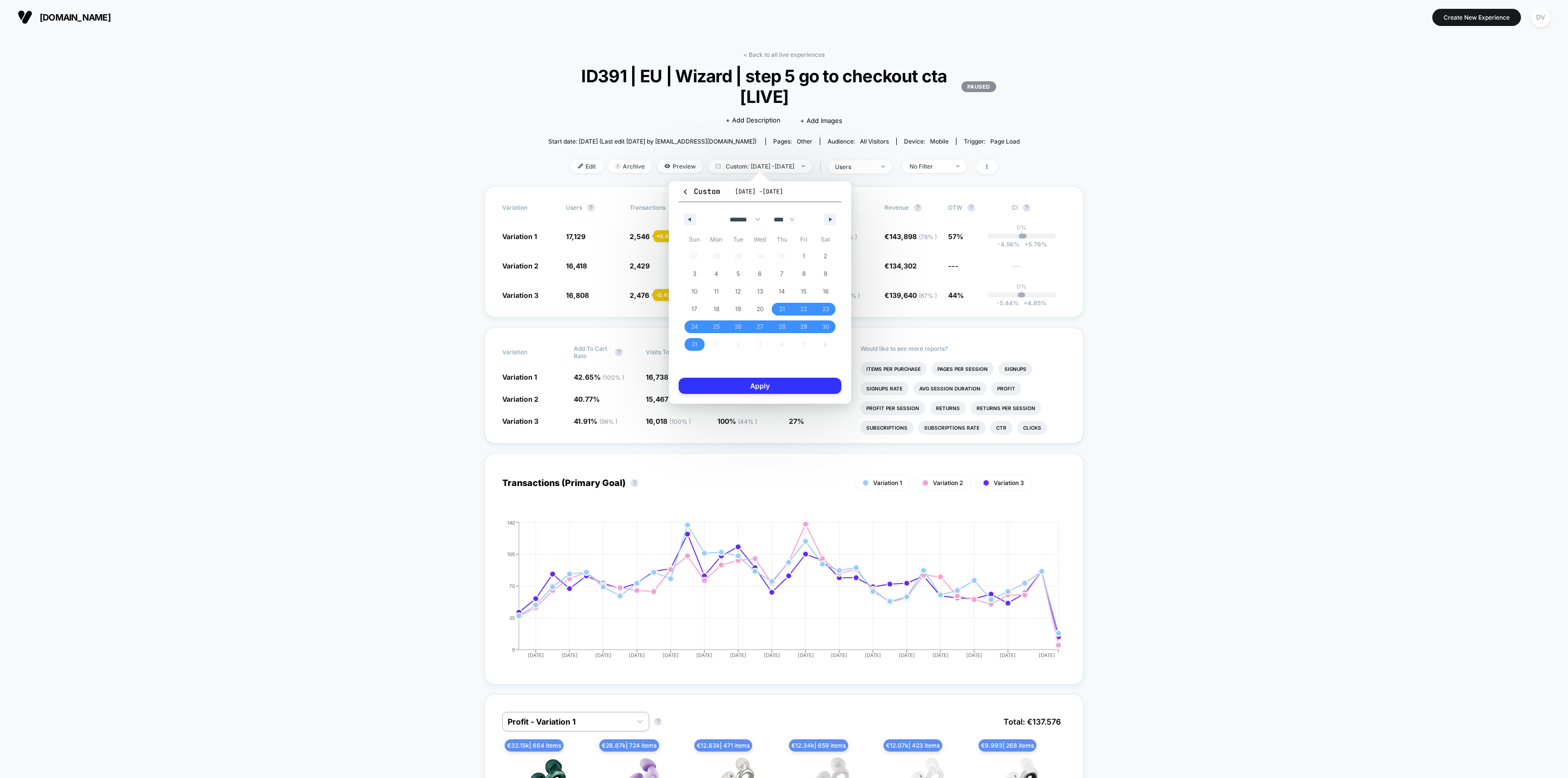
click at [792, 390] on button "Apply" at bounding box center [760, 386] width 163 height 16
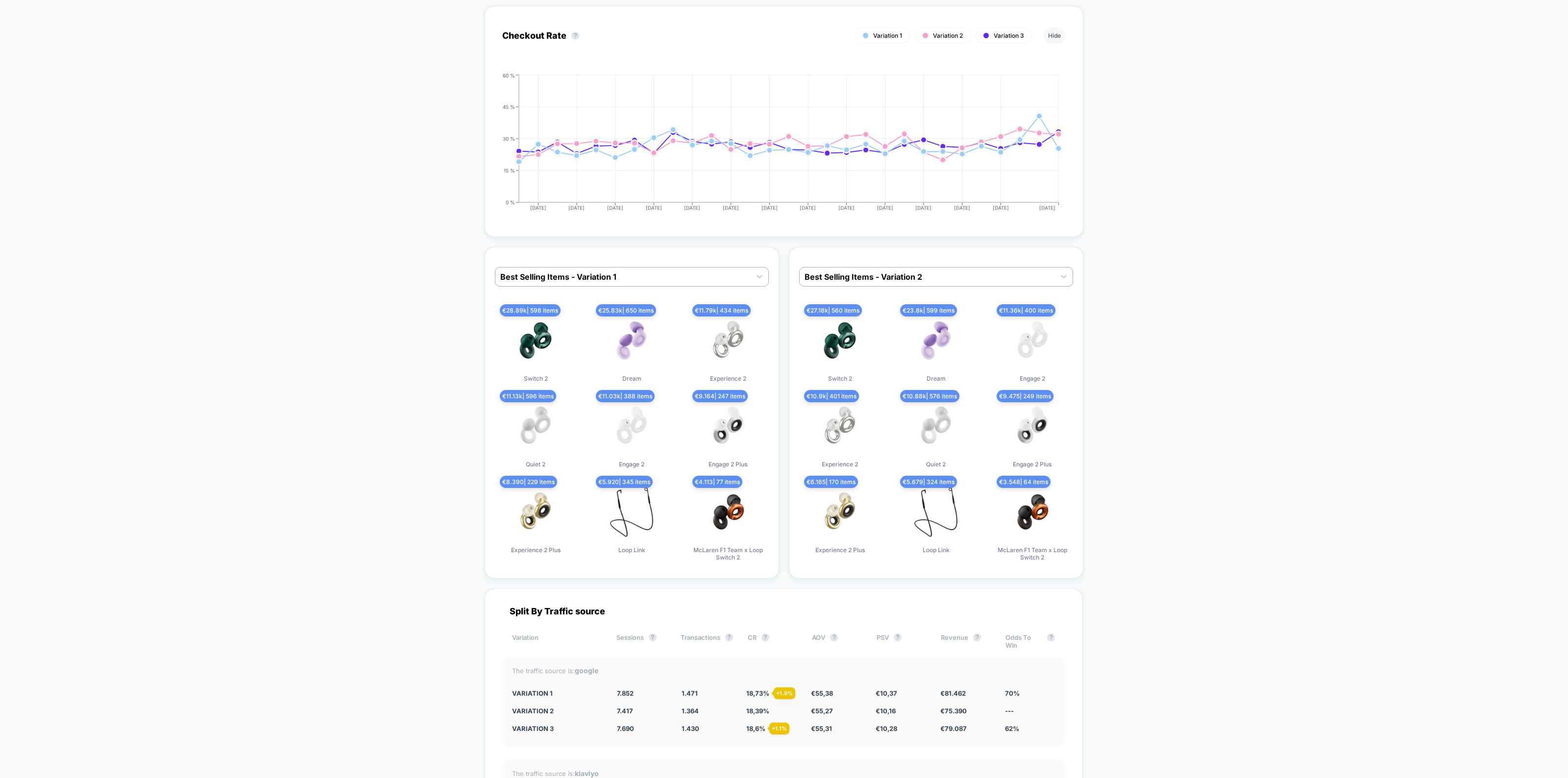
scroll to position [2634, 0]
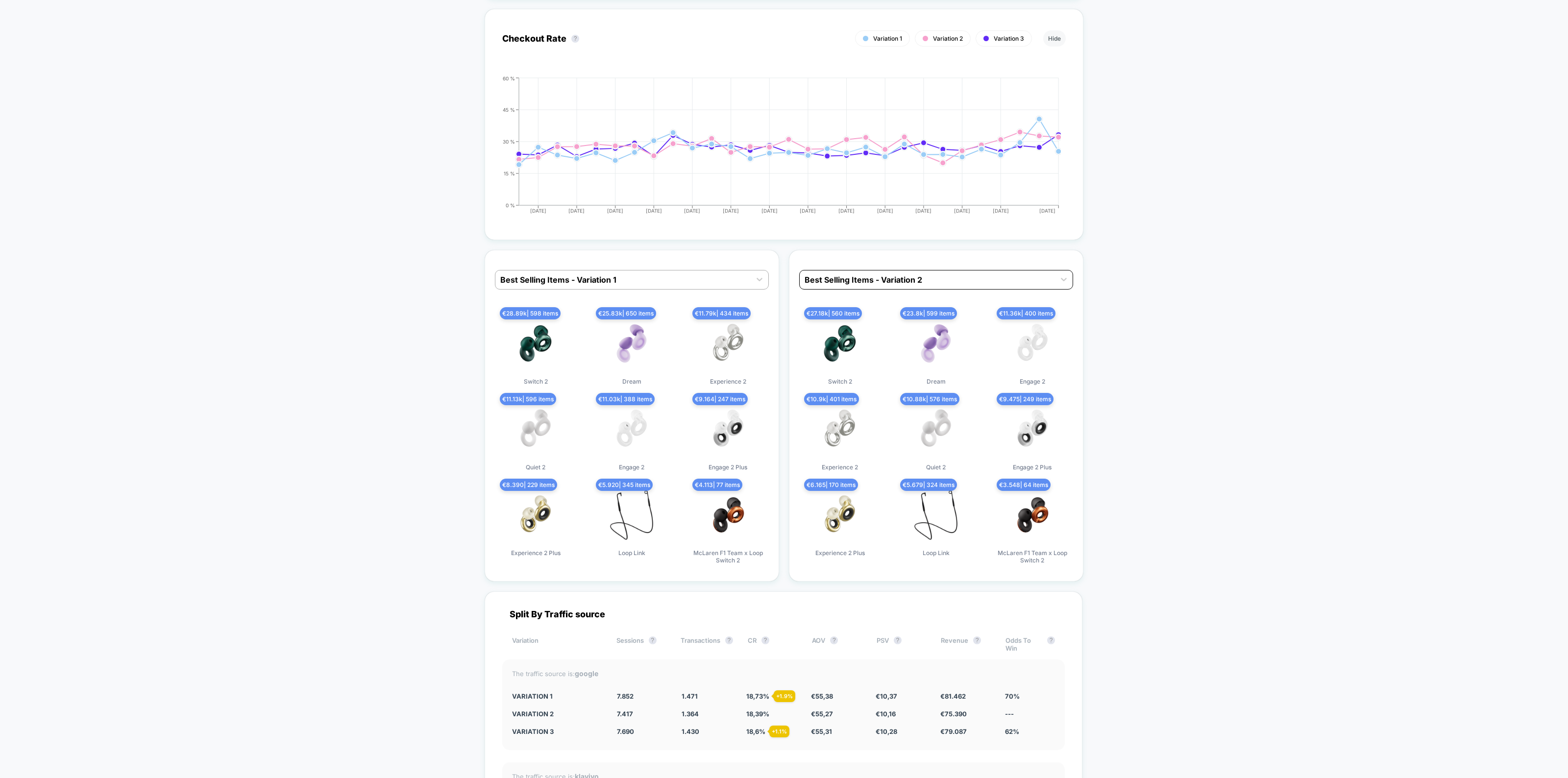
click at [916, 274] on div at bounding box center [926, 280] width 245 height 12
click at [928, 316] on div "Best Selling Items - Variation 3" at bounding box center [936, 322] width 274 height 17
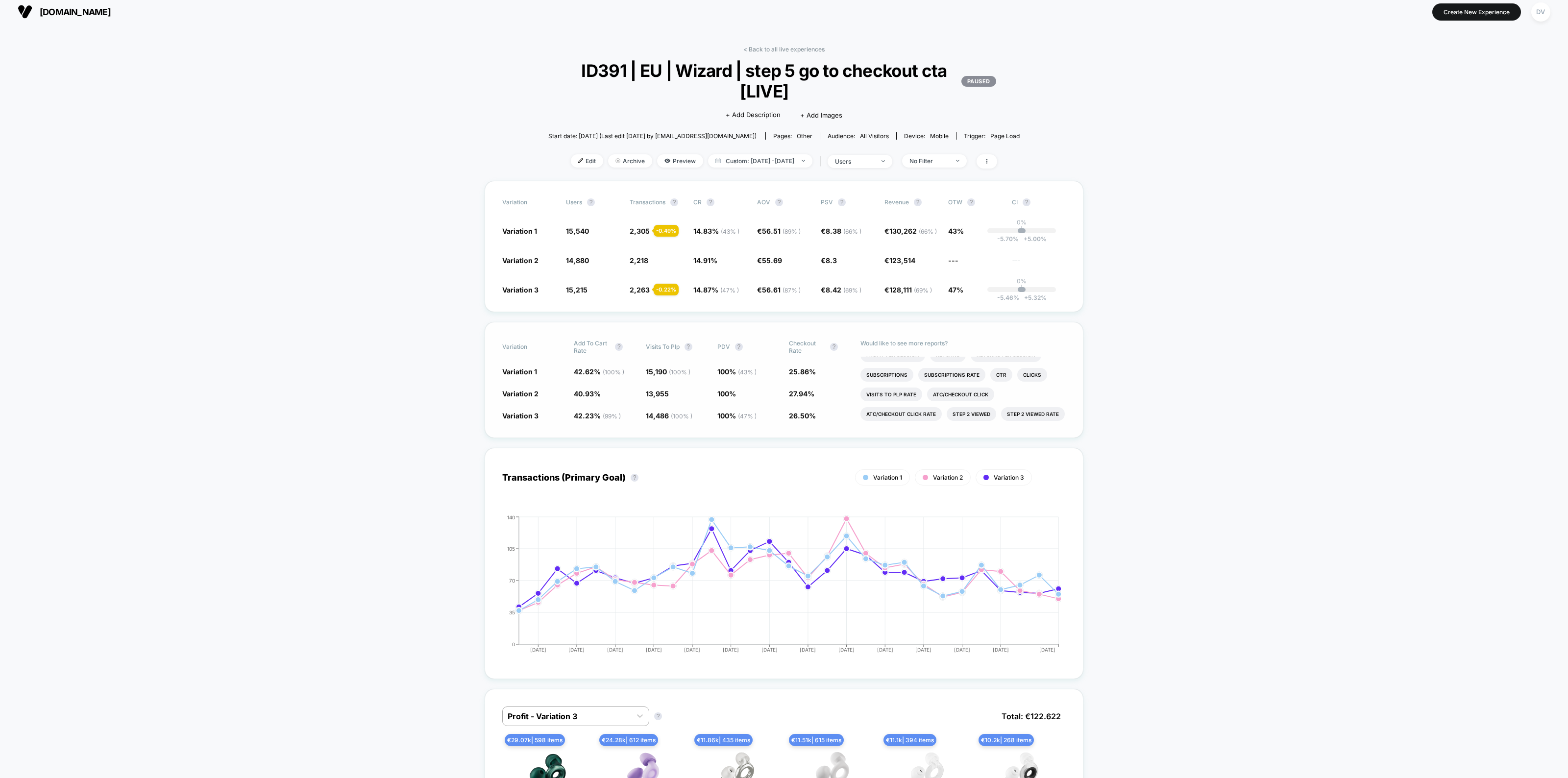
scroll to position [0, 0]
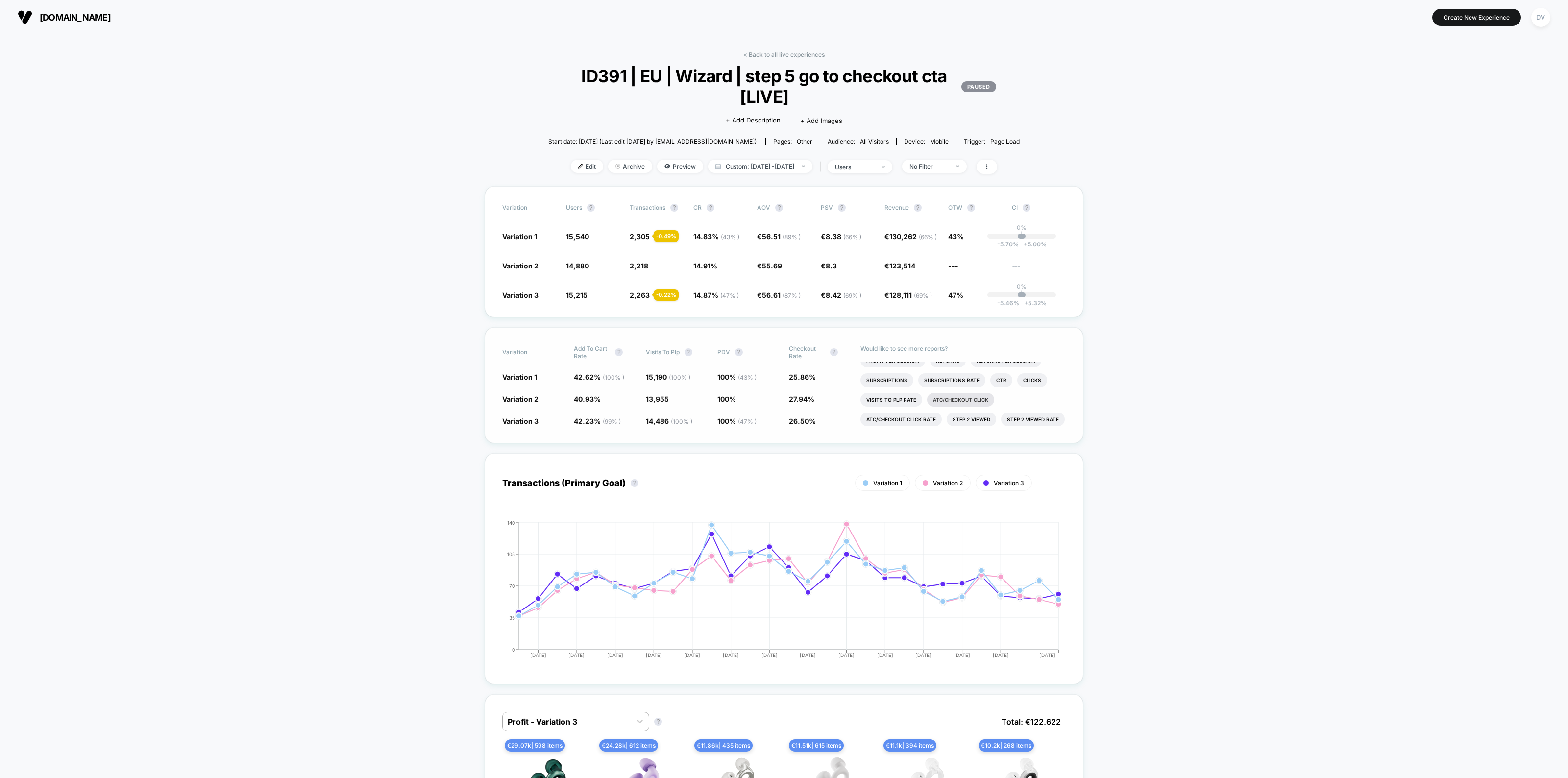
click at [964, 396] on li "Atc/checkout Click" at bounding box center [961, 400] width 67 height 13
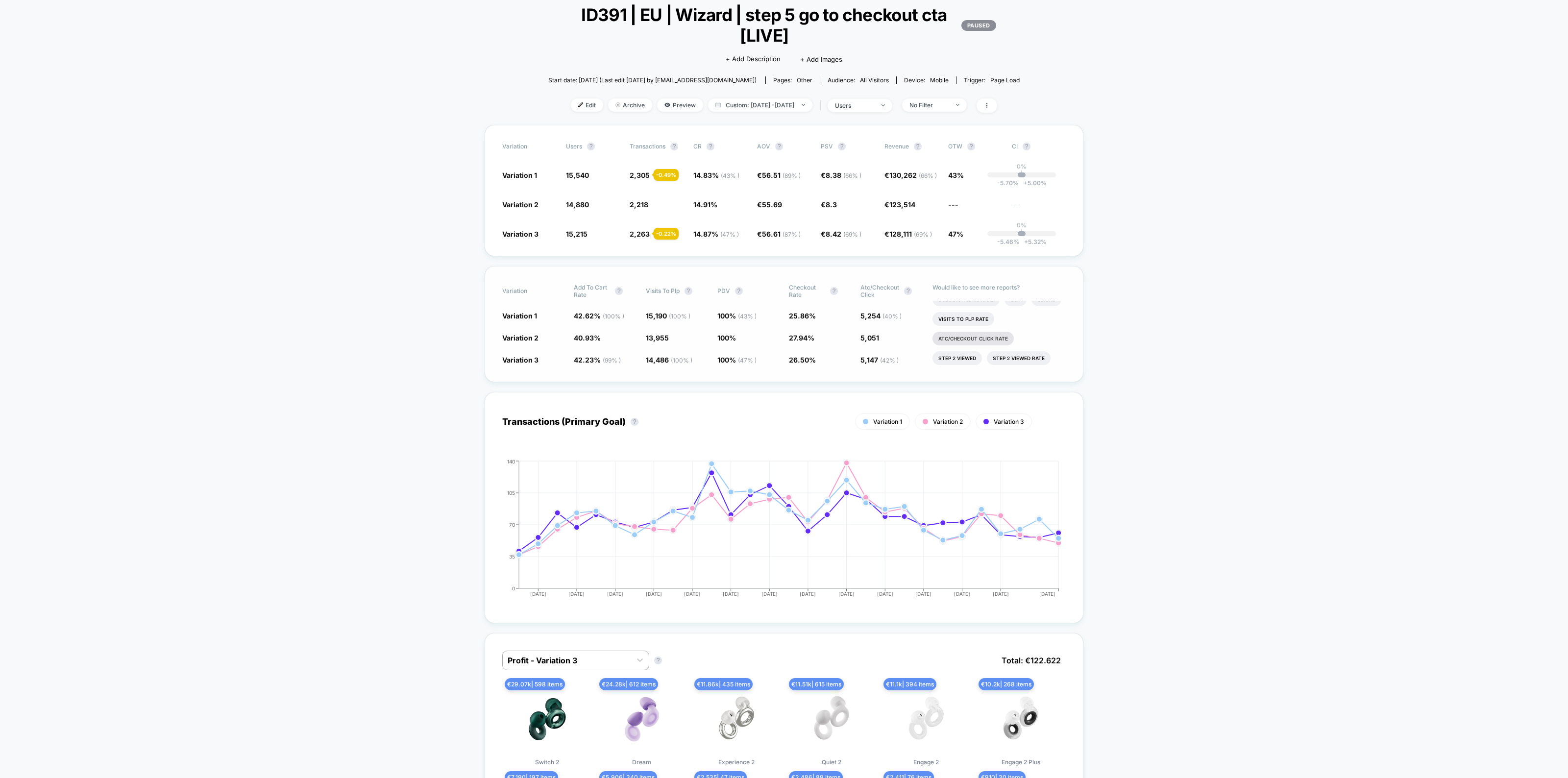
click at [994, 332] on li "Atc/checkout Click Rate" at bounding box center [973, 339] width 81 height 13
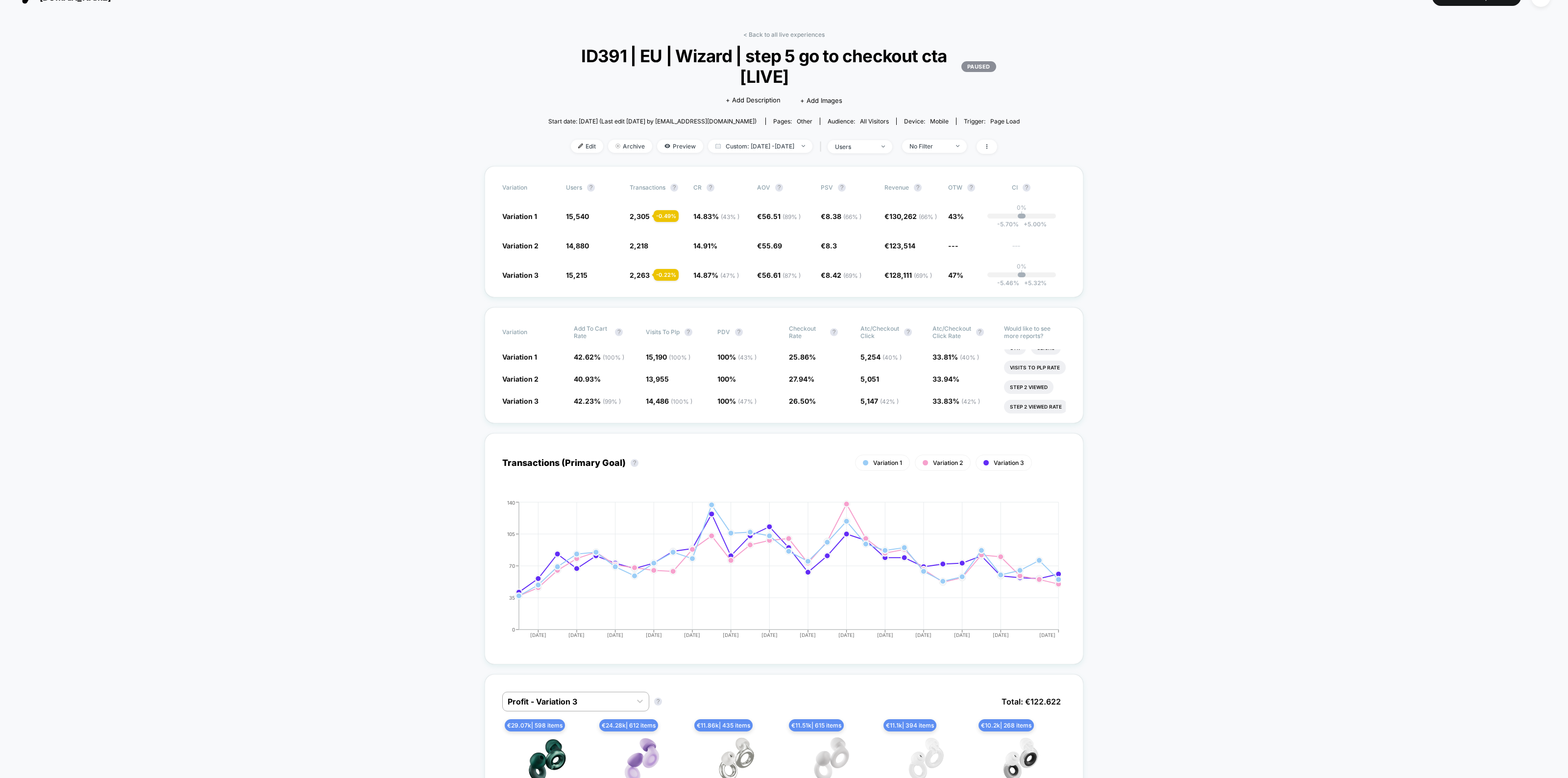
scroll to position [0, 0]
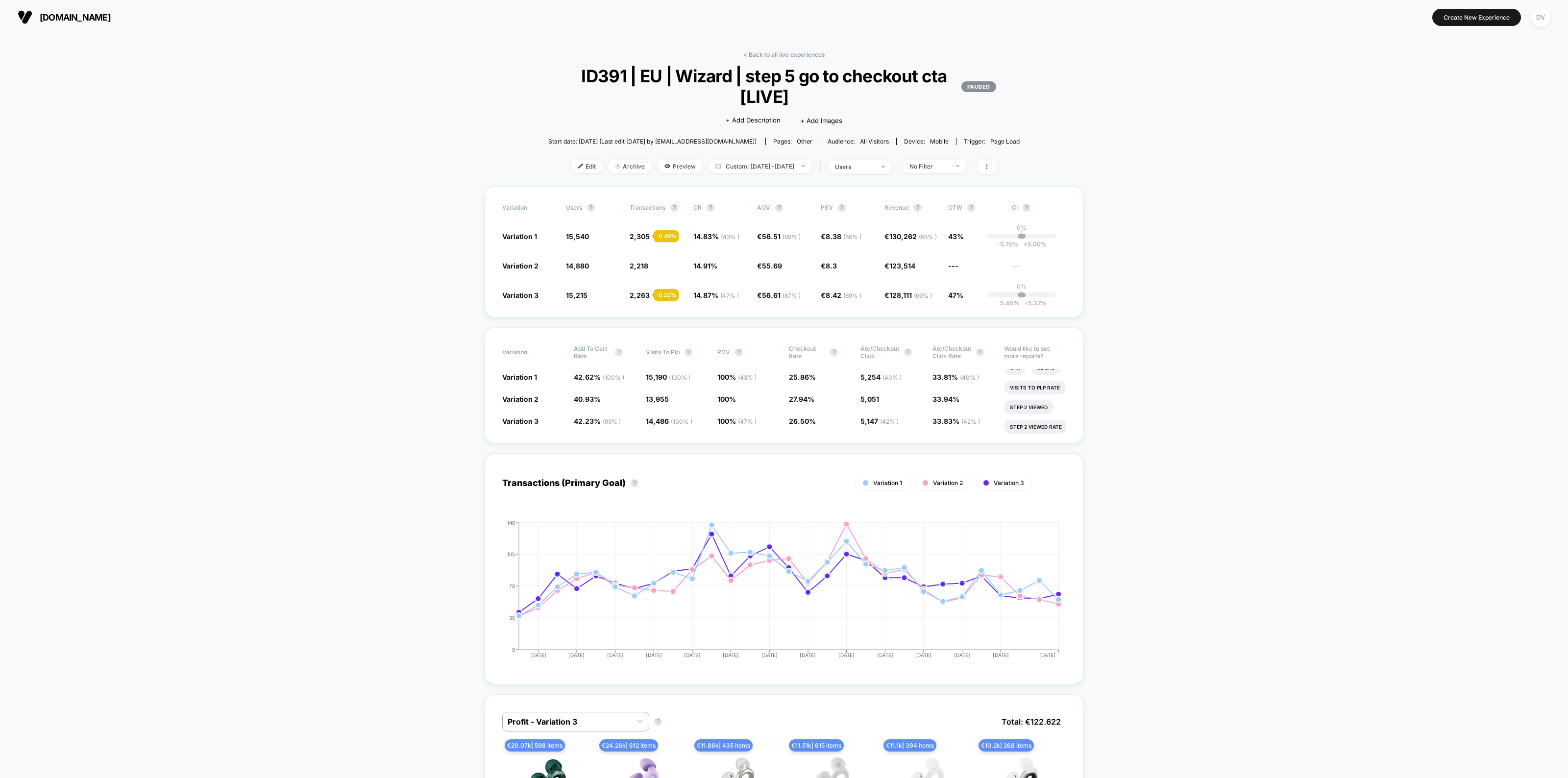
click at [589, 395] on span "40.93 %" at bounding box center [587, 399] width 27 height 8
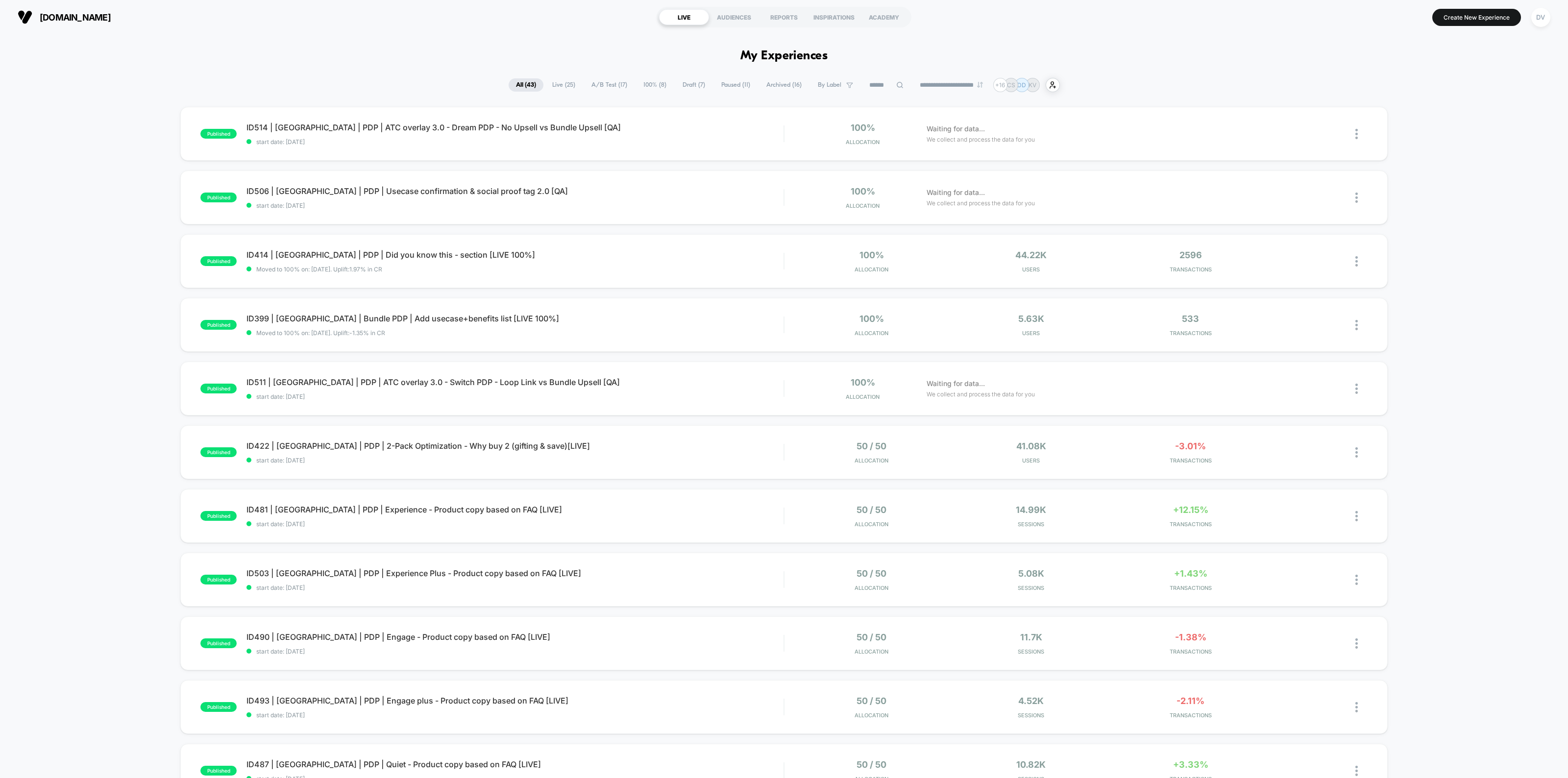
click at [875, 84] on input at bounding box center [886, 85] width 49 height 12
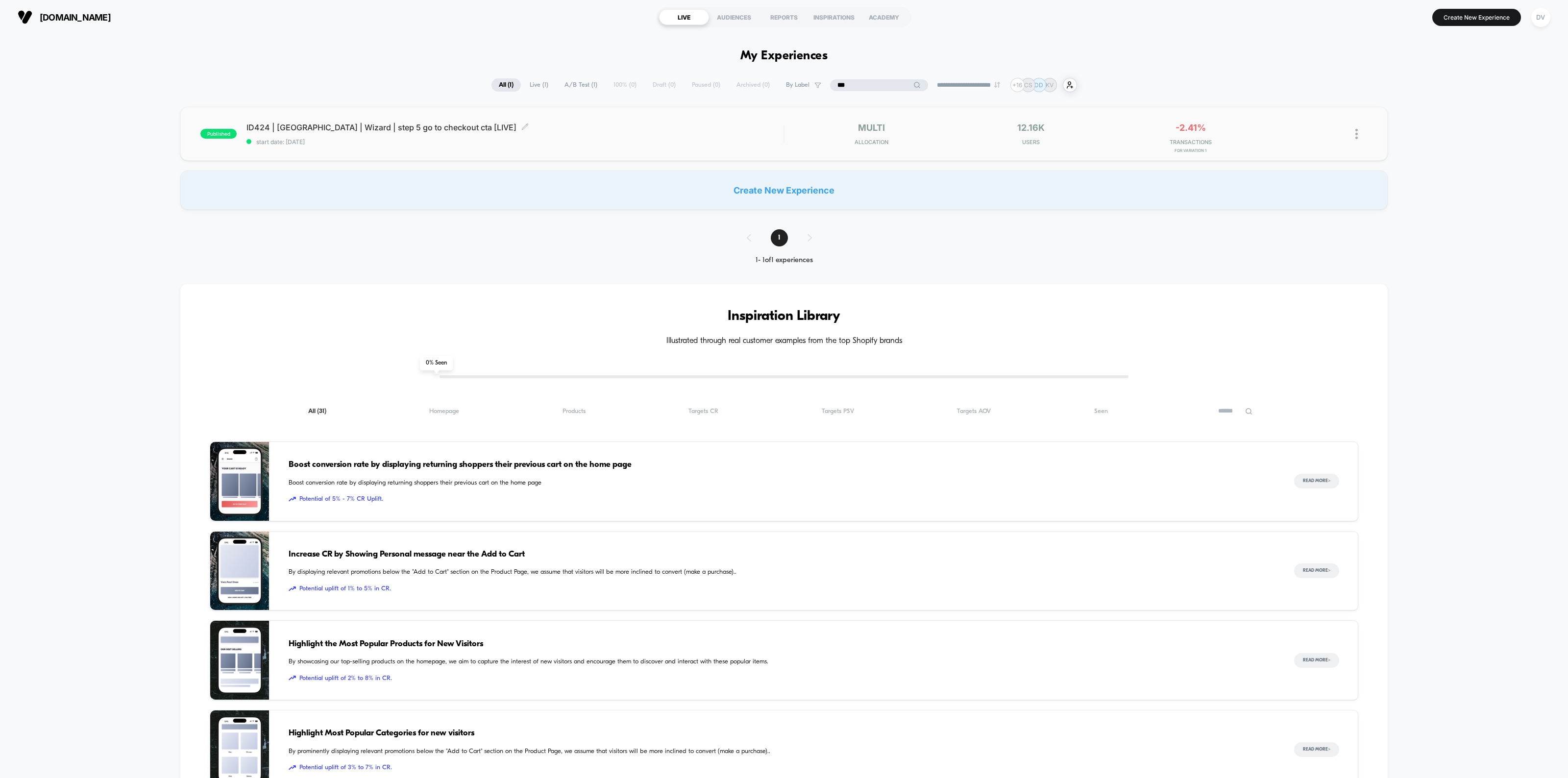
type input "***"
click at [349, 133] on div "ID424 | USA | Wizard | step 5 go to checkout cta [LIVE] Click to edit experienc…" at bounding box center [515, 134] width 537 height 23
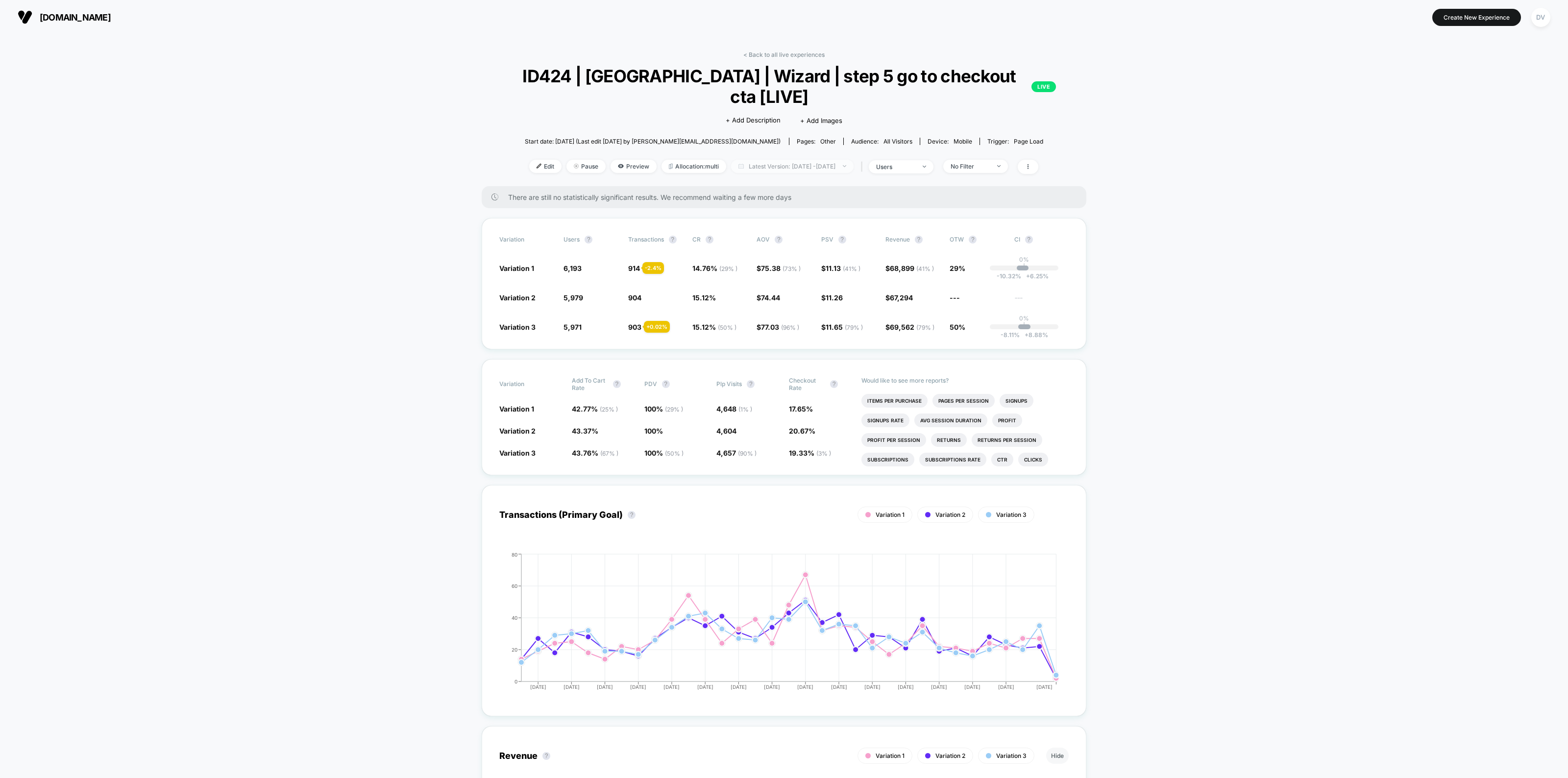
click at [805, 160] on span "Latest Version: Aug 21, 2025 - Sep 22, 2025" at bounding box center [792, 167] width 122 height 13
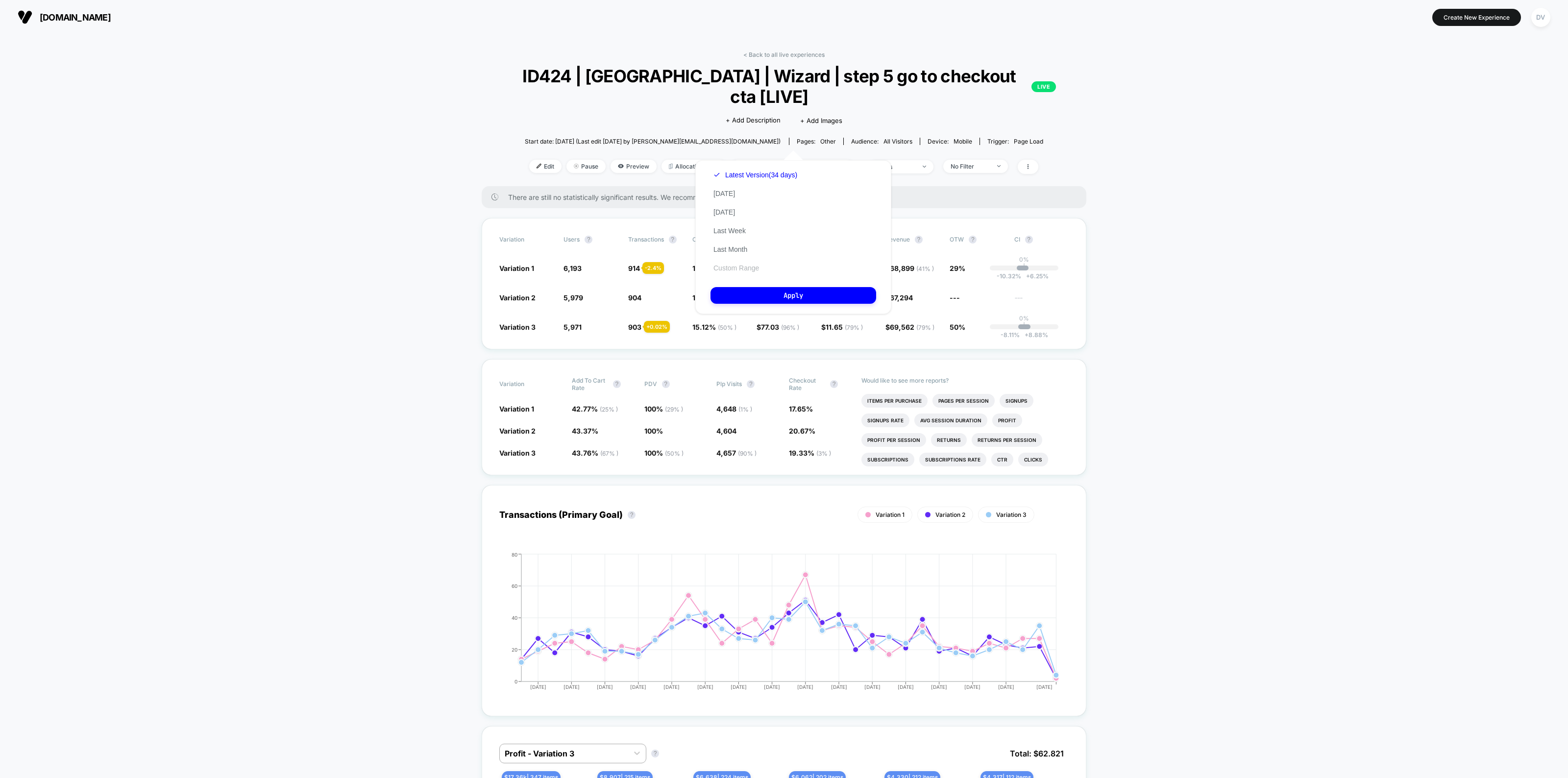
click at [726, 265] on button "Custom Range" at bounding box center [736, 267] width 52 height 9
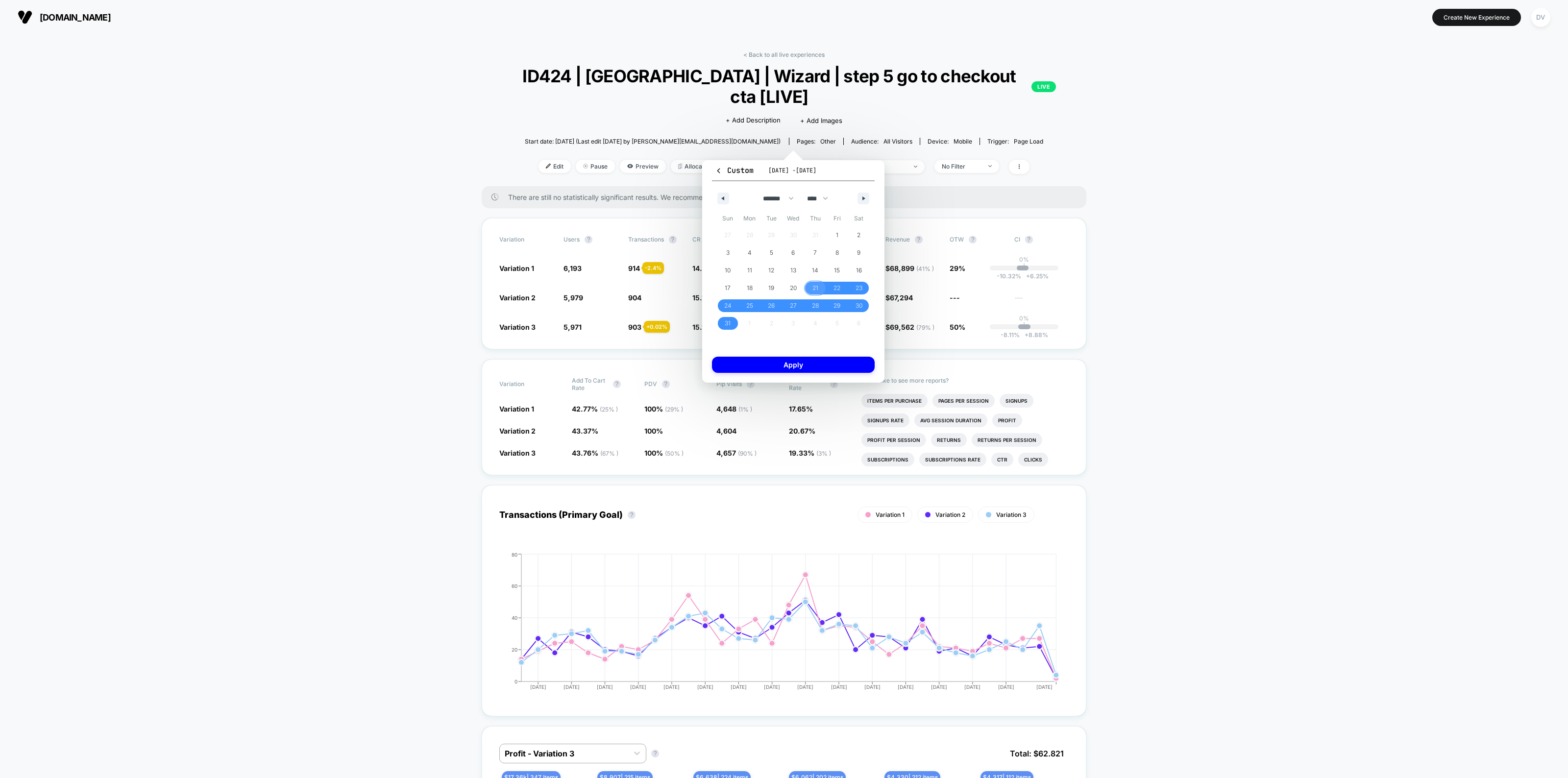
click at [816, 287] on span "21" at bounding box center [815, 288] width 6 height 17
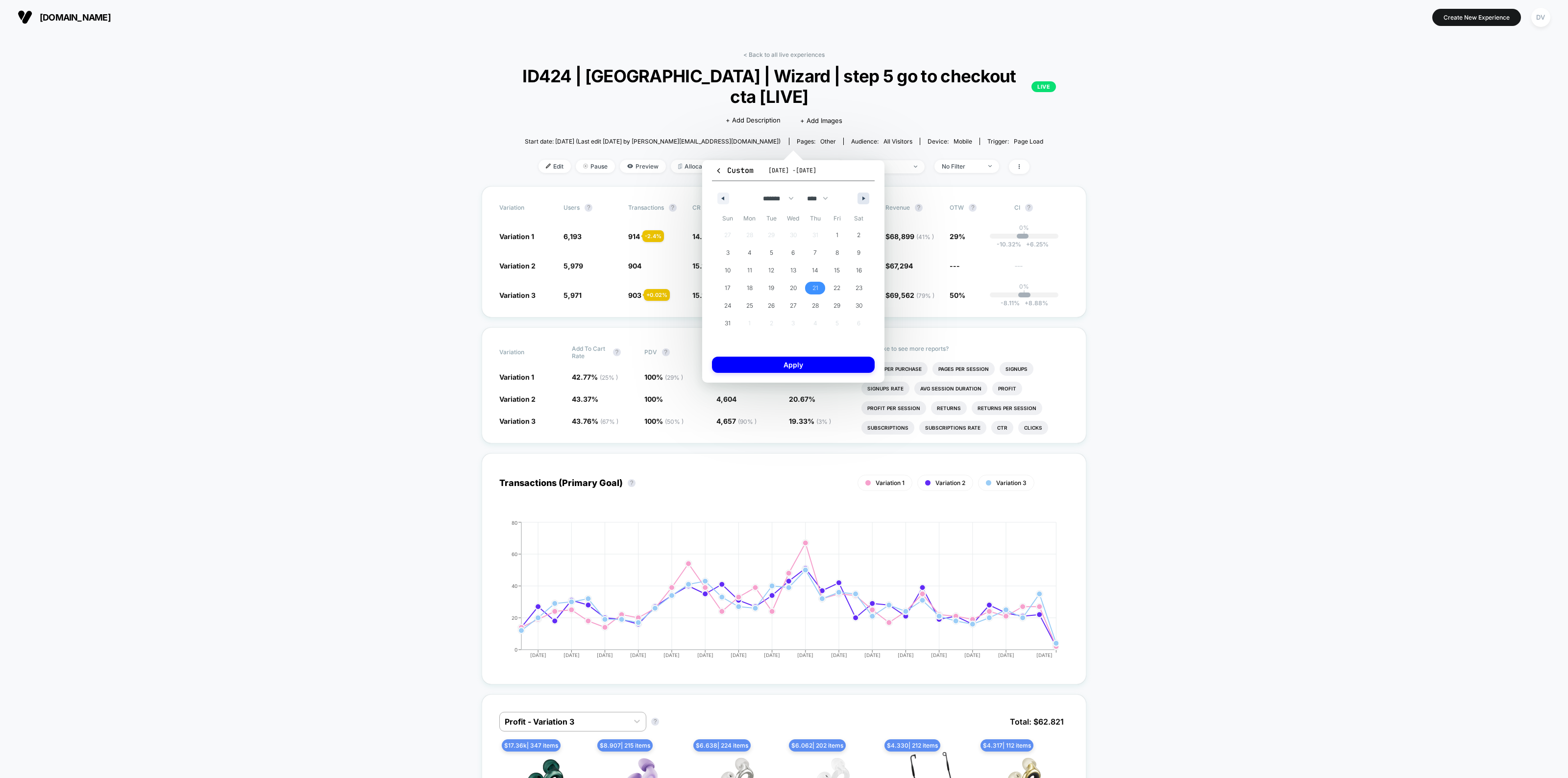
click at [863, 197] on icon "button" at bounding box center [865, 198] width 5 height 4
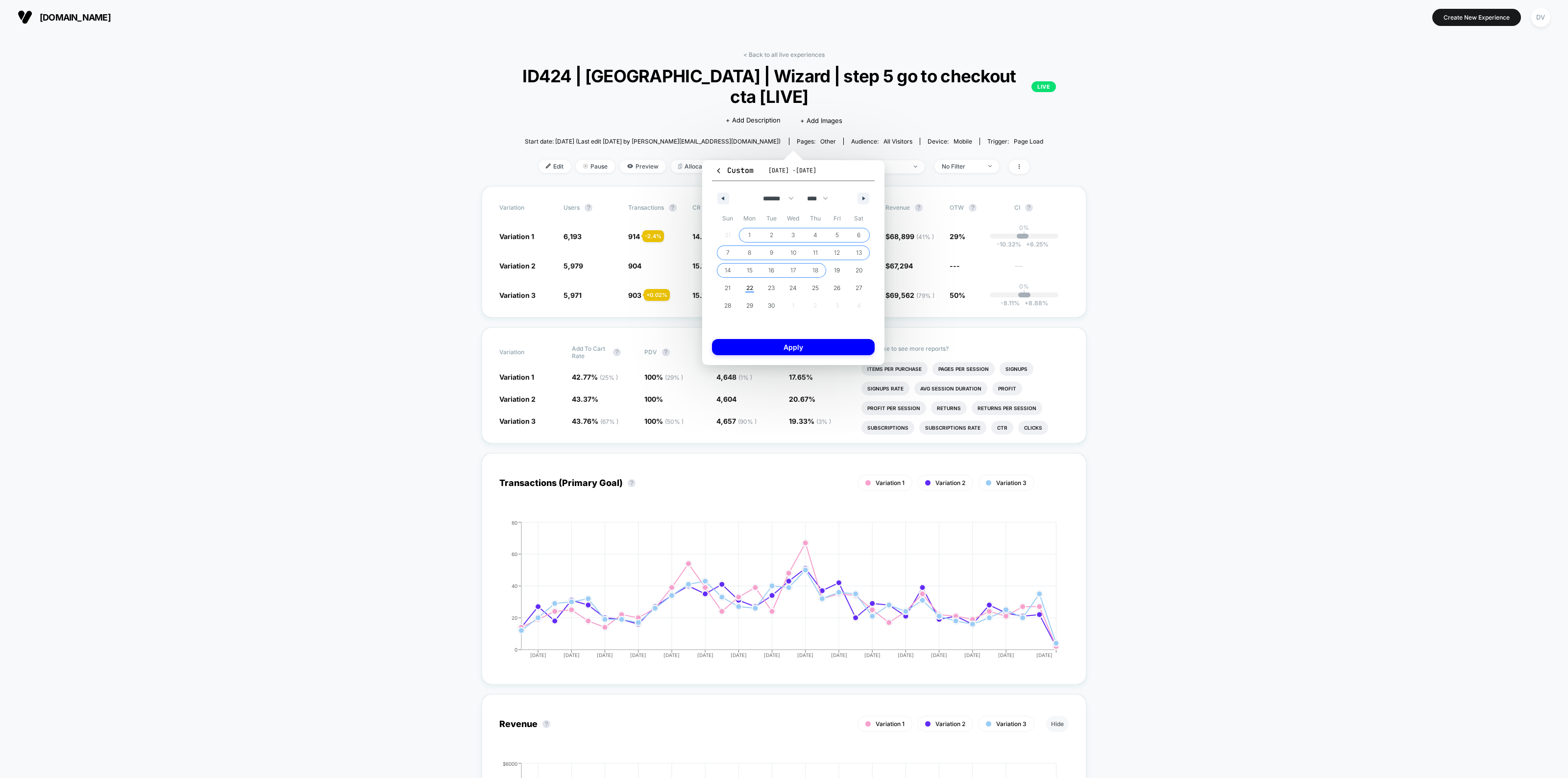
click at [811, 268] on span "18" at bounding box center [815, 270] width 22 height 13
select select "*"
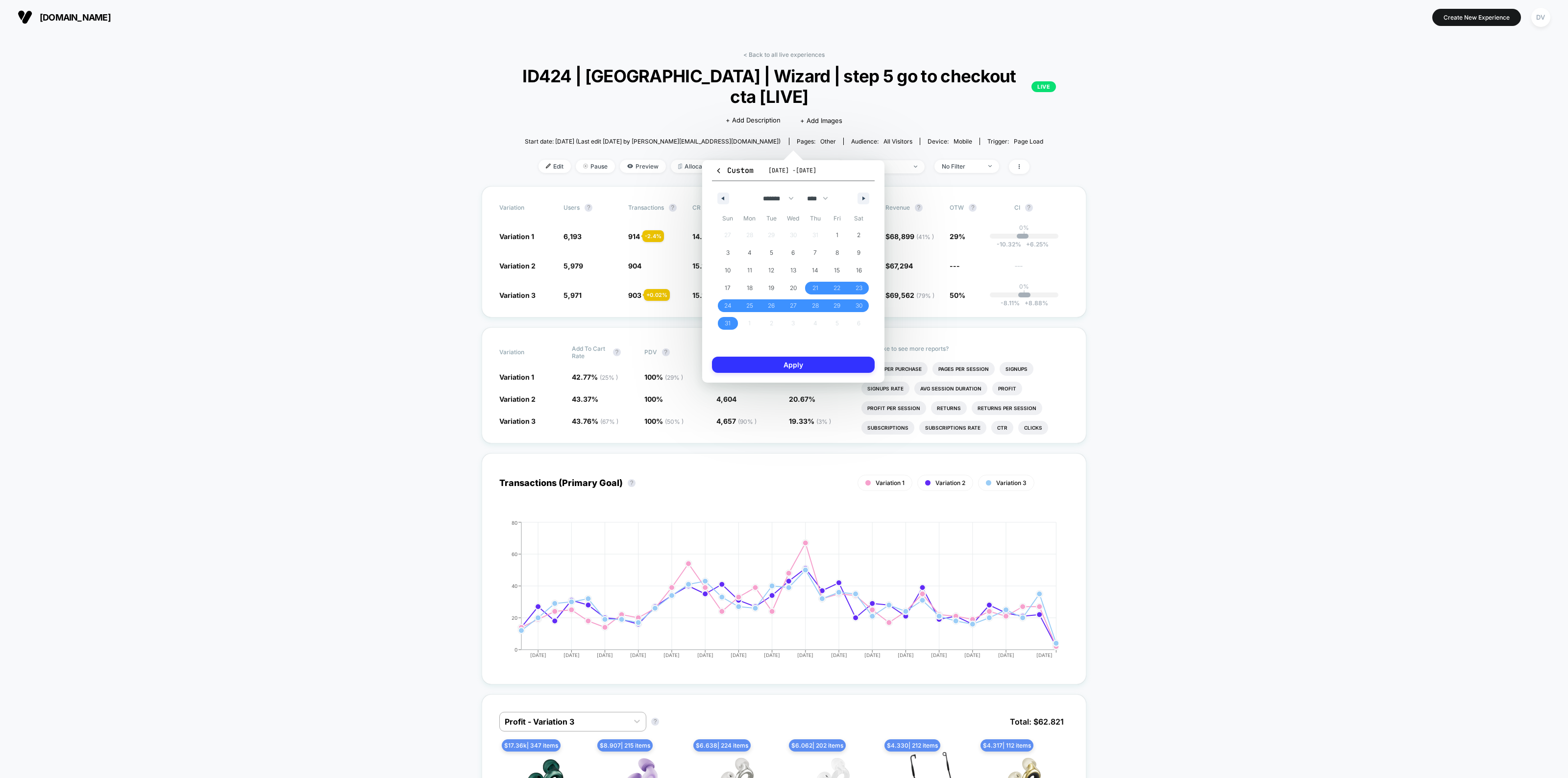
click at [806, 368] on button "Apply" at bounding box center [793, 365] width 163 height 16
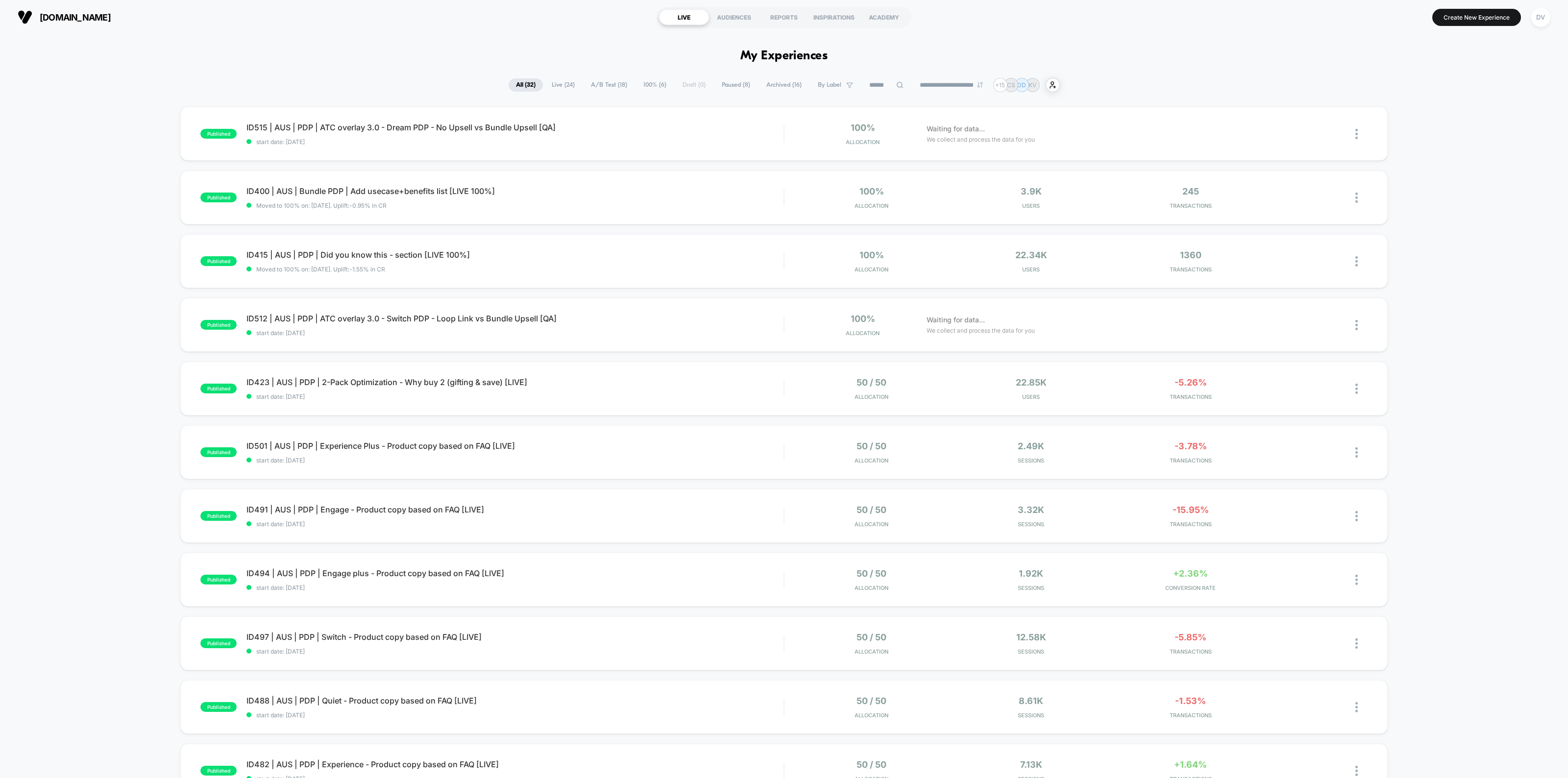
click at [896, 83] on icon at bounding box center [900, 85] width 7 height 7
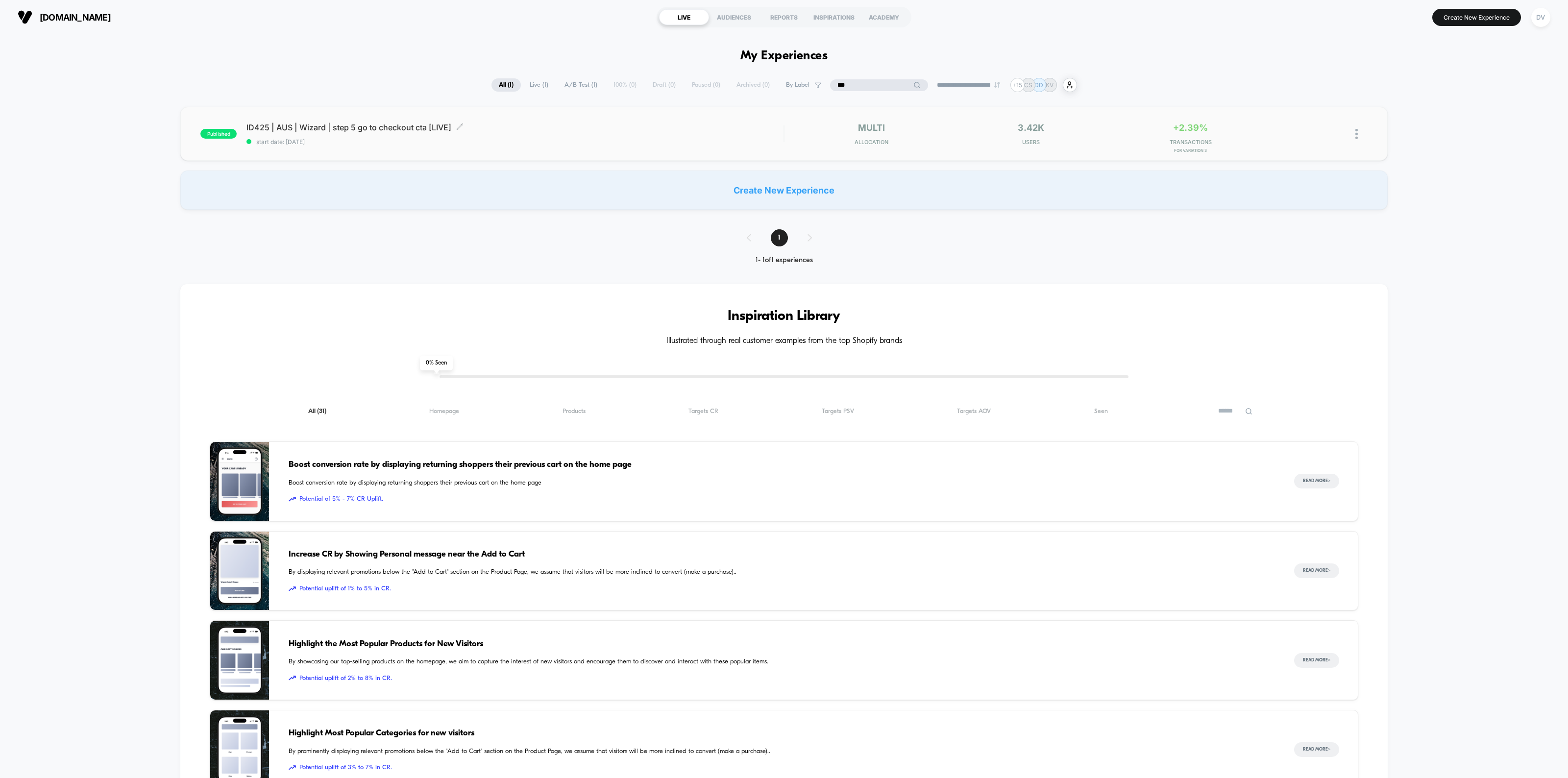
type input "***"
click at [353, 133] on div "ID425 | AUS | Wizard | step 5 go to checkout cta [LIVE] Click to edit experienc…" at bounding box center [515, 134] width 537 height 23
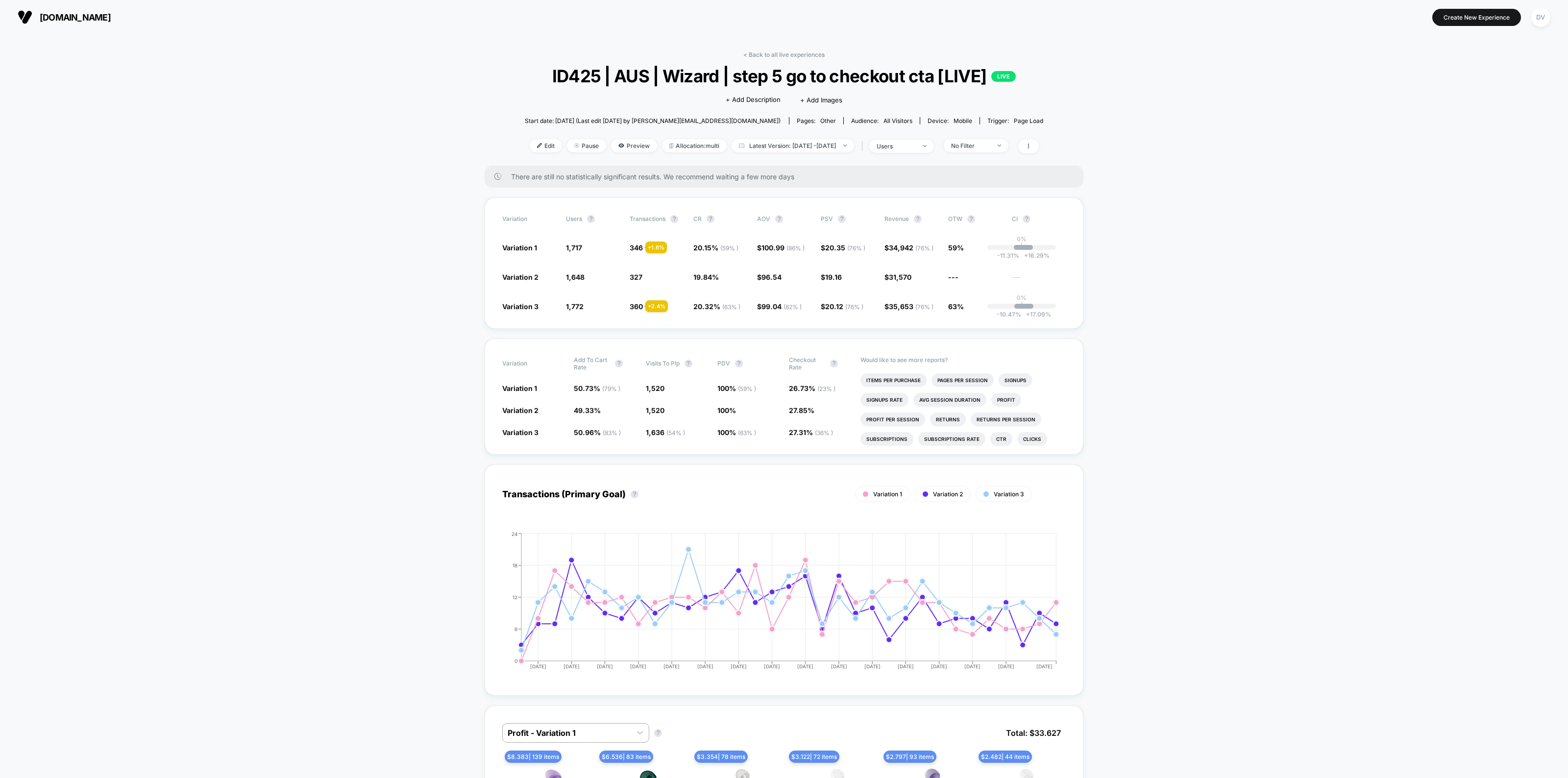
click at [821, 147] on span "Latest Version: [DATE] - [DATE]" at bounding box center [793, 146] width 122 height 13
select select "*"
select select "****"
click at [727, 263] on button "Custom Range" at bounding box center [736, 267] width 52 height 9
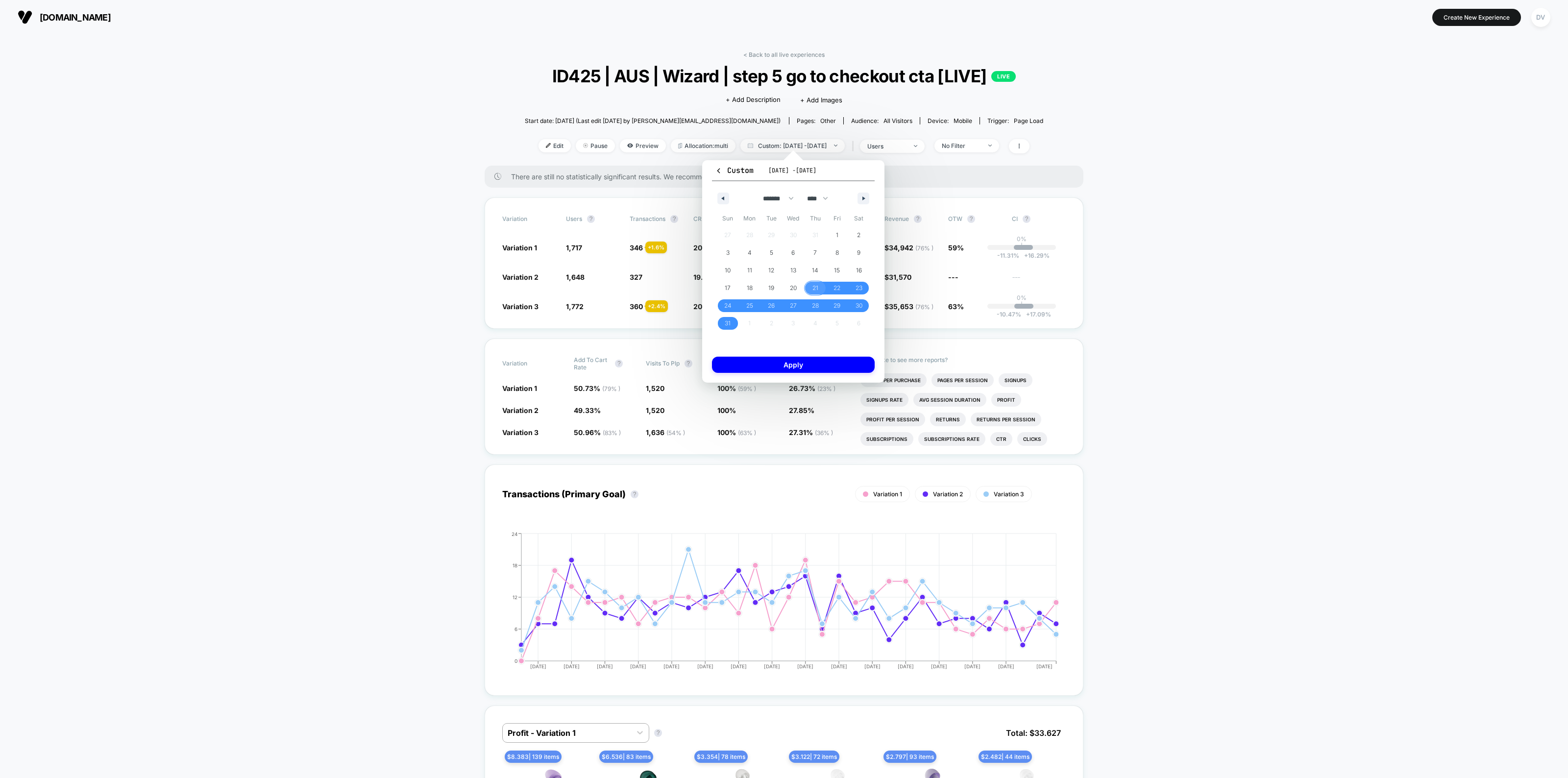
click at [812, 289] on span "21" at bounding box center [815, 288] width 6 height 17
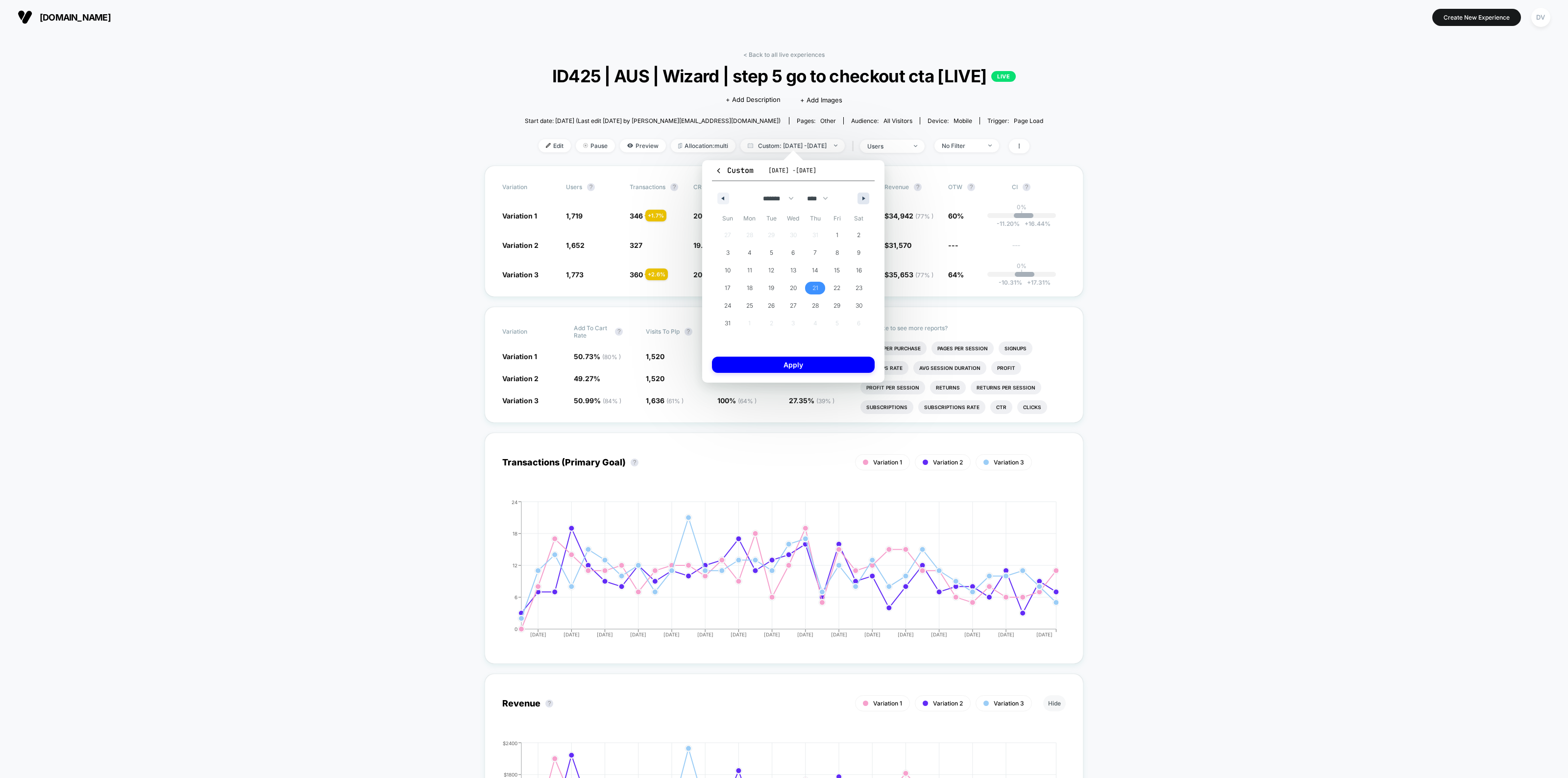
click at [858, 197] on button "button" at bounding box center [863, 199] width 12 height 12
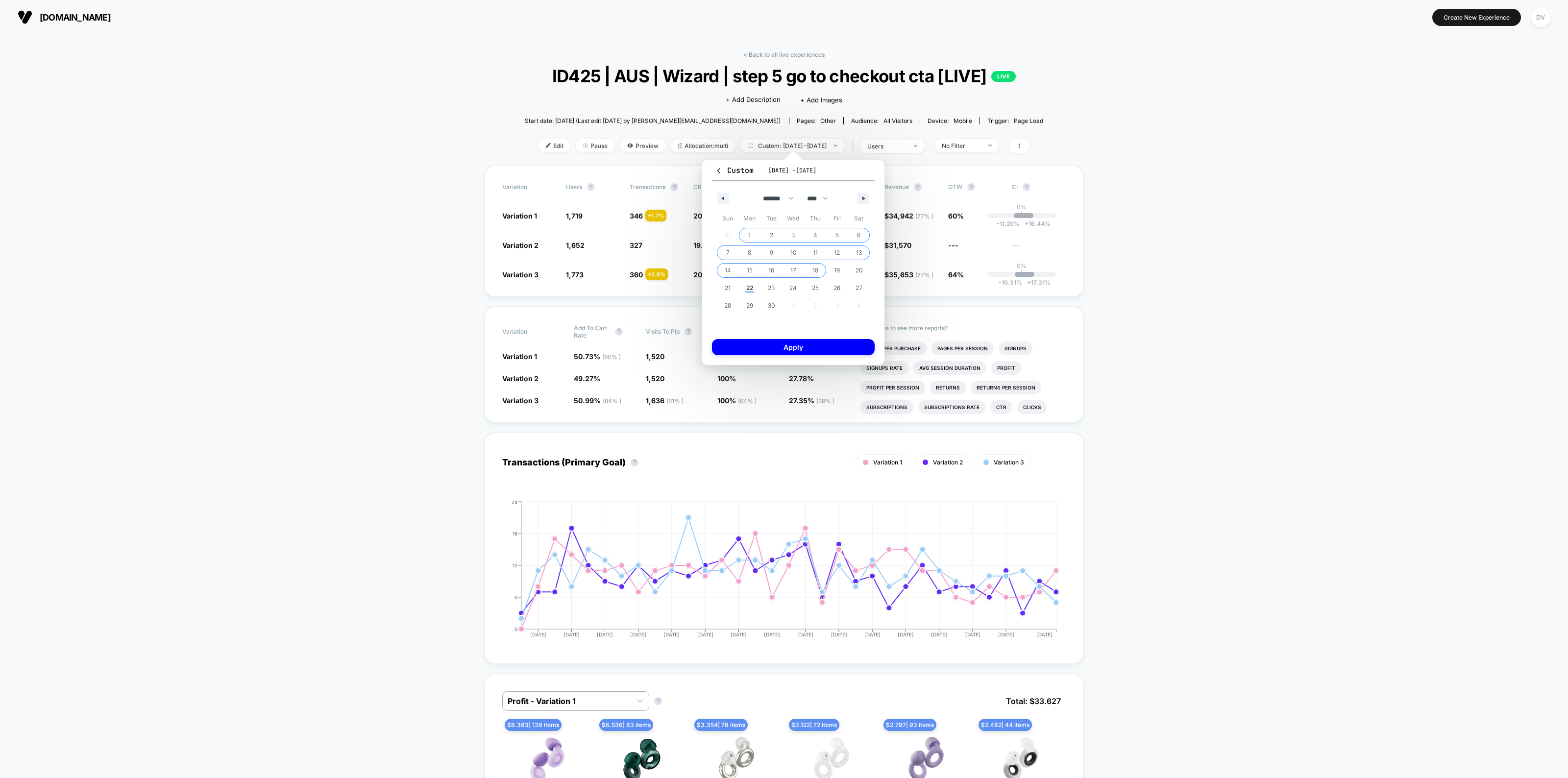
click at [815, 269] on span "18" at bounding box center [815, 270] width 6 height 17
select select "*"
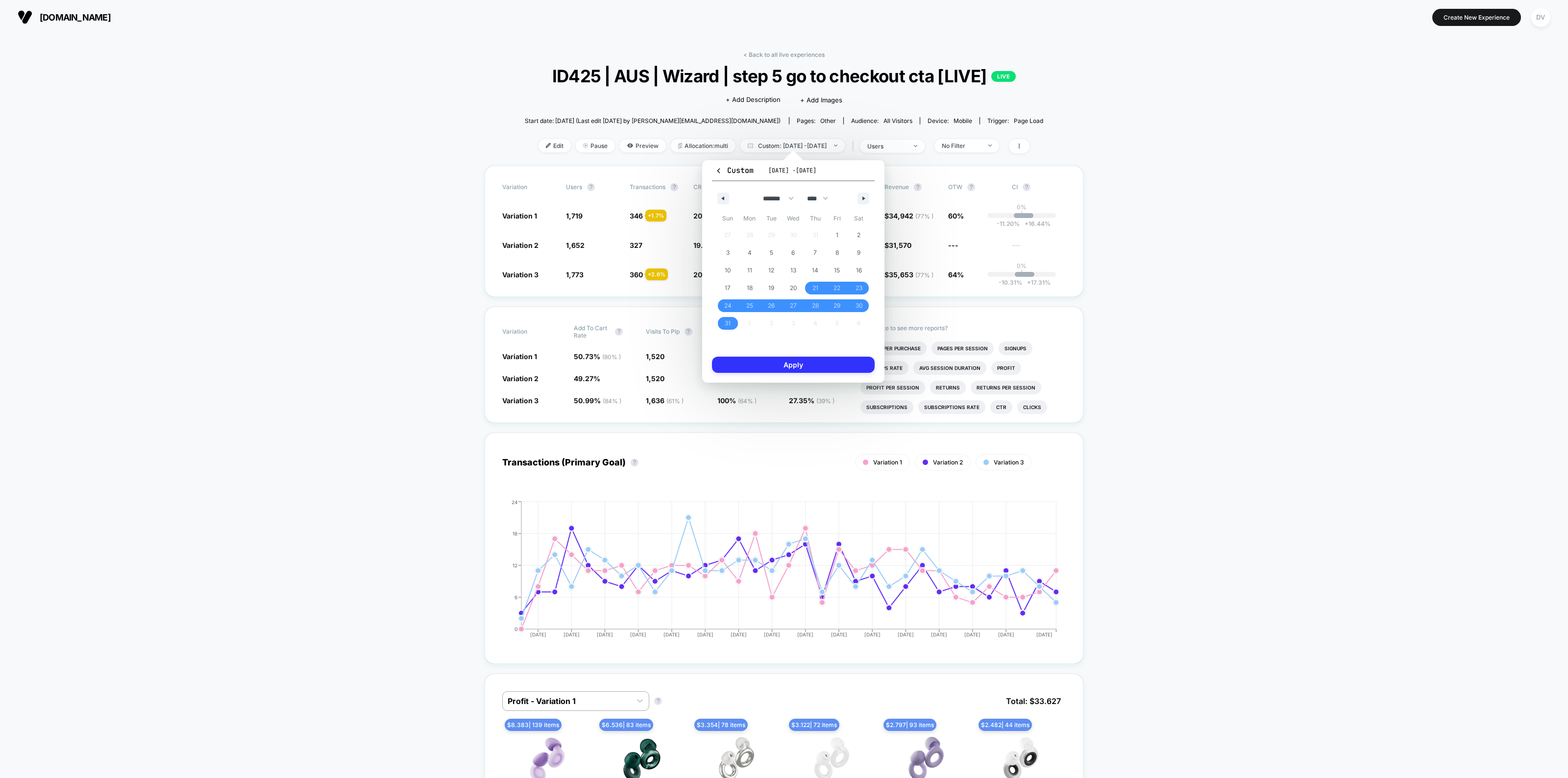
click at [808, 361] on button "Apply" at bounding box center [793, 365] width 163 height 16
